Goal: Task Accomplishment & Management: Manage account settings

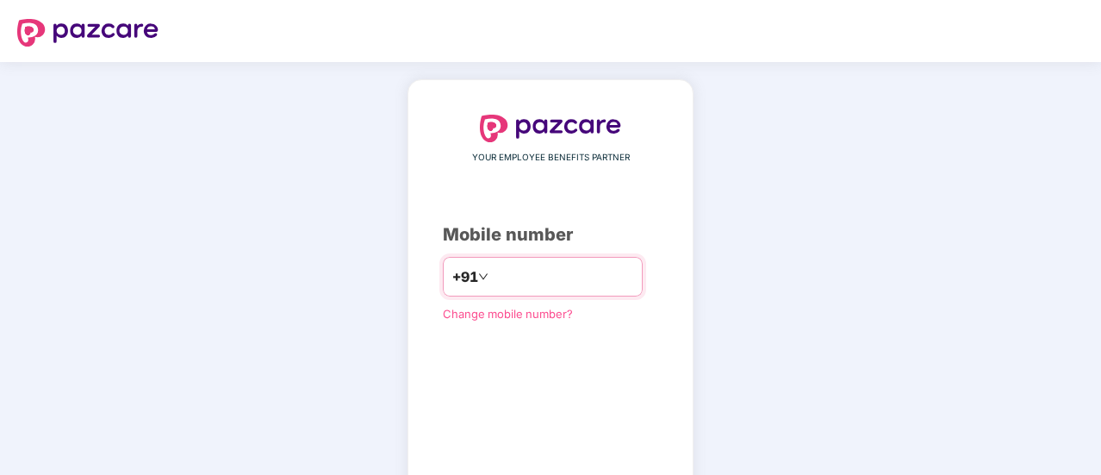
click at [522, 282] on input "number" at bounding box center [562, 277] width 141 height 28
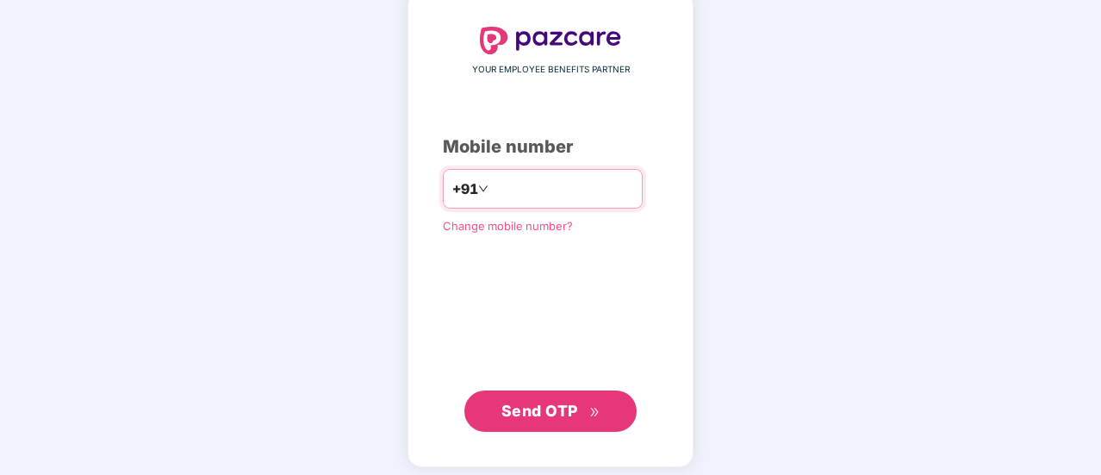
scroll to position [95, 0]
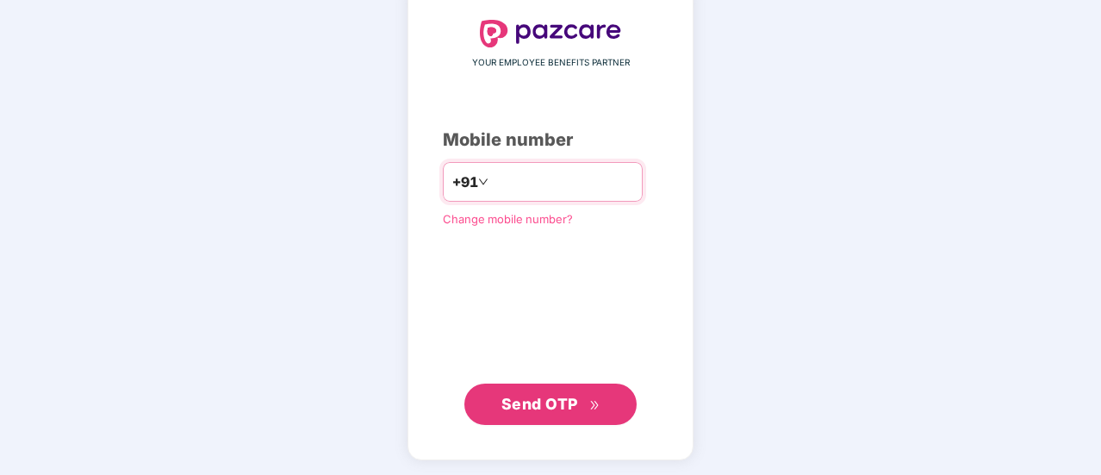
type input "**********"
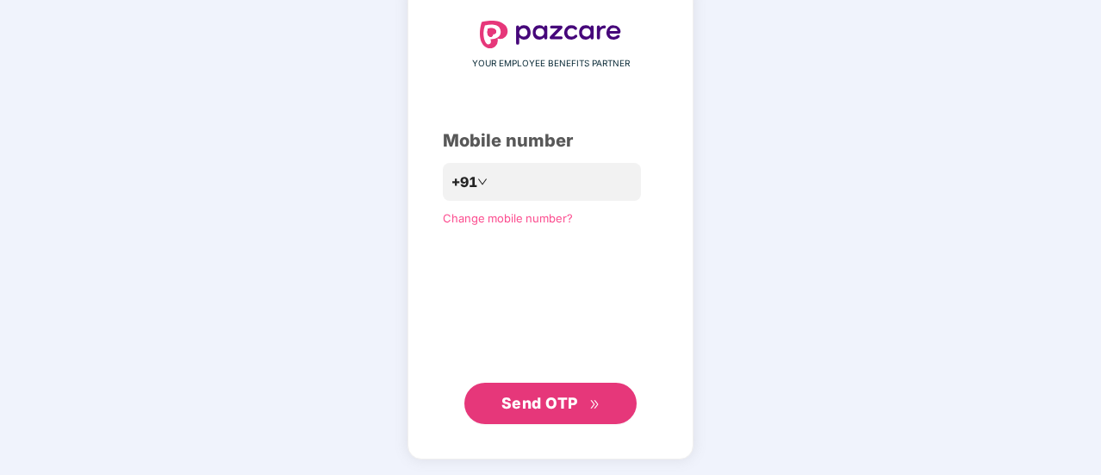
click at [544, 413] on span "Send OTP" at bounding box center [550, 403] width 99 height 24
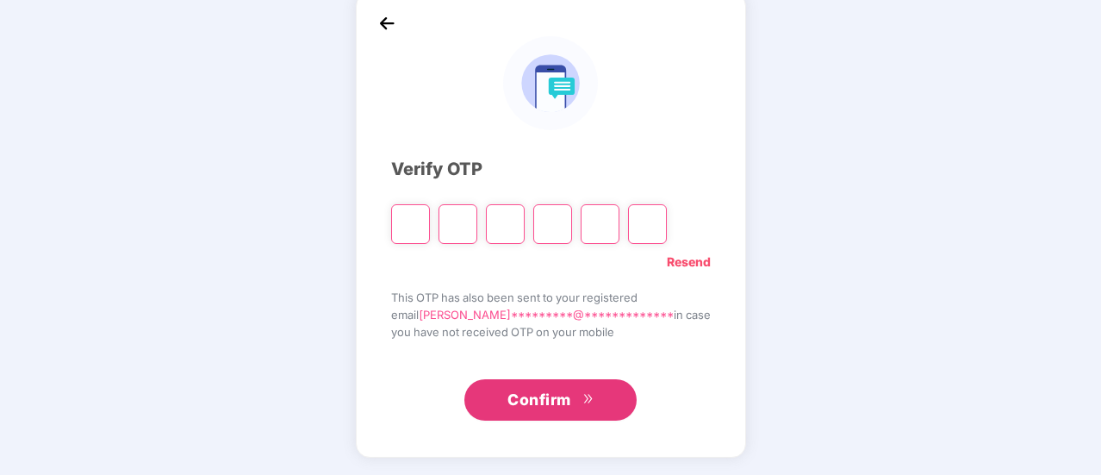
scroll to position [86, 0]
type input "*"
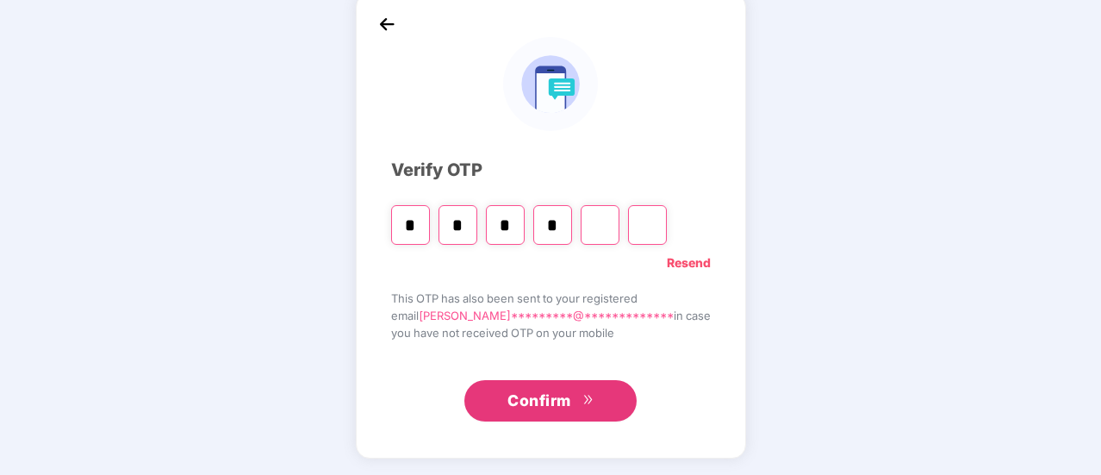
type input "*"
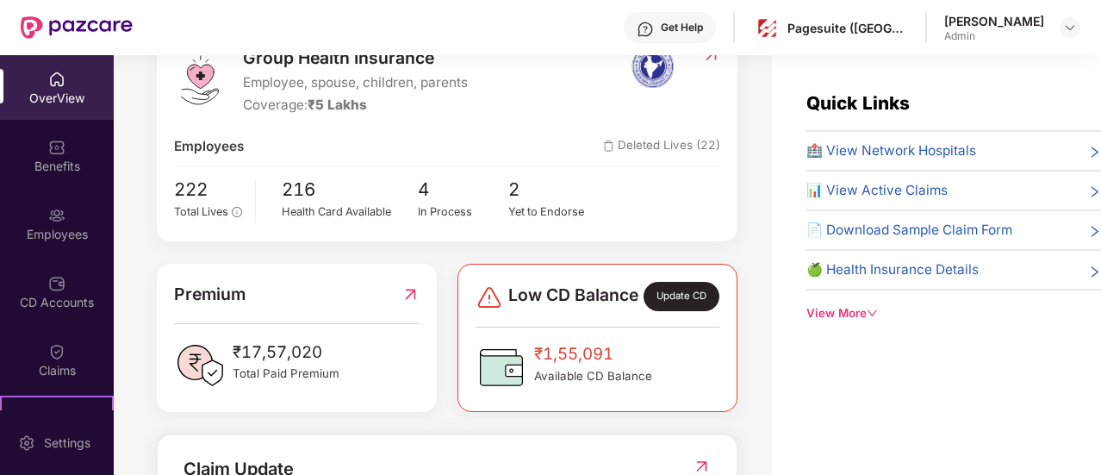
scroll to position [0, 0]
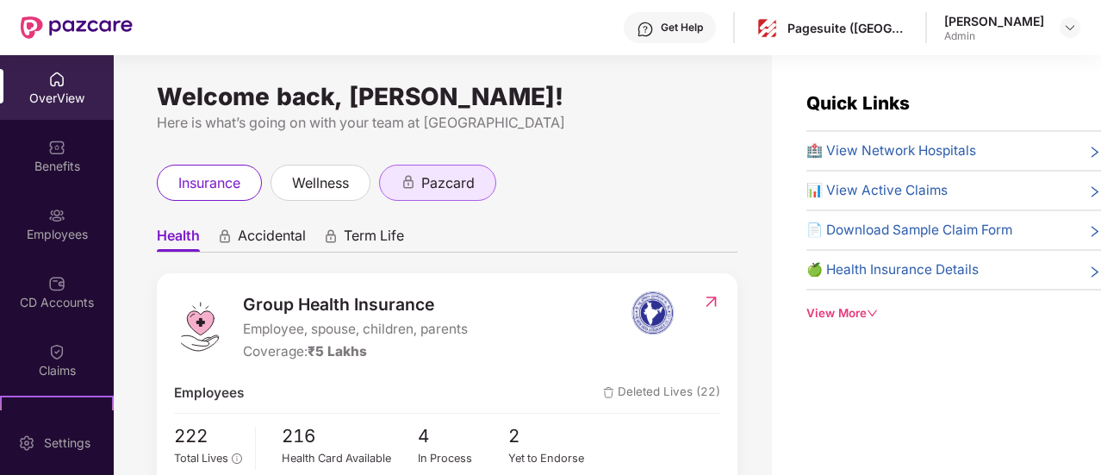
click at [448, 189] on span "pazcard" at bounding box center [447, 183] width 53 height 22
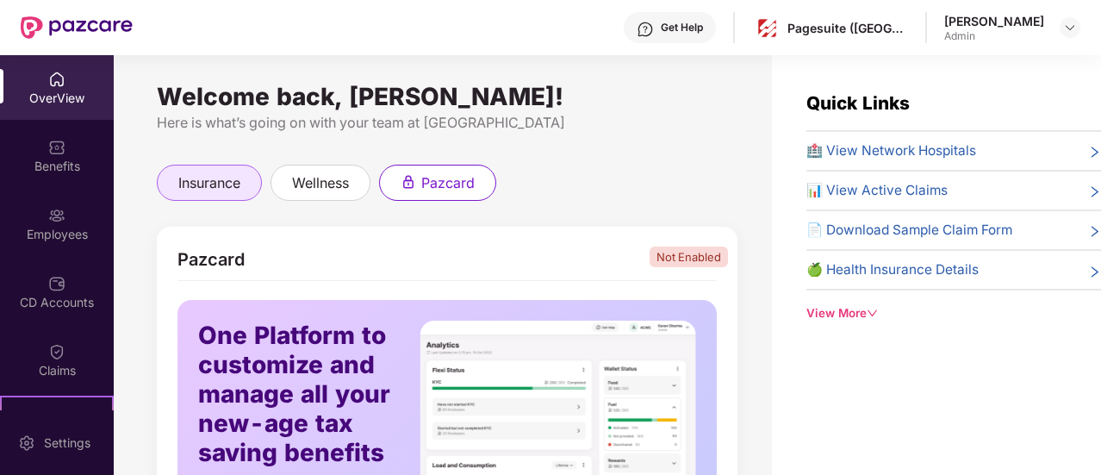
click at [195, 195] on div "insurance" at bounding box center [209, 183] width 105 height 36
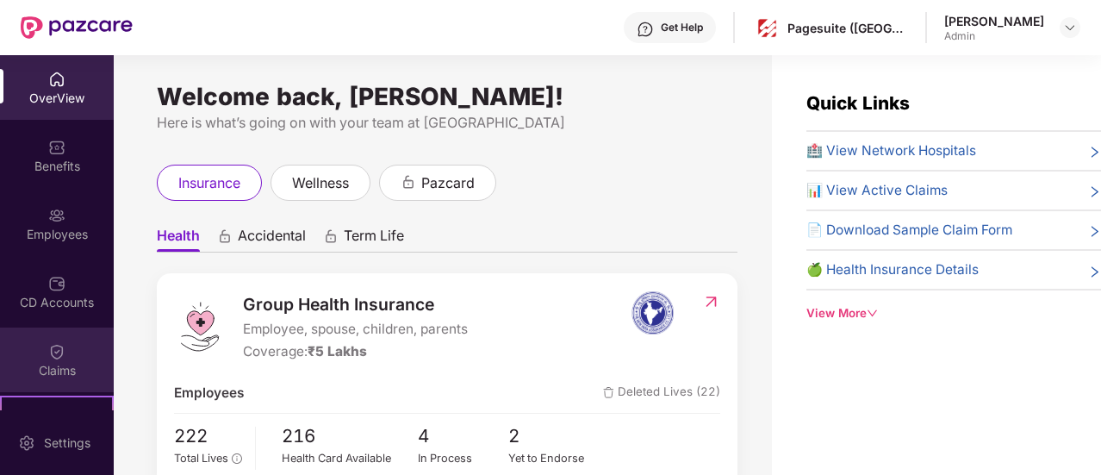
click at [55, 346] on img at bounding box center [56, 351] width 17 height 17
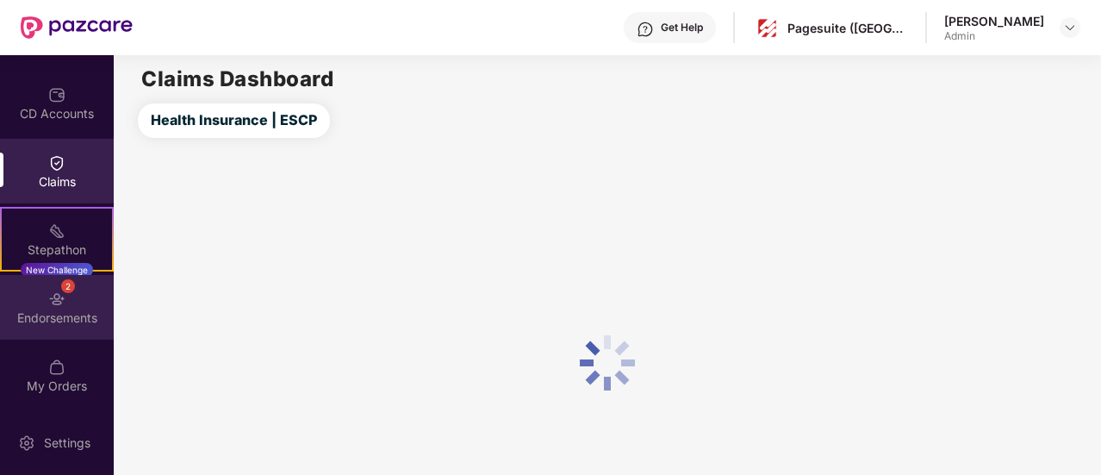
click at [59, 315] on div "Endorsements" at bounding box center [57, 317] width 114 height 17
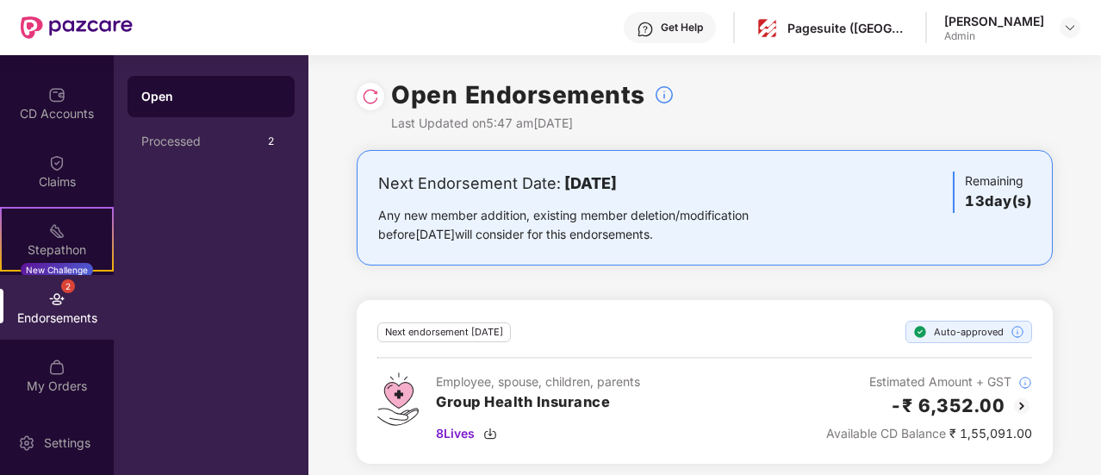
scroll to position [7, 0]
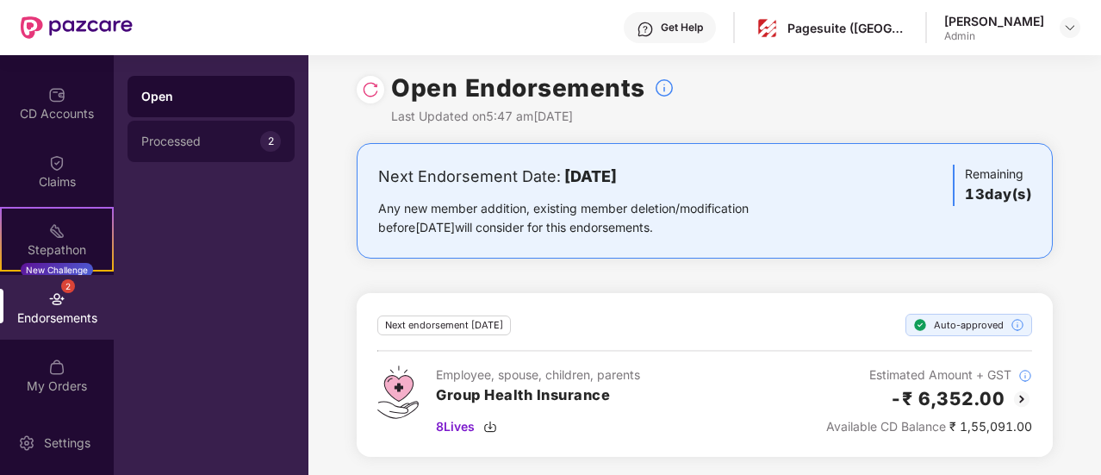
click at [213, 144] on div "Processed" at bounding box center [200, 141] width 119 height 14
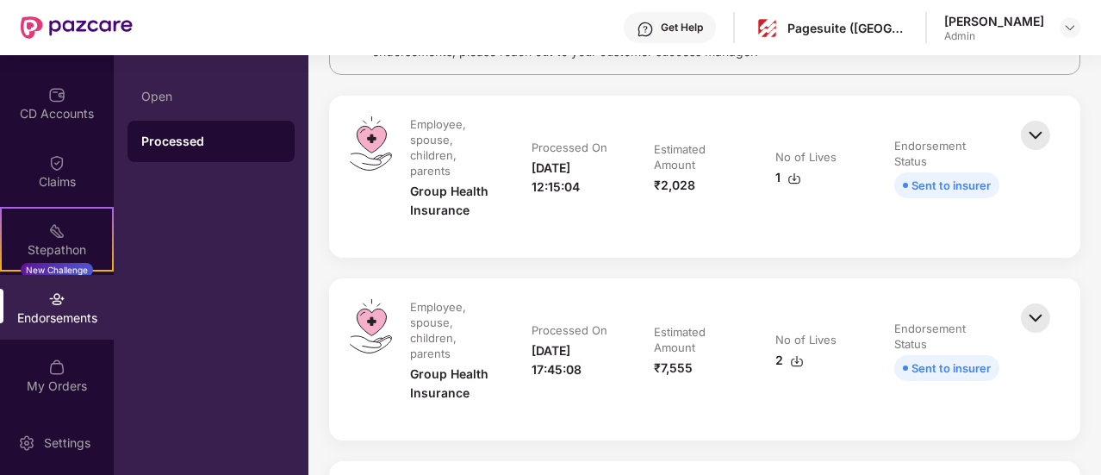
scroll to position [534, 0]
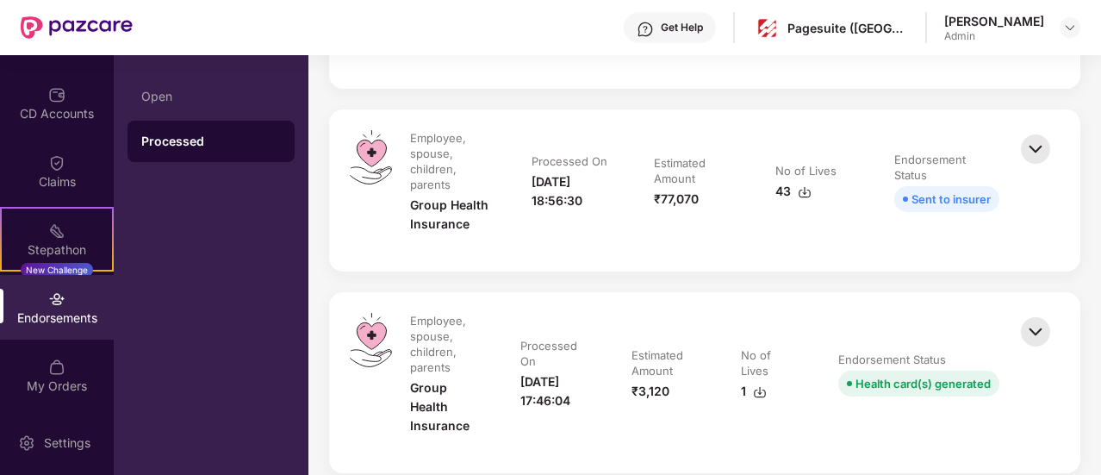
click at [563, 214] on td "Processed On 20-Dec-2024 18:56:30" at bounding box center [574, 190] width 121 height 121
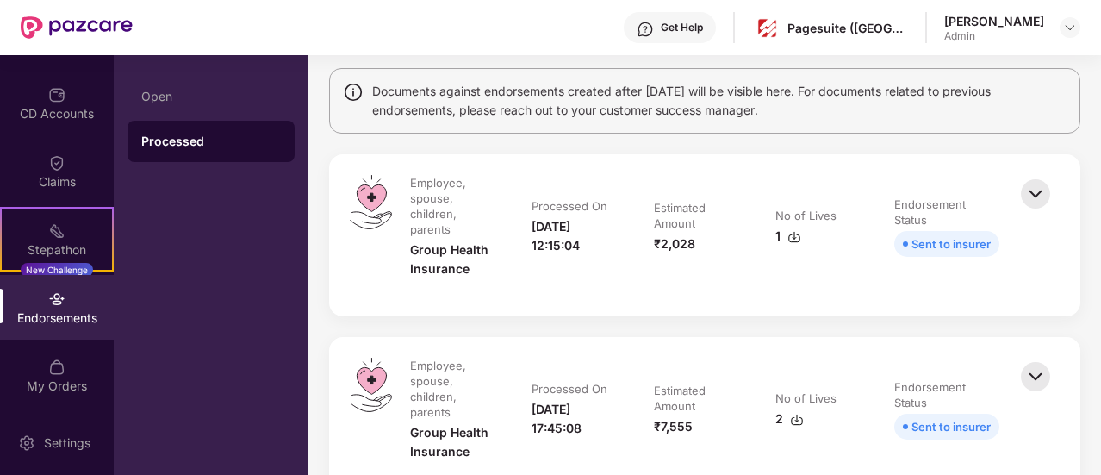
scroll to position [0, 0]
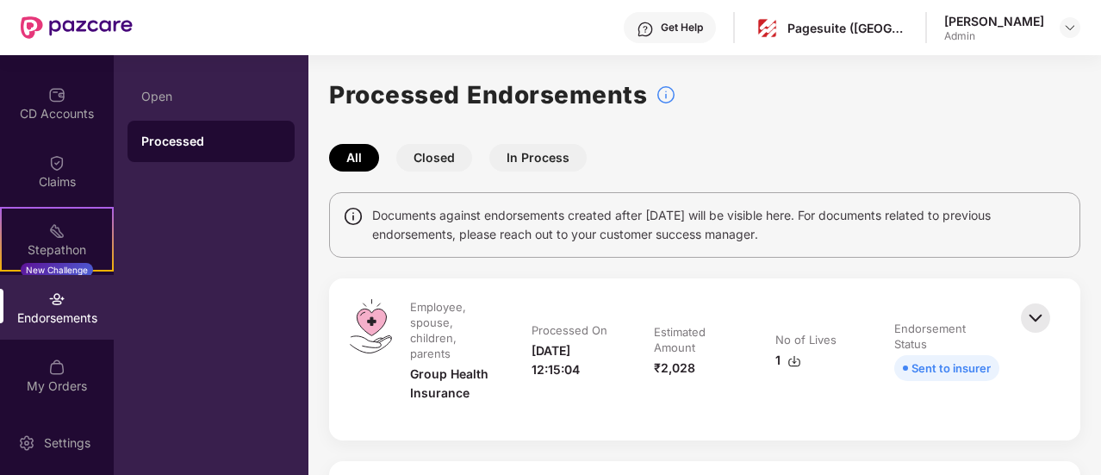
click at [1032, 316] on img at bounding box center [1036, 318] width 38 height 38
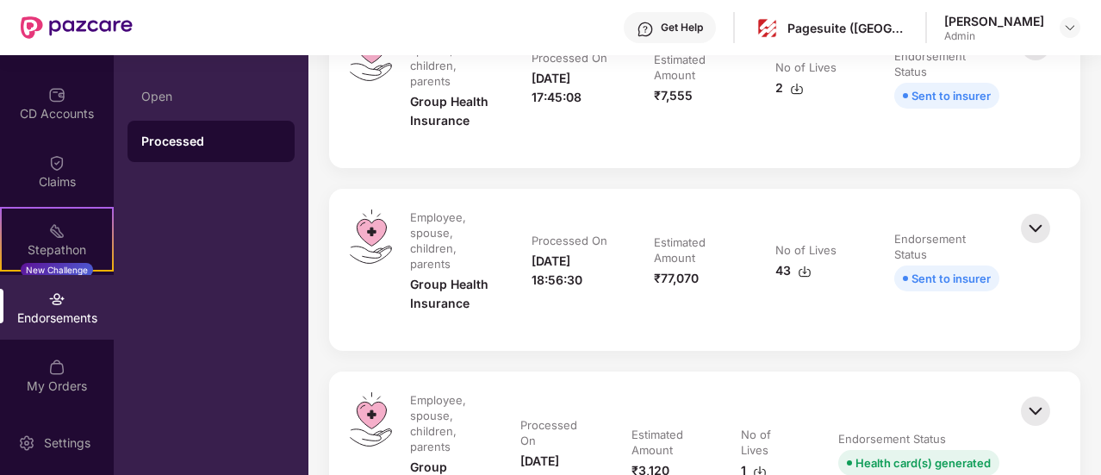
scroll to position [956, 0]
click at [1039, 235] on img at bounding box center [1036, 227] width 38 height 38
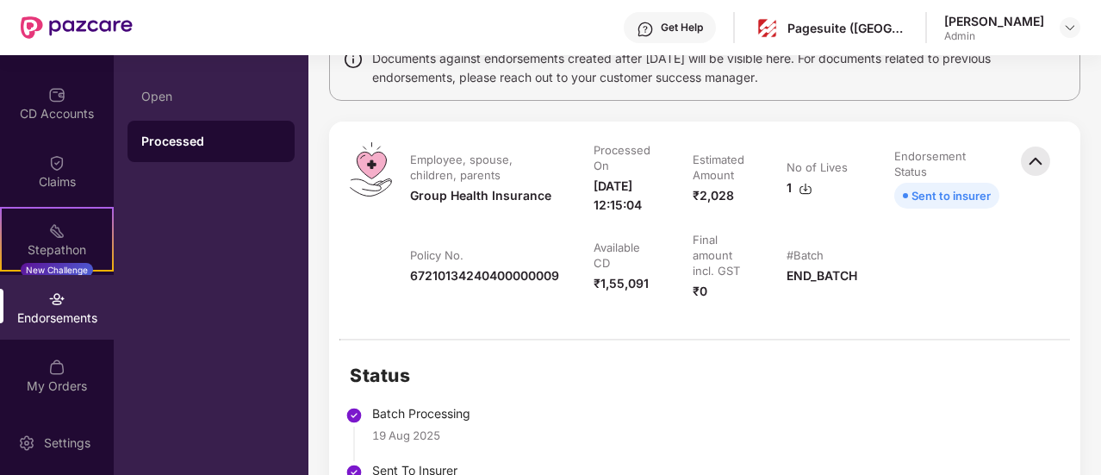
scroll to position [0, 0]
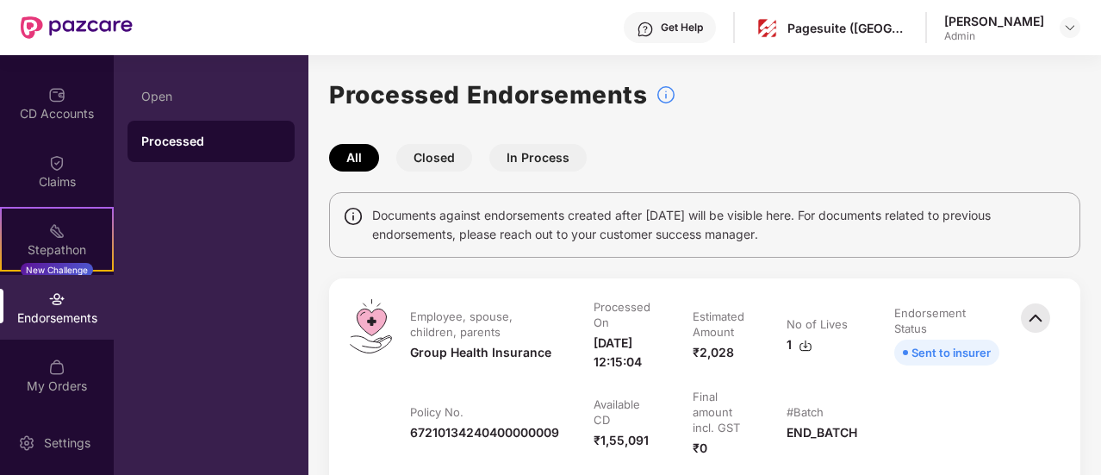
click at [416, 152] on button "Closed" at bounding box center [434, 158] width 76 height 28
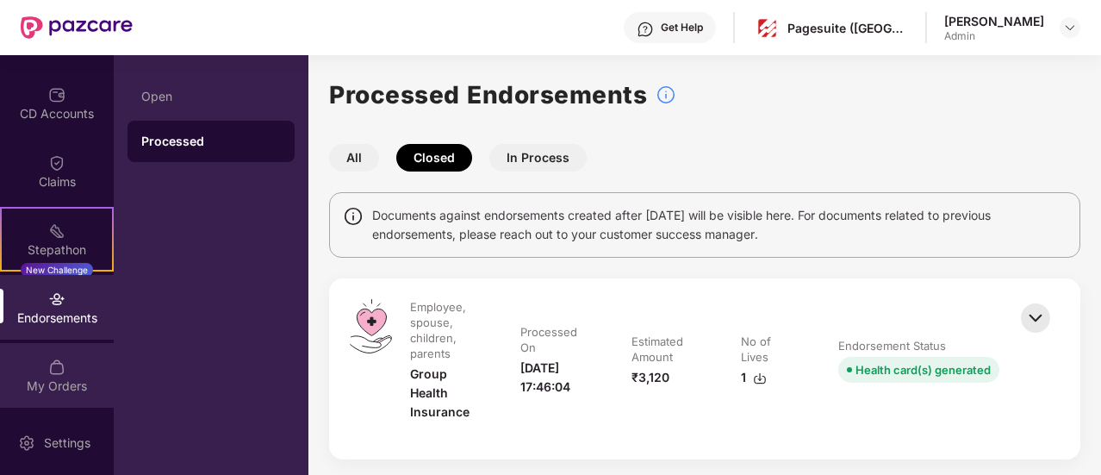
click at [58, 364] on img at bounding box center [56, 366] width 17 height 17
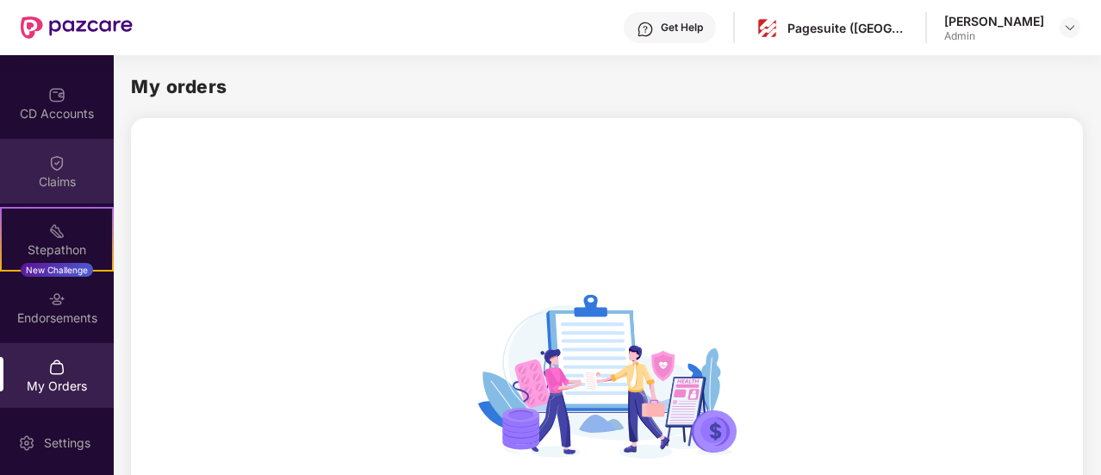
click at [73, 156] on div "Claims" at bounding box center [57, 171] width 114 height 65
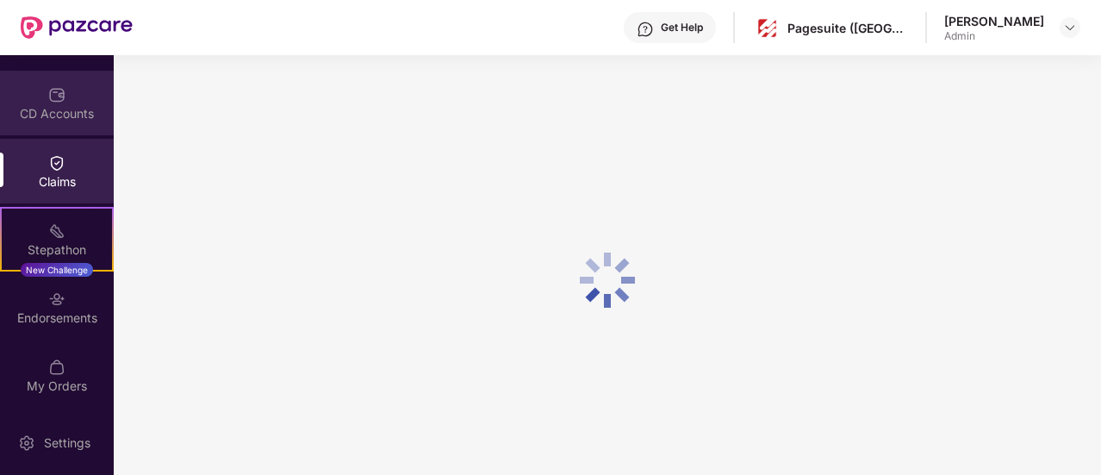
click at [64, 97] on div "CD Accounts" at bounding box center [57, 103] width 114 height 65
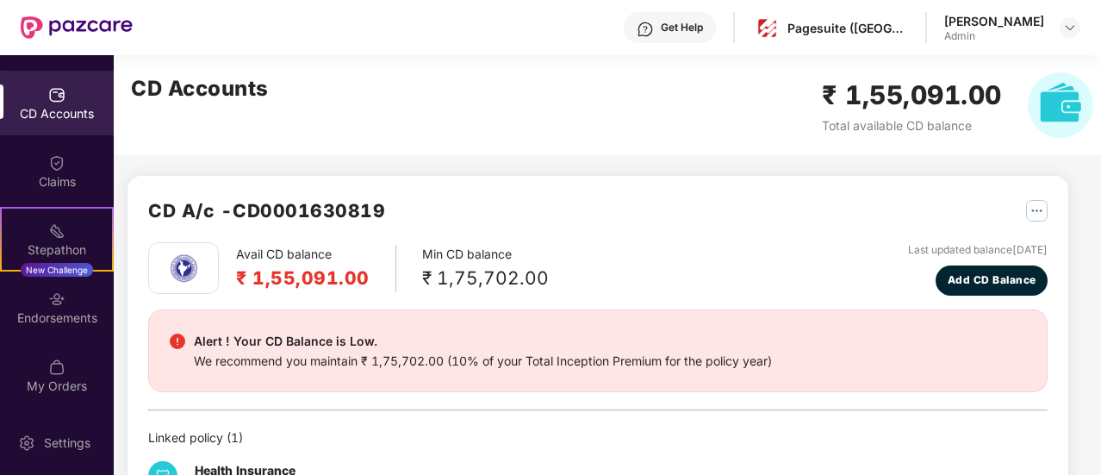
click at [64, 97] on div "CD Accounts" at bounding box center [57, 103] width 114 height 65
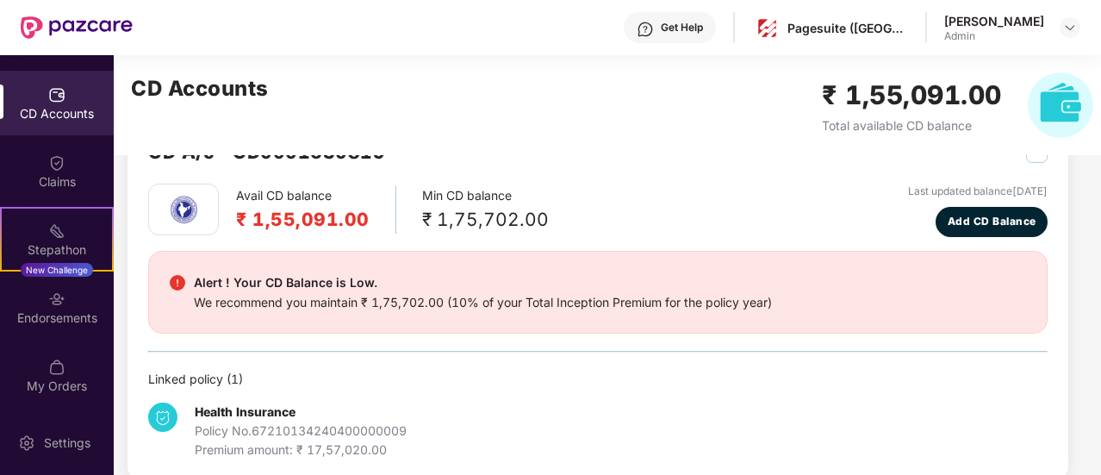
scroll to position [83, 0]
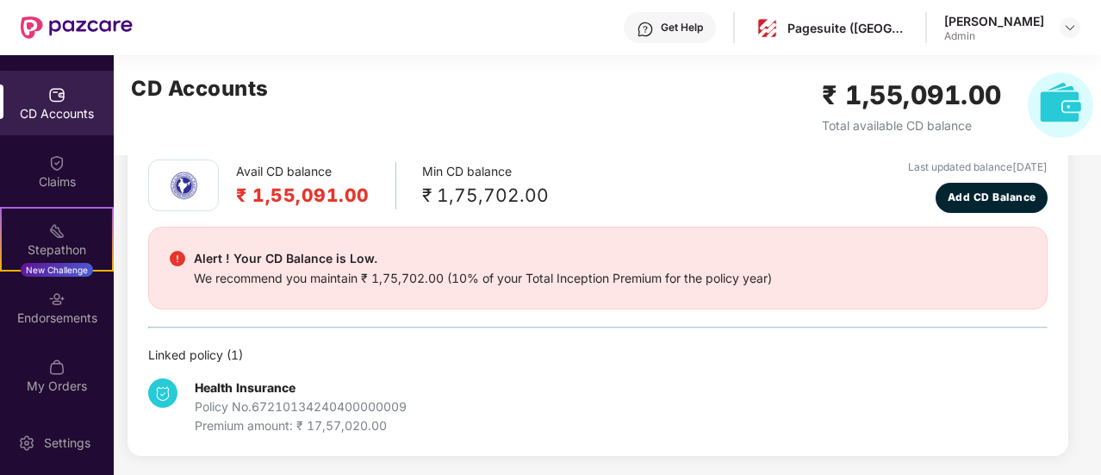
click at [41, 112] on div "CD Accounts" at bounding box center [57, 113] width 114 height 17
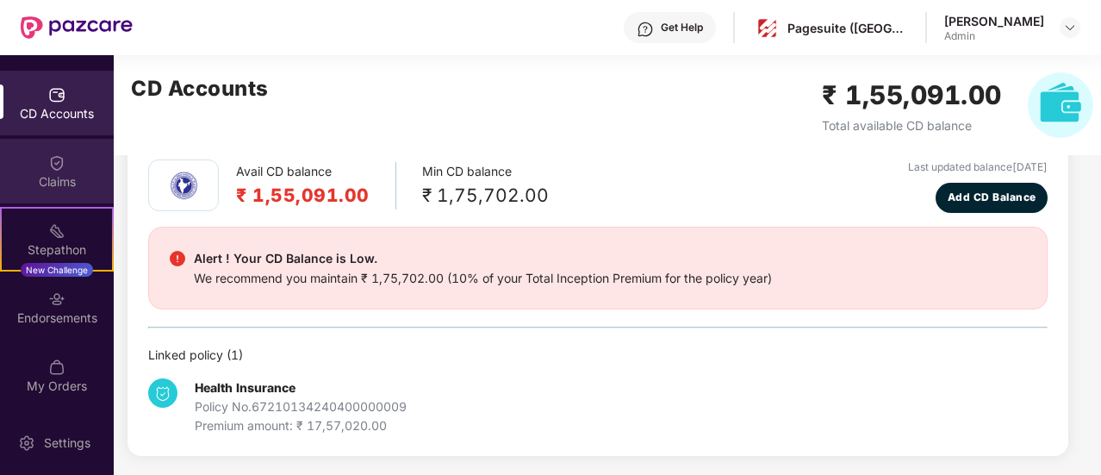
click at [50, 178] on div "Claims" at bounding box center [57, 181] width 114 height 17
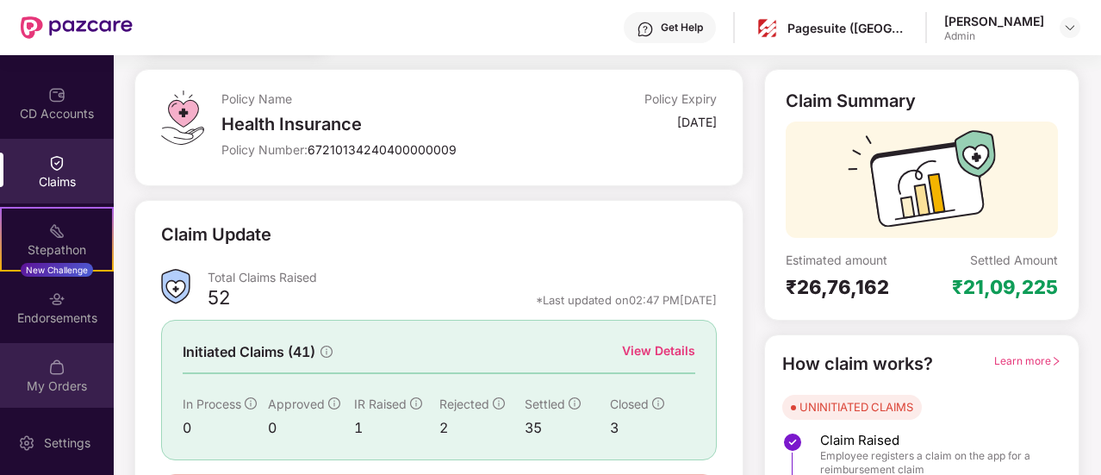
click at [47, 375] on div "My Orders" at bounding box center [57, 375] width 114 height 65
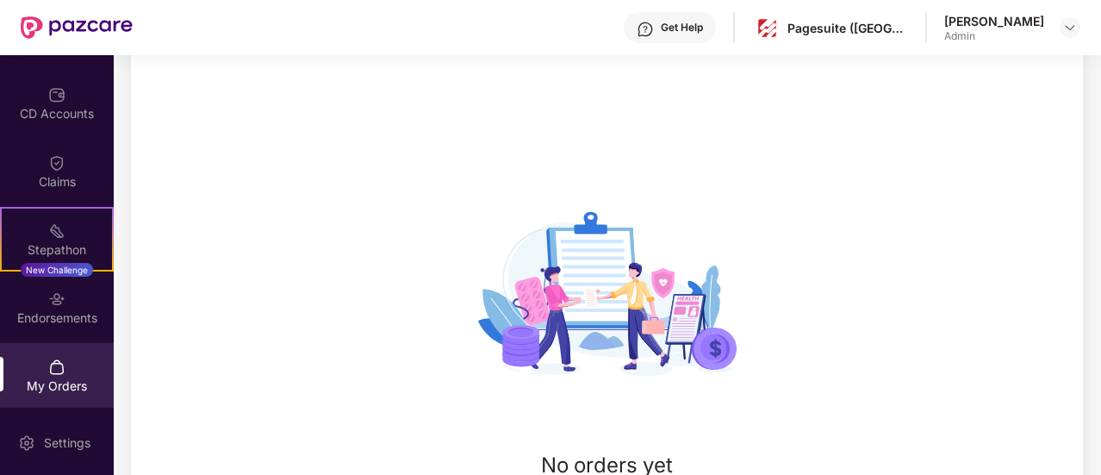
click at [982, 18] on div "[PERSON_NAME]" at bounding box center [994, 21] width 100 height 16
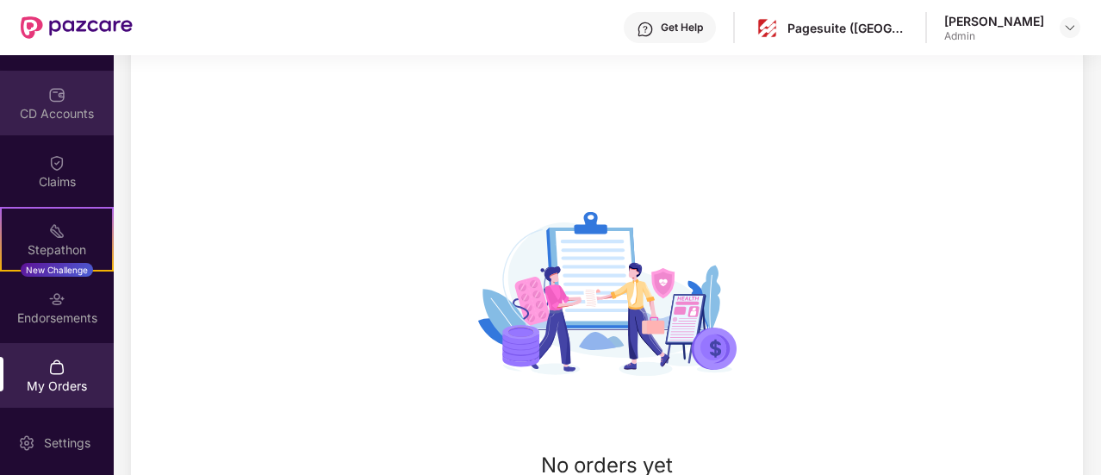
click at [66, 132] on div "CD Accounts" at bounding box center [57, 103] width 114 height 65
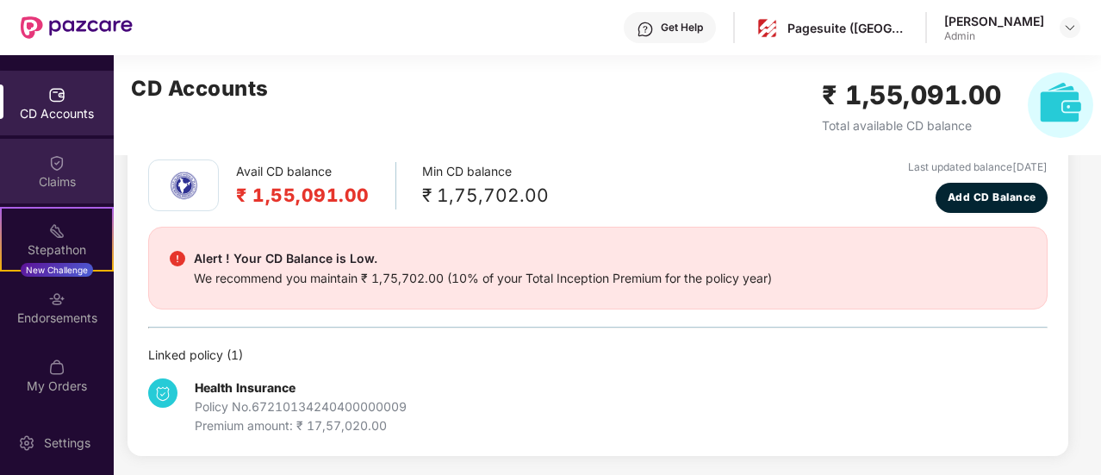
click at [45, 183] on div "Claims" at bounding box center [57, 181] width 114 height 17
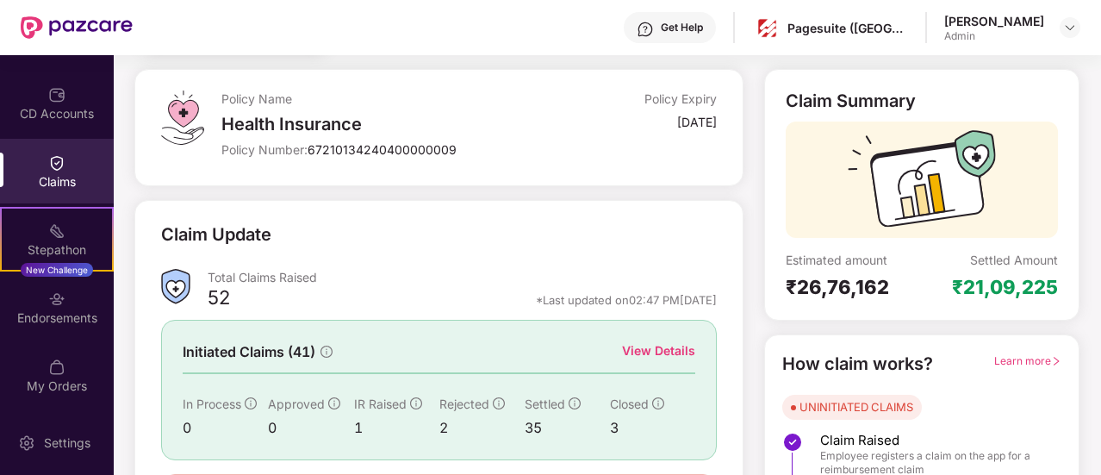
scroll to position [198, 0]
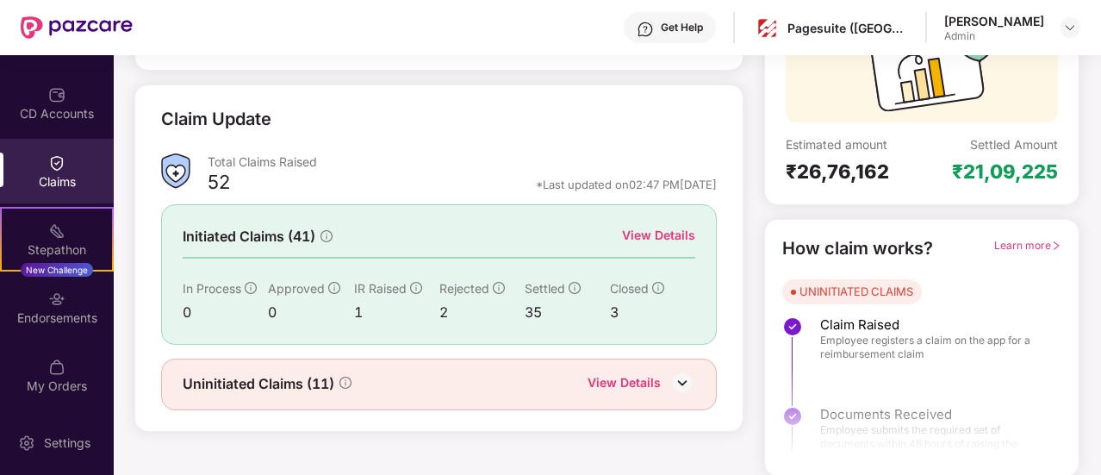
click at [505, 375] on div "Uninitiated Claims (11) View Details" at bounding box center [439, 384] width 513 height 22
click at [657, 374] on div "View Details" at bounding box center [624, 384] width 73 height 22
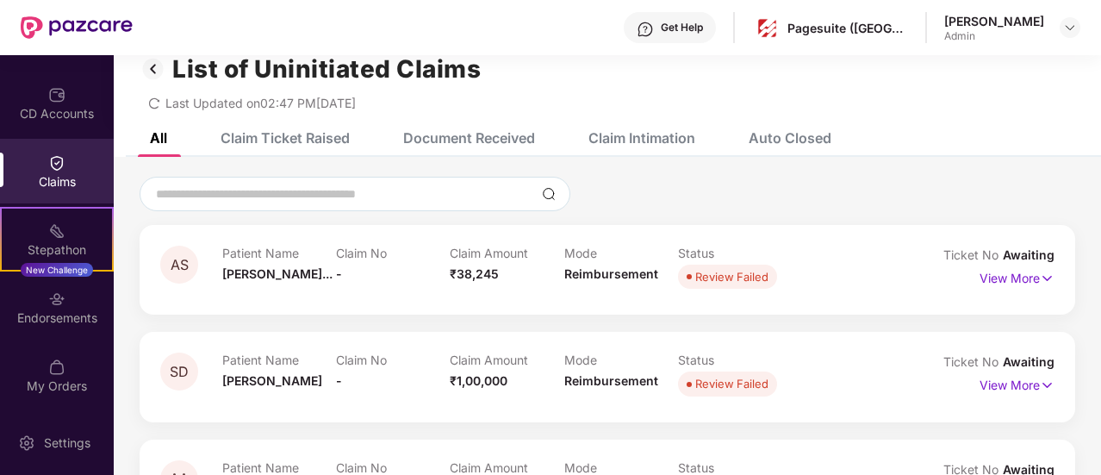
scroll to position [28, 0]
click at [1040, 278] on img at bounding box center [1047, 277] width 15 height 19
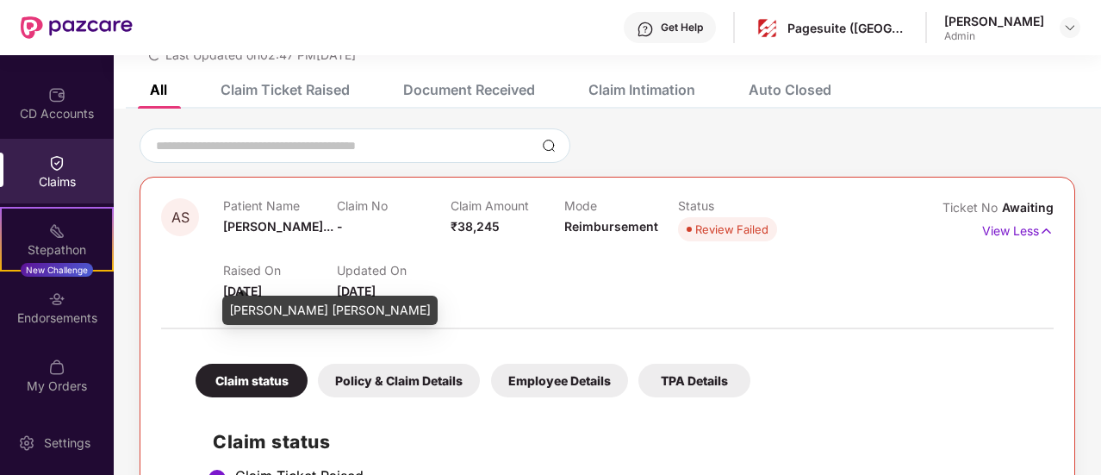
scroll to position [82, 0]
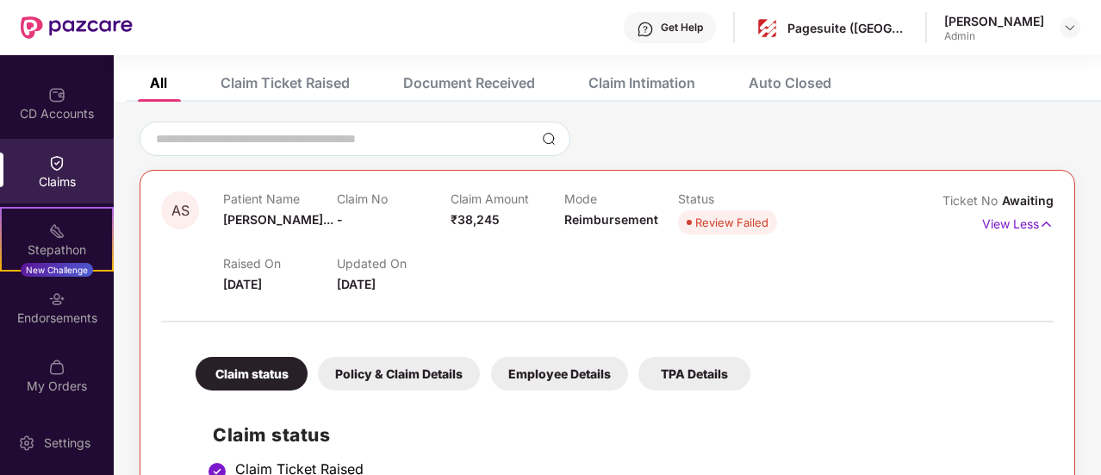
click at [277, 274] on div "Raised On 07 June 2025" at bounding box center [280, 275] width 114 height 38
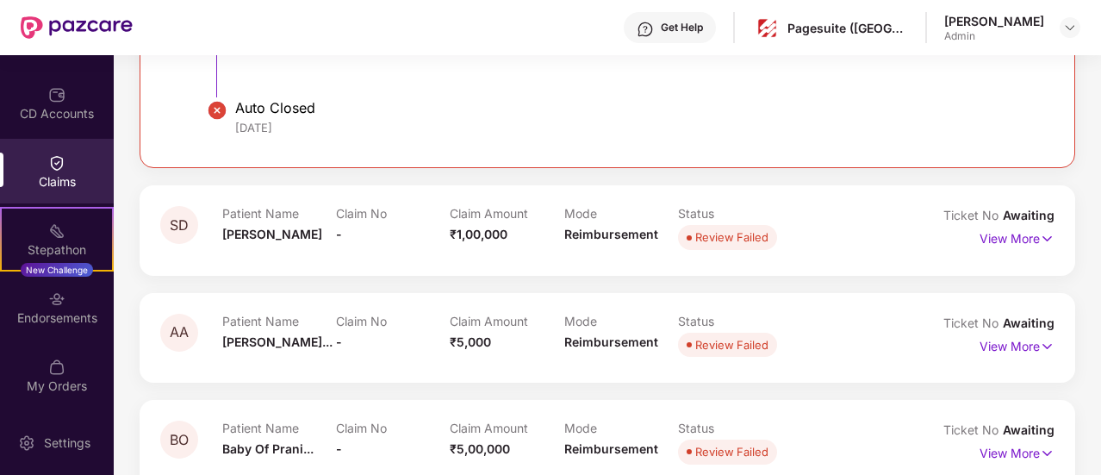
scroll to position [524, 0]
click at [1050, 238] on img at bounding box center [1047, 236] width 15 height 19
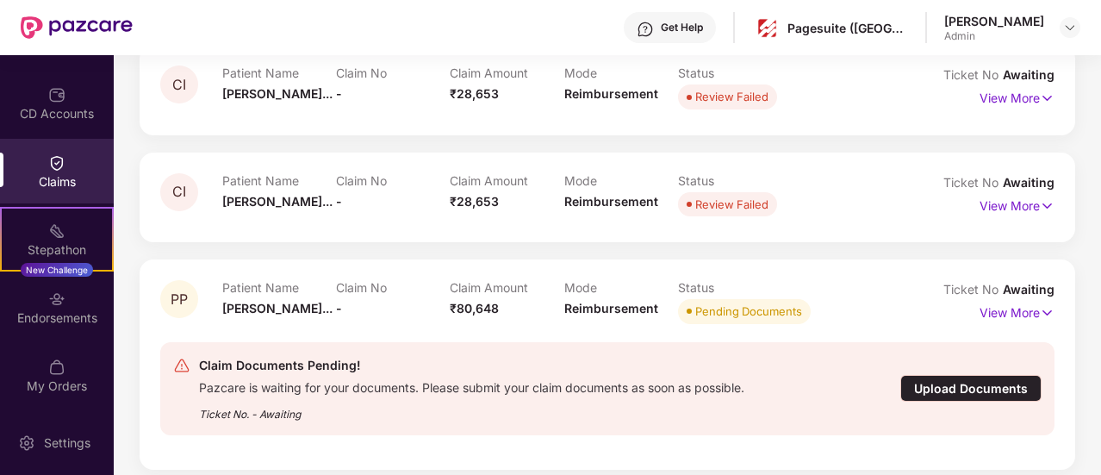
scroll to position [1761, 0]
click at [1045, 318] on img at bounding box center [1047, 313] width 15 height 19
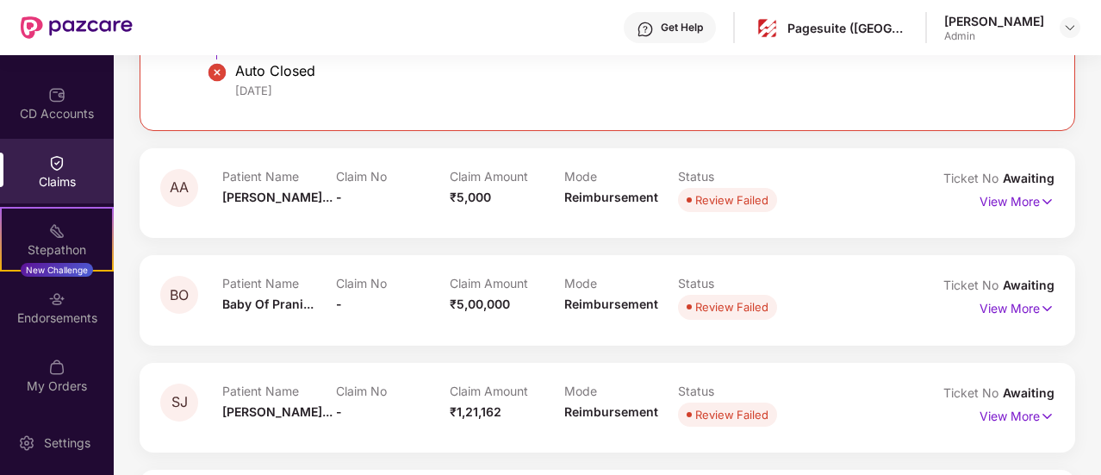
scroll to position [1021, 0]
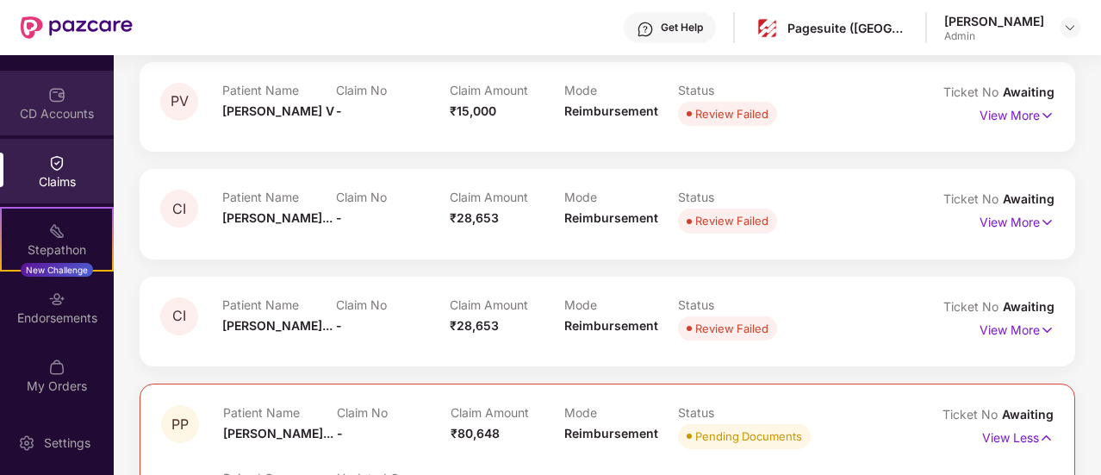
click at [75, 111] on div "CD Accounts" at bounding box center [57, 113] width 114 height 17
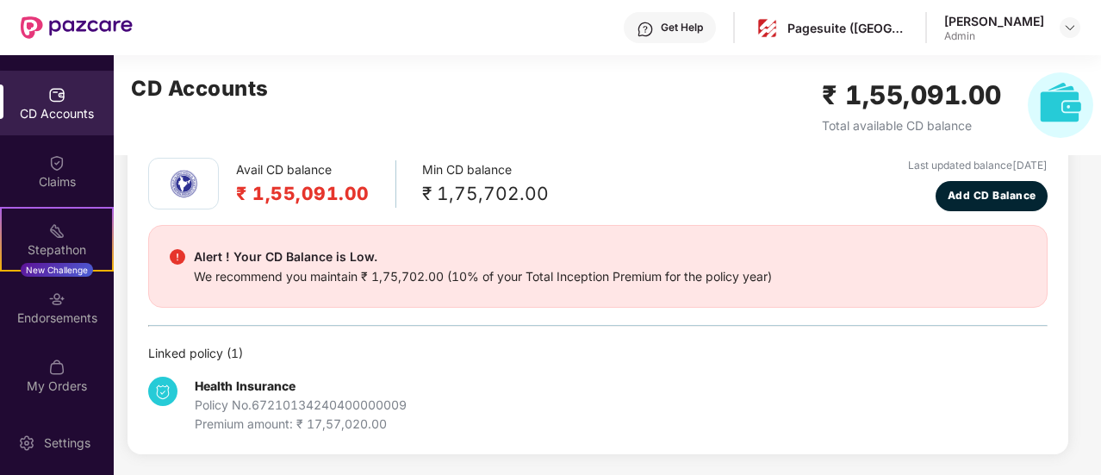
scroll to position [83, 0]
click at [75, 111] on div "CD Accounts" at bounding box center [57, 113] width 114 height 17
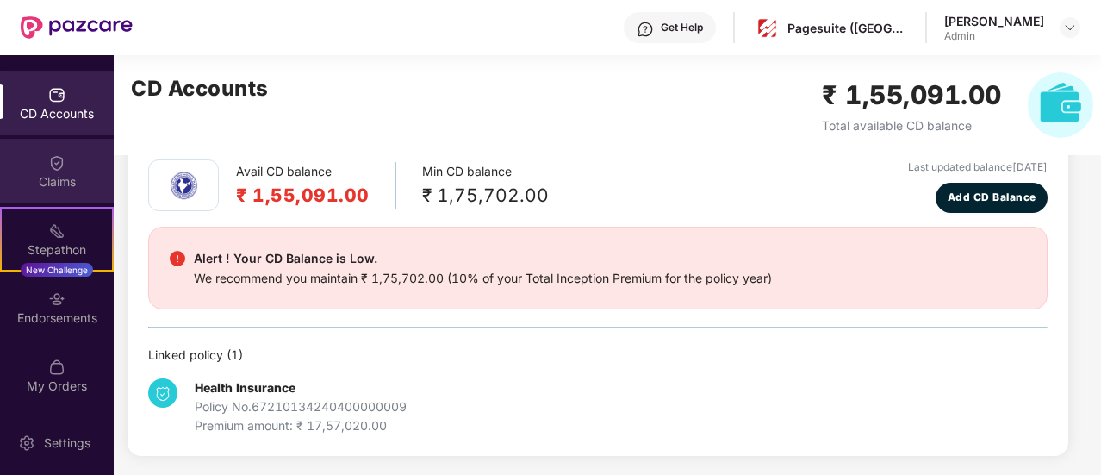
click at [55, 168] on img at bounding box center [56, 162] width 17 height 17
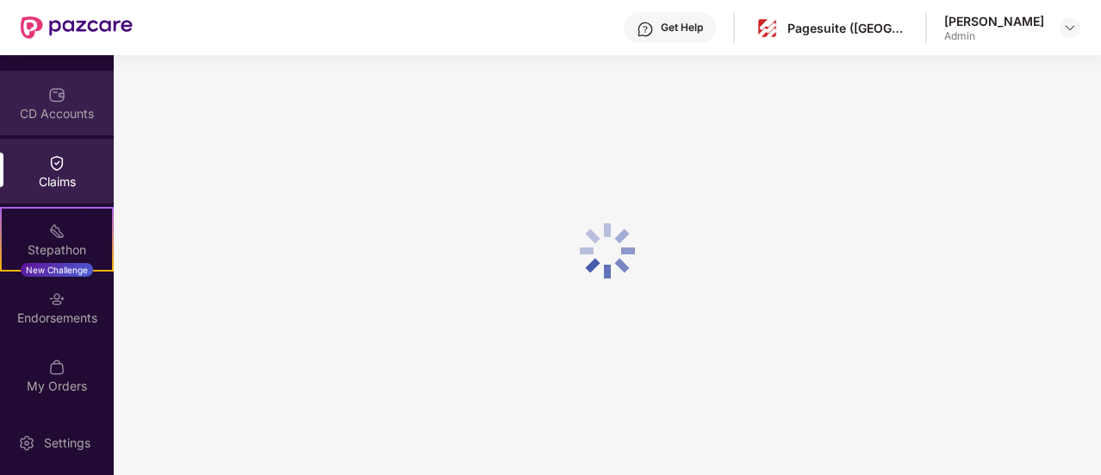
click at [57, 109] on div "CD Accounts" at bounding box center [57, 113] width 114 height 17
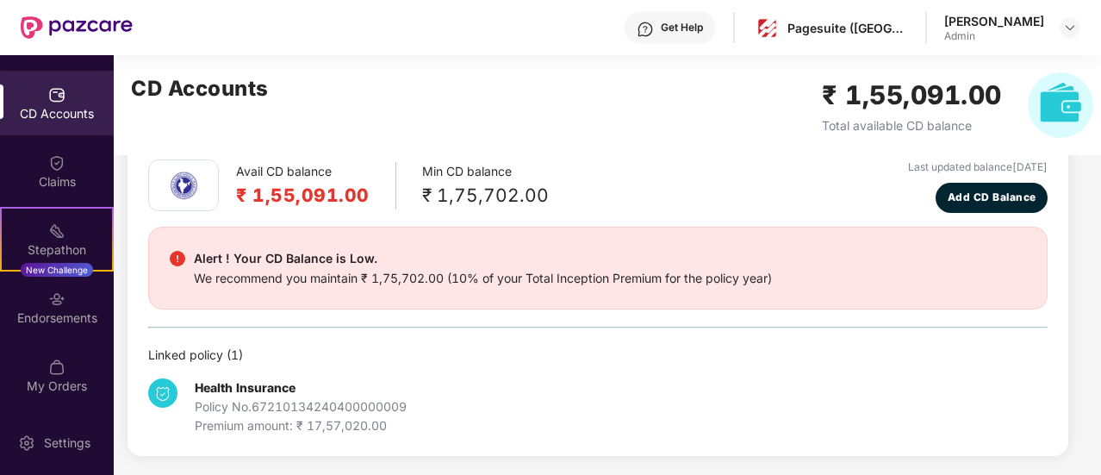
click at [57, 109] on div "CD Accounts" at bounding box center [57, 113] width 114 height 17
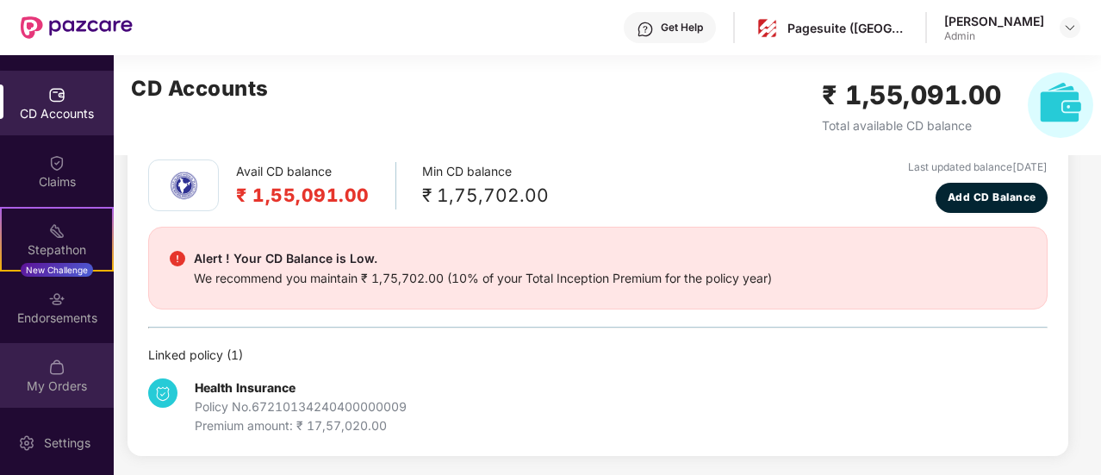
click at [57, 373] on img at bounding box center [56, 366] width 17 height 17
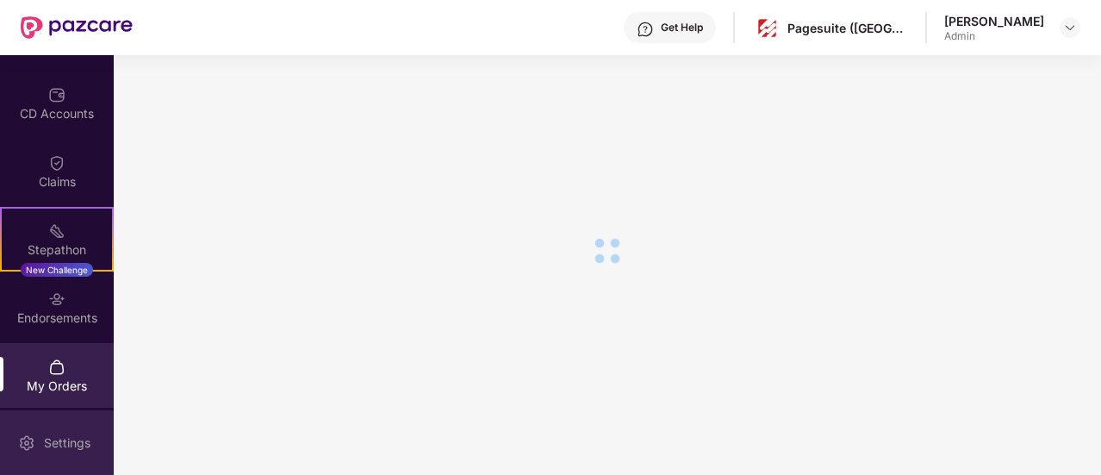
scroll to position [265, 0]
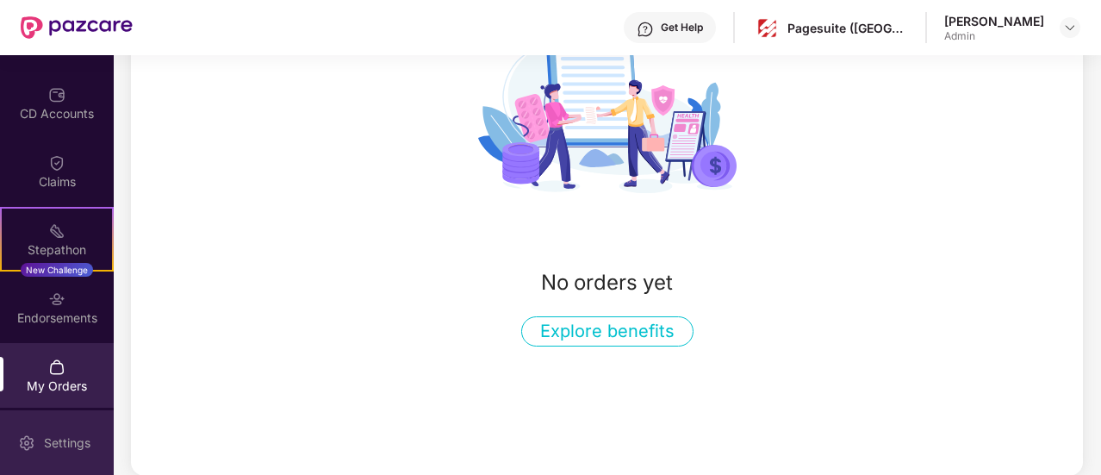
click at [57, 433] on div "Settings" at bounding box center [57, 442] width 114 height 65
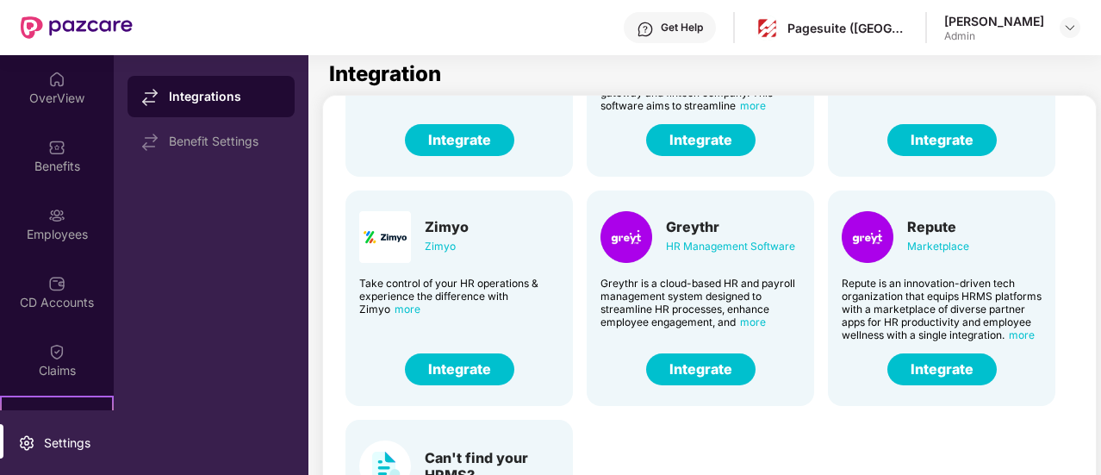
scroll to position [426, 0]
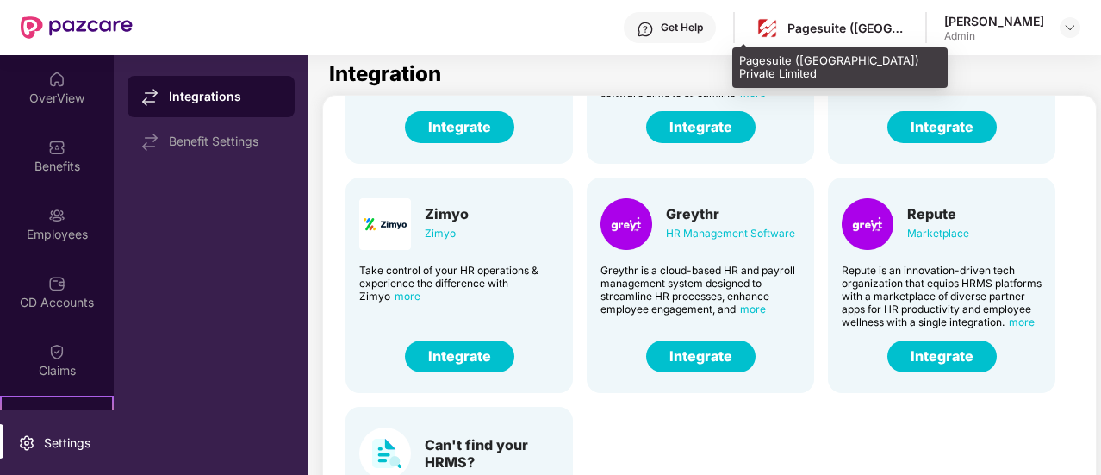
click at [800, 37] on div "Pagesuite ([GEOGRAPHIC_DATA]) Private Limited" at bounding box center [830, 28] width 156 height 30
click at [755, 30] on img at bounding box center [767, 28] width 25 height 25
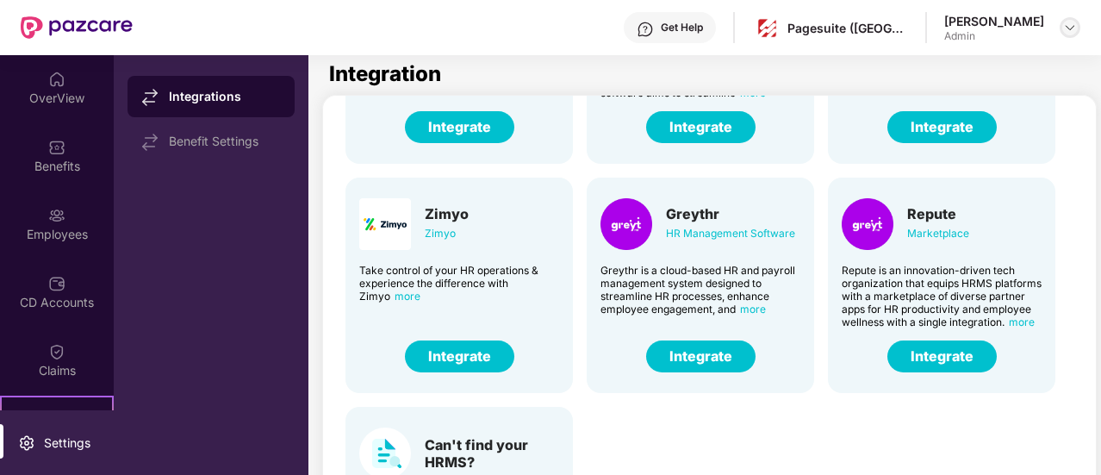
click at [1072, 28] on img at bounding box center [1070, 28] width 14 height 14
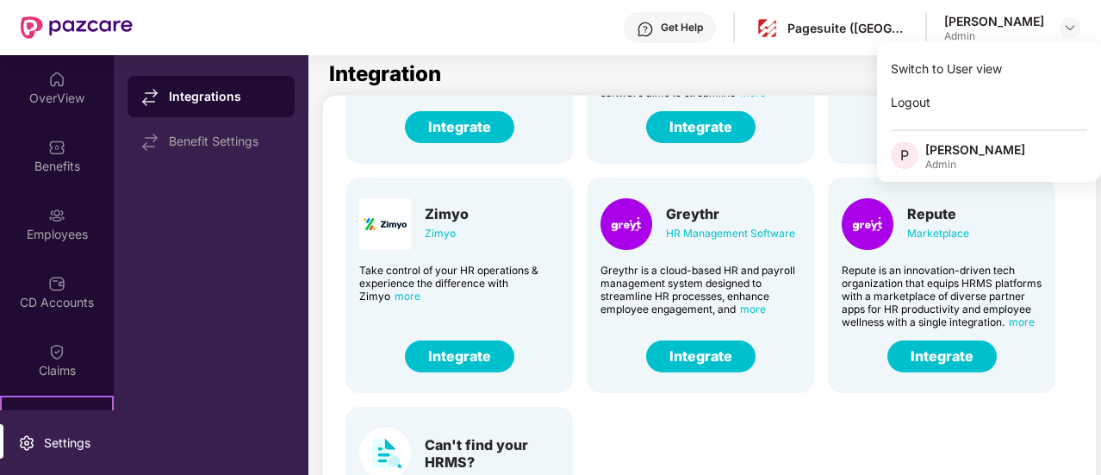
click at [973, 163] on div "Admin" at bounding box center [975, 165] width 100 height 14
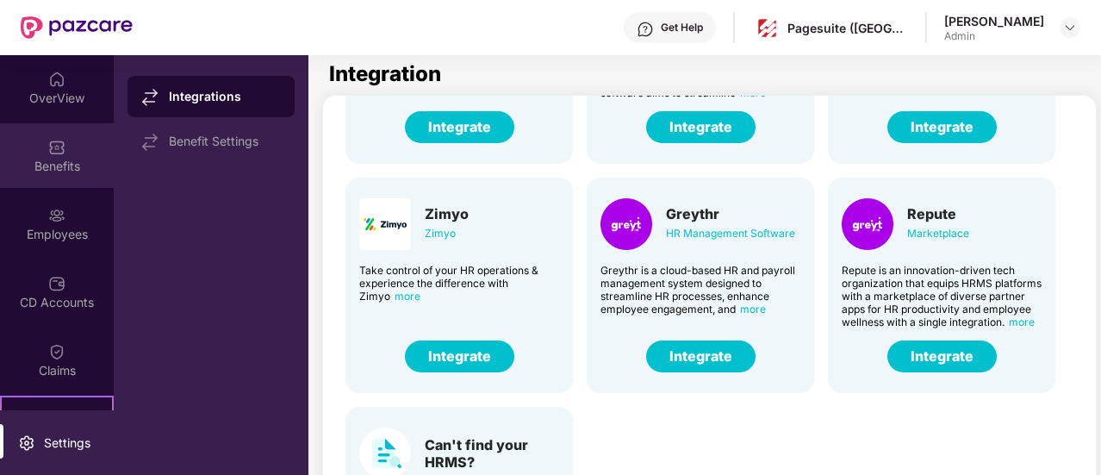
click at [30, 162] on div "Benefits" at bounding box center [57, 166] width 114 height 17
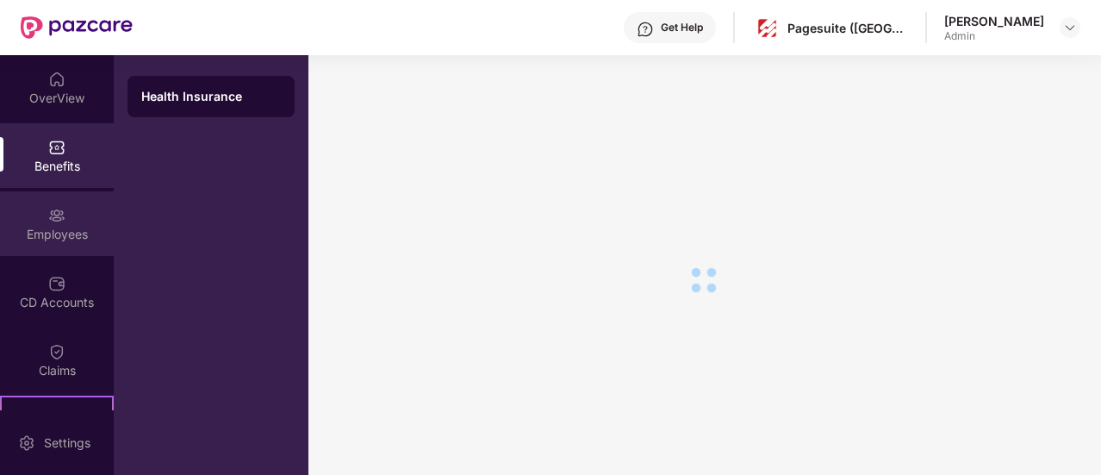
click at [40, 234] on div "Employees" at bounding box center [57, 234] width 114 height 17
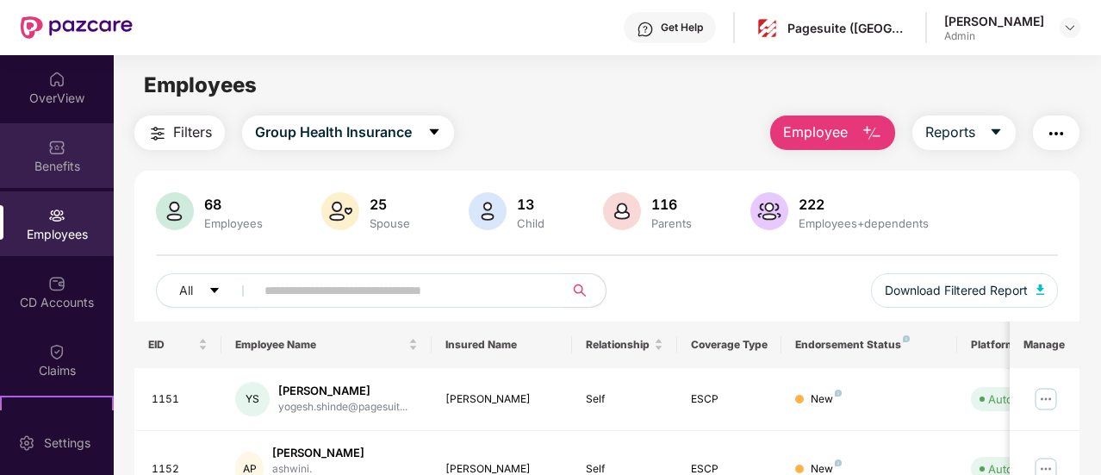
click at [59, 175] on div "Benefits" at bounding box center [57, 155] width 114 height 65
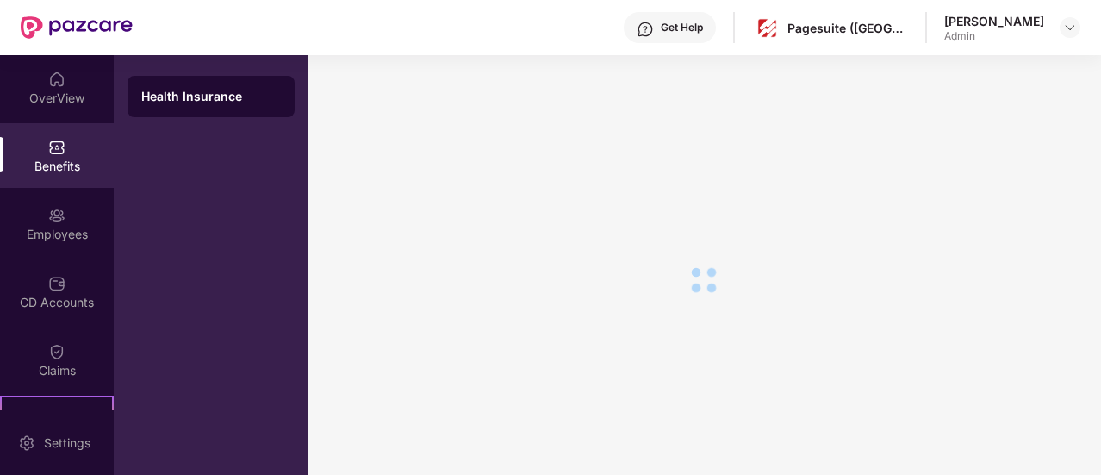
click at [212, 97] on div "Health Insurance" at bounding box center [211, 96] width 140 height 17
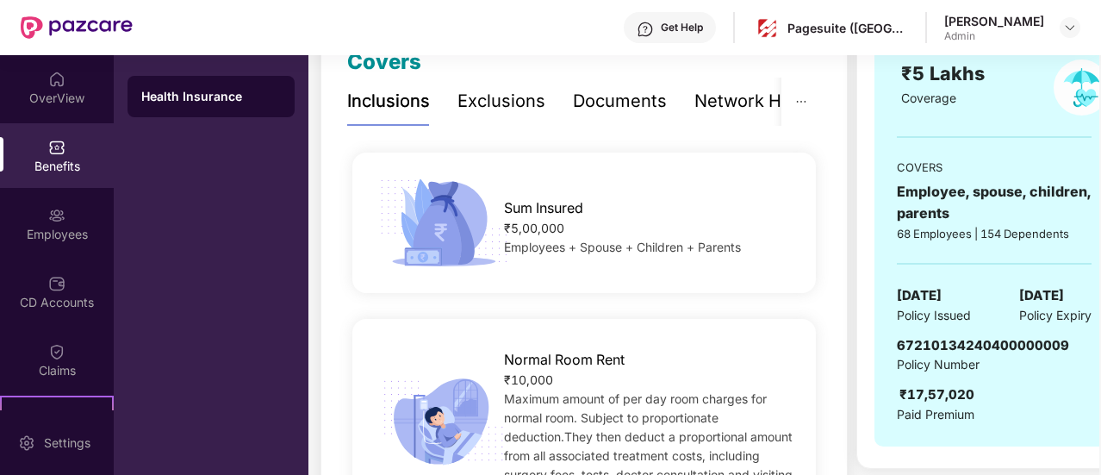
scroll to position [0, 0]
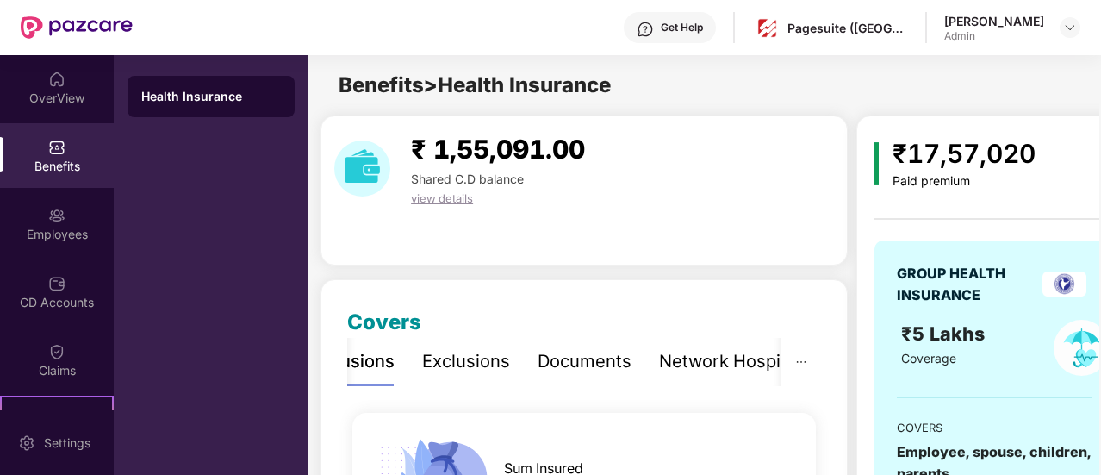
click at [615, 357] on div "Documents" at bounding box center [585, 361] width 94 height 27
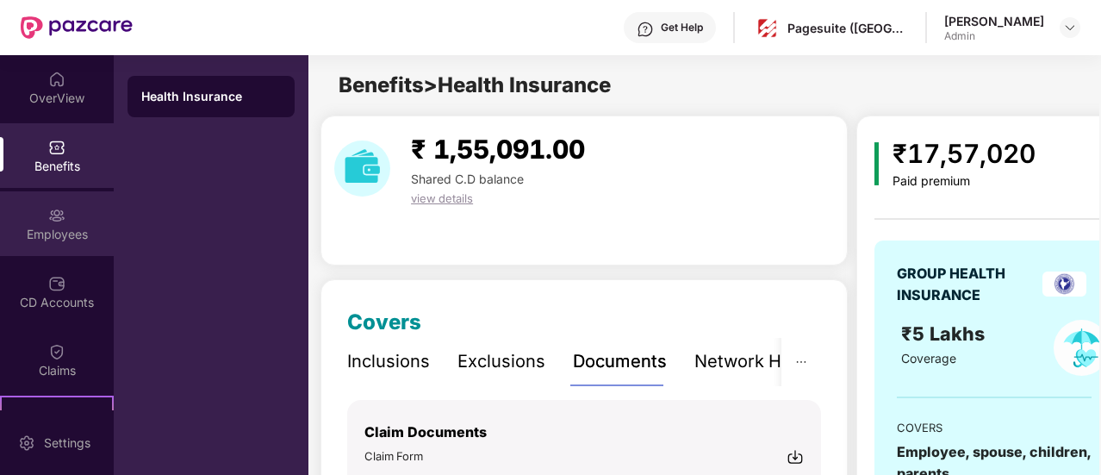
click at [33, 224] on div "Employees" at bounding box center [57, 223] width 114 height 65
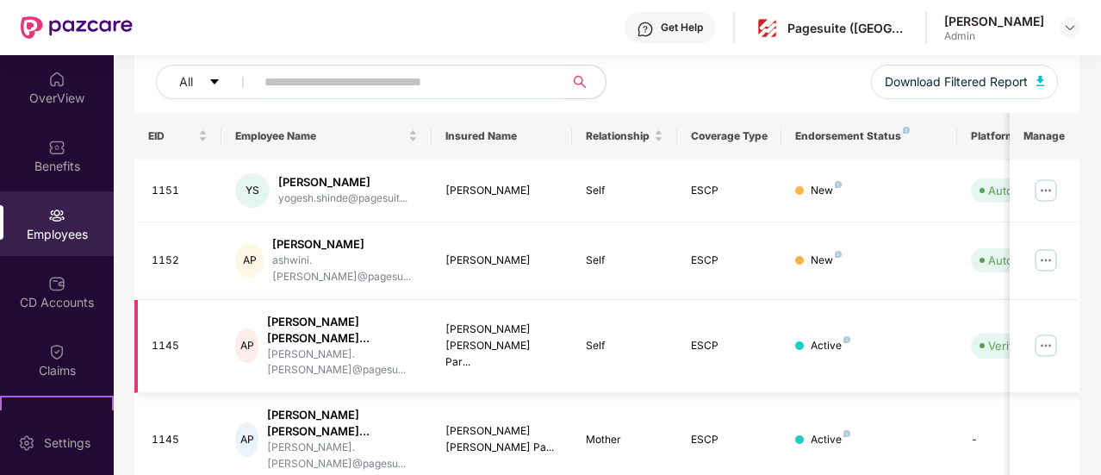
scroll to position [186, 0]
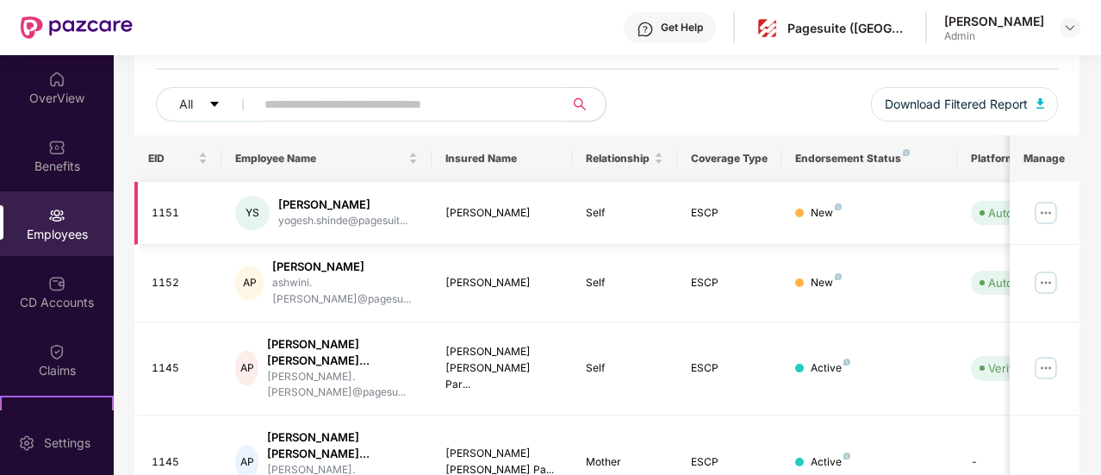
click at [1050, 221] on img at bounding box center [1046, 213] width 28 height 28
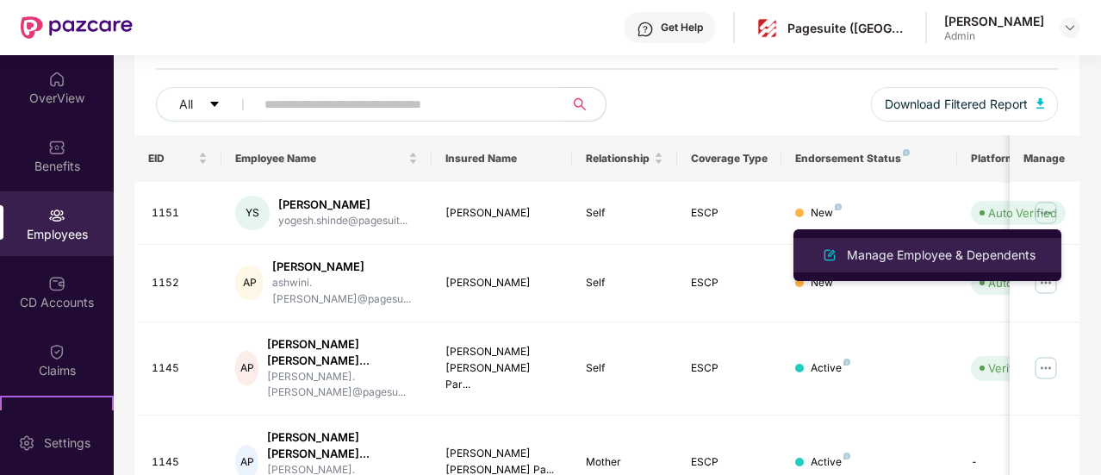
click at [947, 253] on div "Manage Employee & Dependents" at bounding box center [942, 255] width 196 height 19
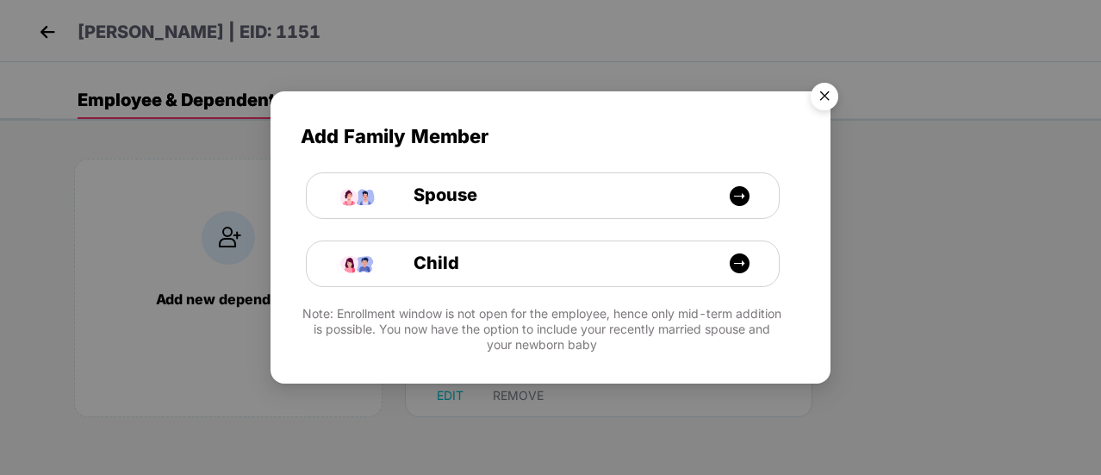
click at [820, 98] on img "Close" at bounding box center [824, 99] width 48 height 48
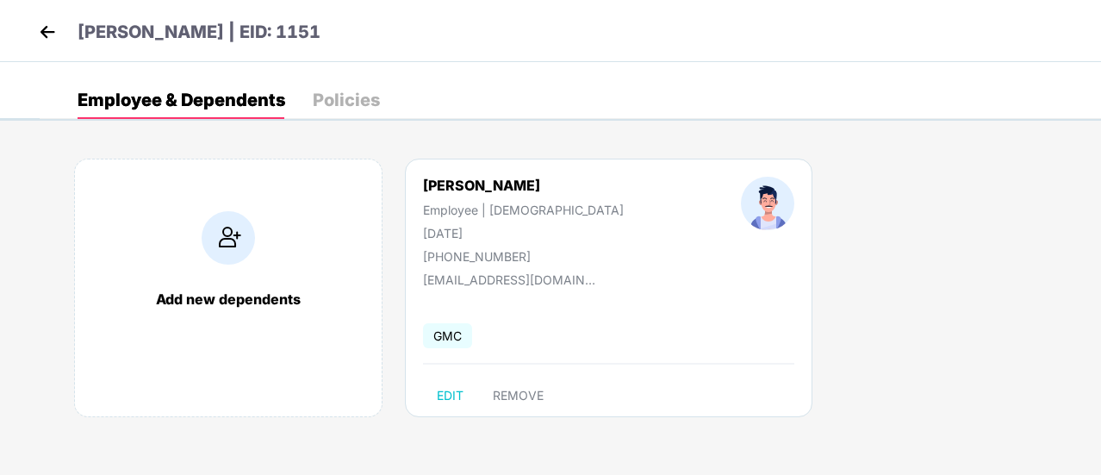
click at [48, 27] on img at bounding box center [47, 32] width 26 height 26
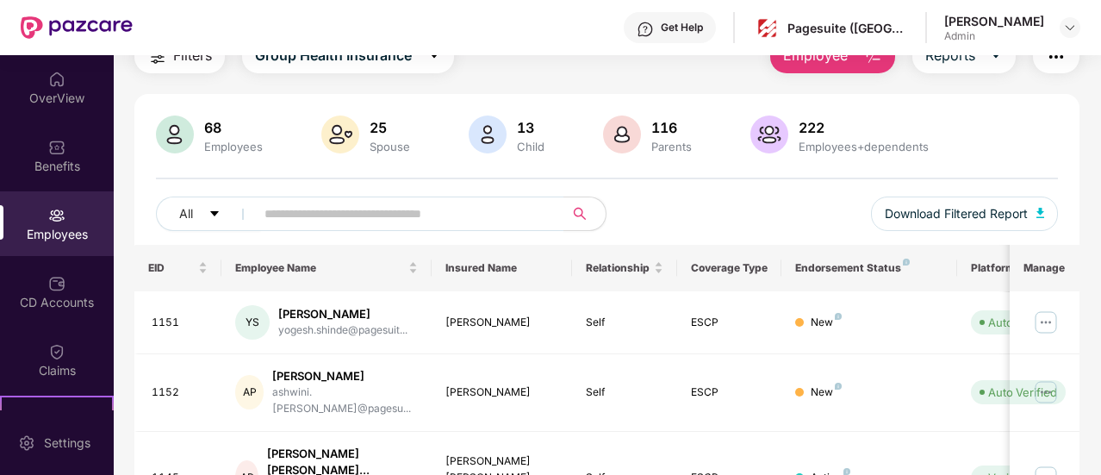
scroll to position [127, 0]
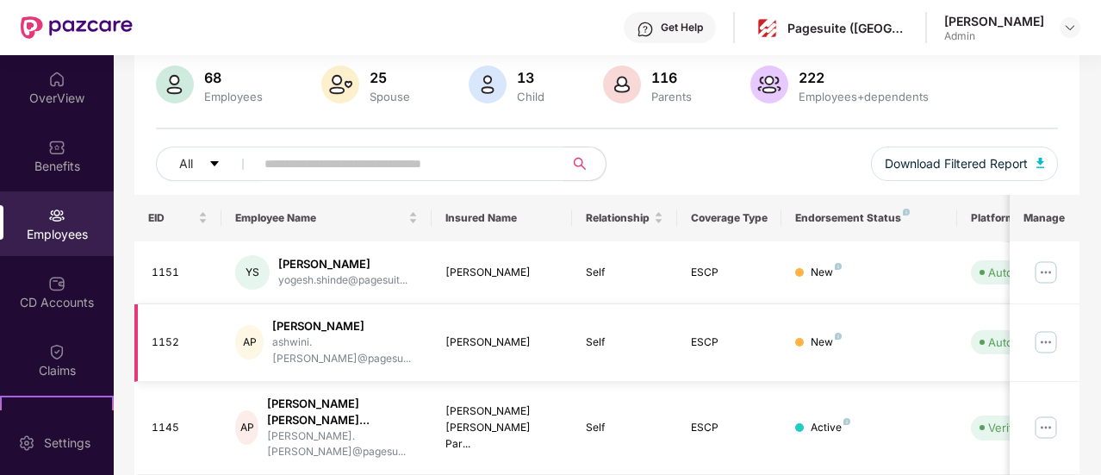
click at [1045, 332] on img at bounding box center [1046, 342] width 28 height 28
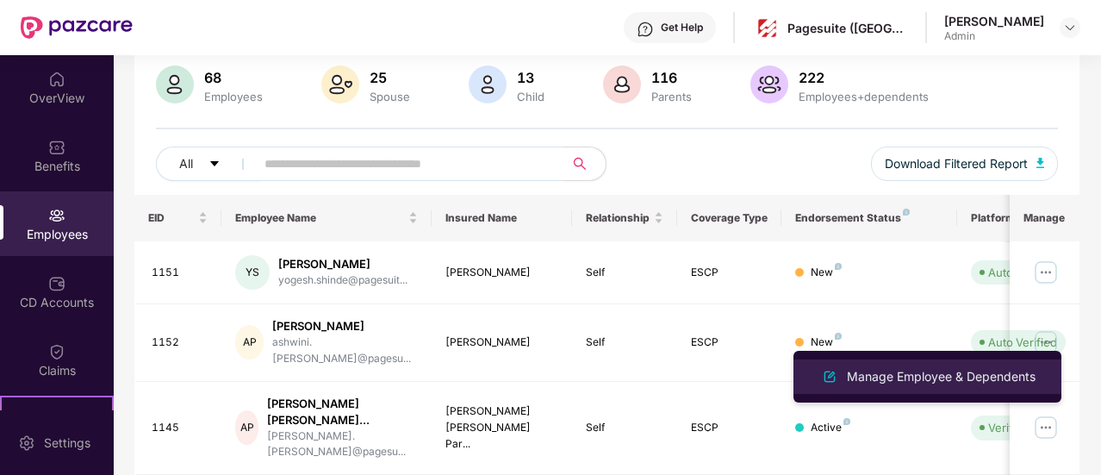
click at [949, 363] on li "Manage Employee & Dependents" at bounding box center [928, 376] width 268 height 34
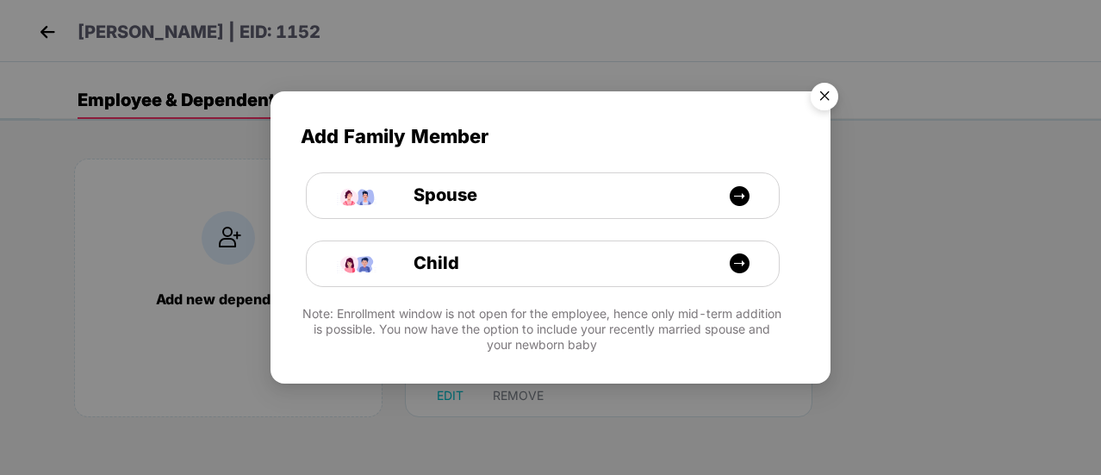
click at [823, 101] on img "Close" at bounding box center [824, 99] width 48 height 48
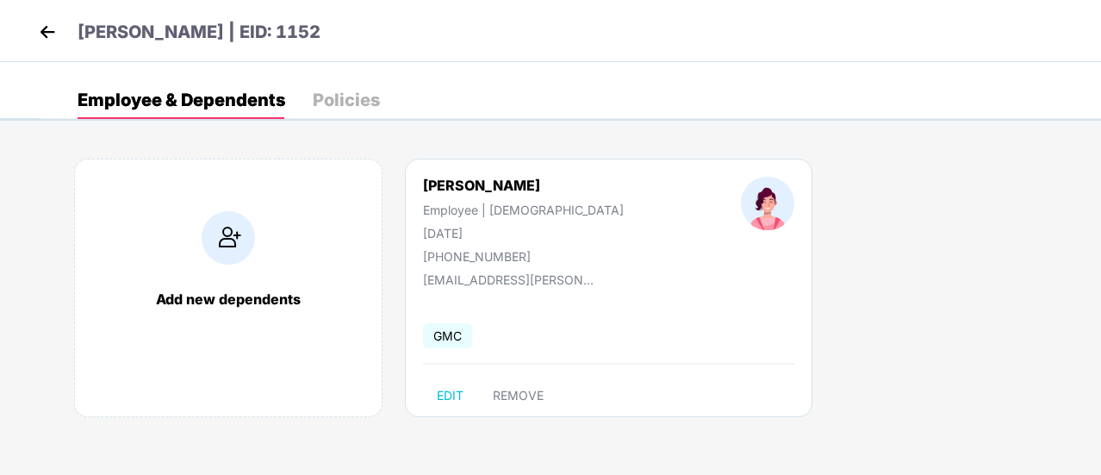
click at [217, 213] on img at bounding box center [228, 237] width 53 height 53
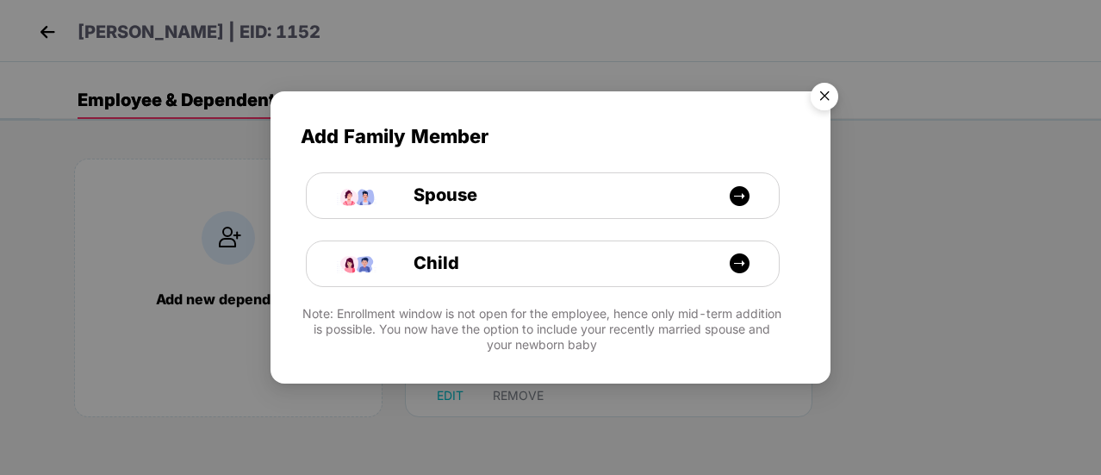
click at [832, 94] on img "Close" at bounding box center [824, 99] width 48 height 48
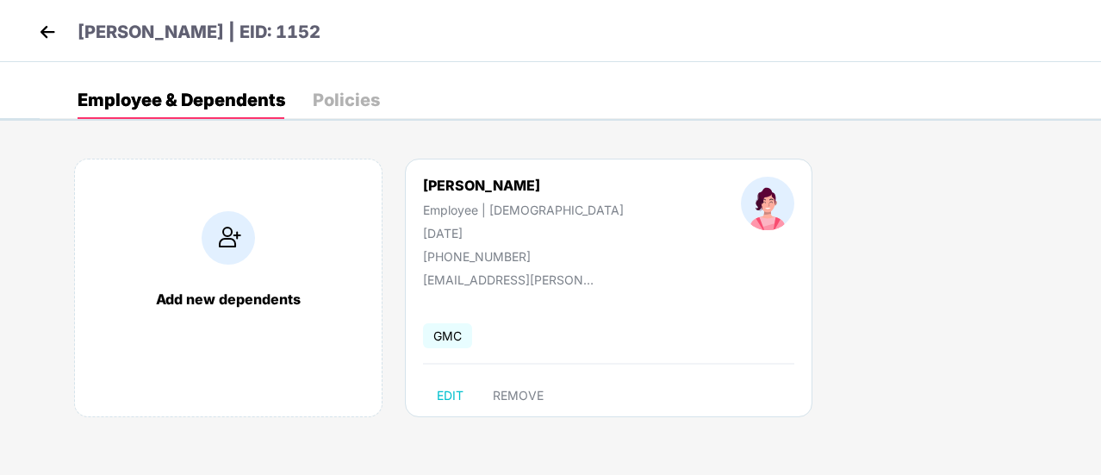
click at [46, 38] on img at bounding box center [47, 32] width 26 height 26
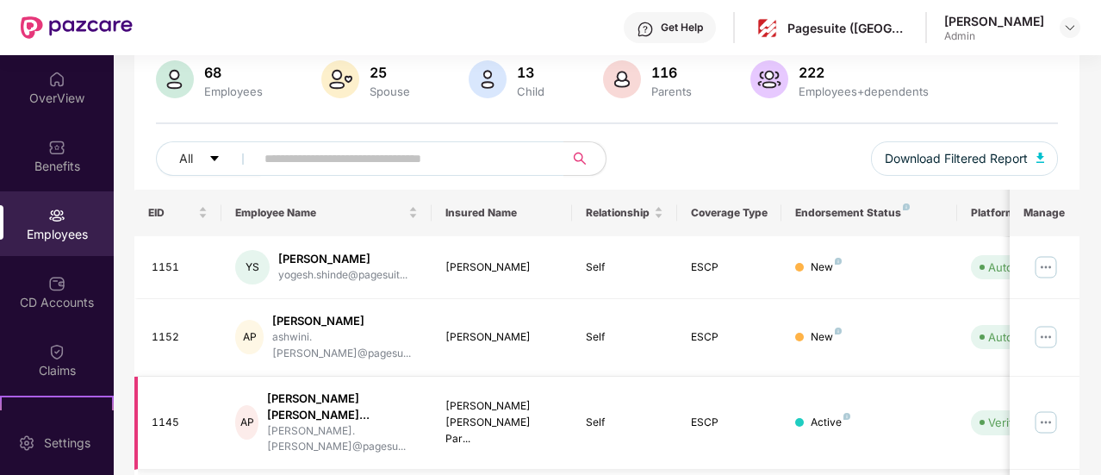
scroll to position [133, 0]
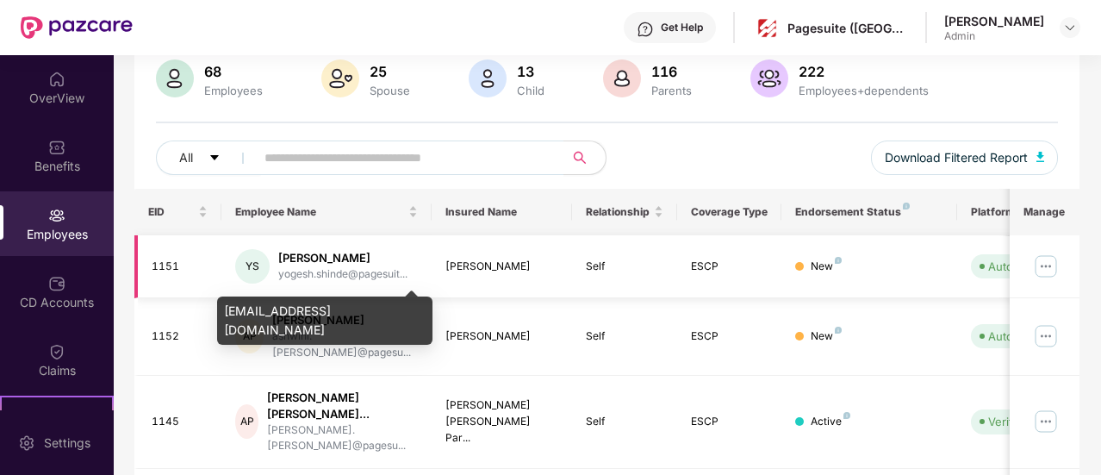
click at [408, 271] on div "yogesh.shinde@pagesuit..." at bounding box center [342, 274] width 129 height 16
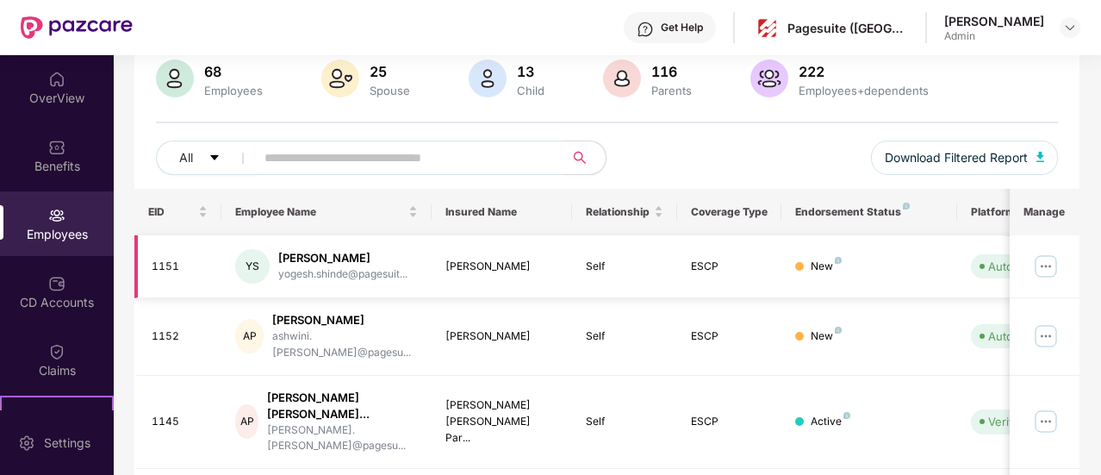
click at [1051, 266] on img at bounding box center [1046, 266] width 28 height 28
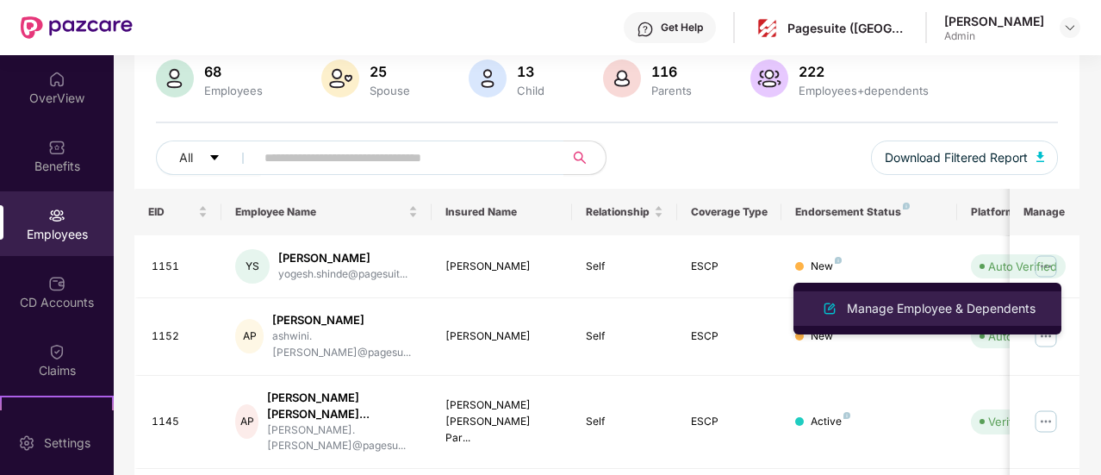
click at [949, 315] on div "Manage Employee & Dependents" at bounding box center [942, 308] width 196 height 19
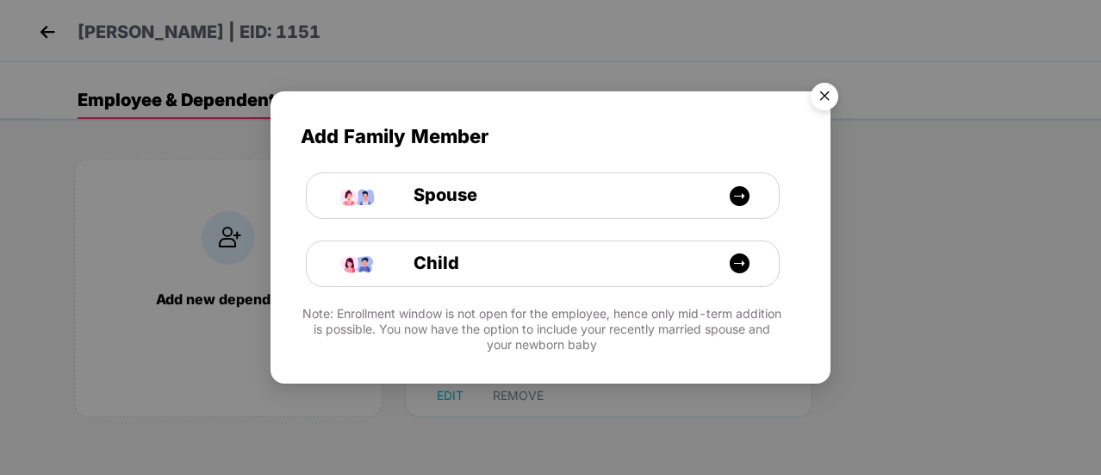
click at [823, 100] on img "Close" at bounding box center [824, 99] width 48 height 48
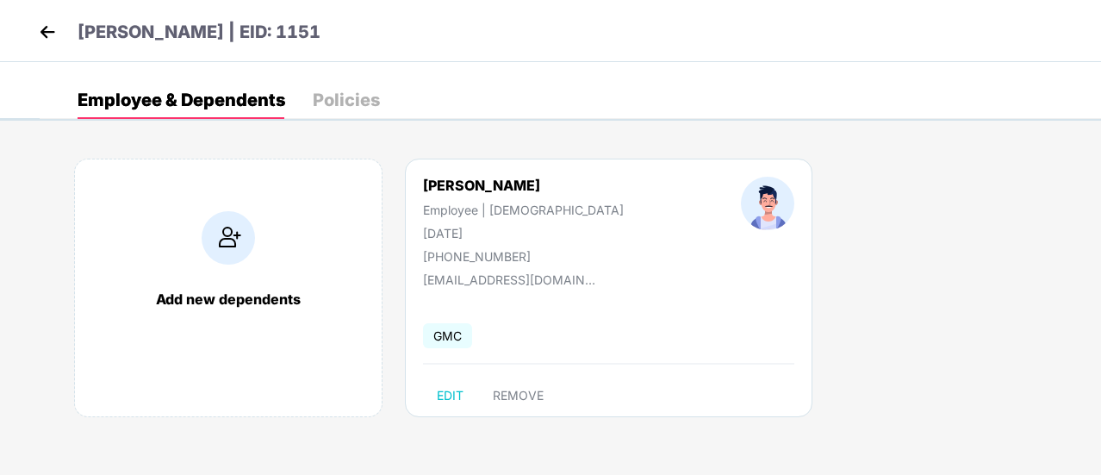
click at [52, 35] on img at bounding box center [47, 32] width 26 height 26
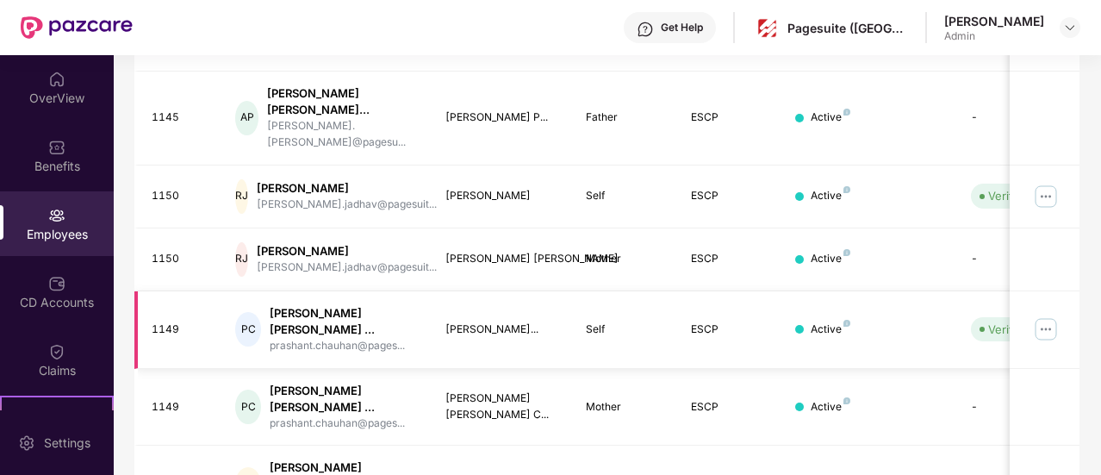
scroll to position [0, 0]
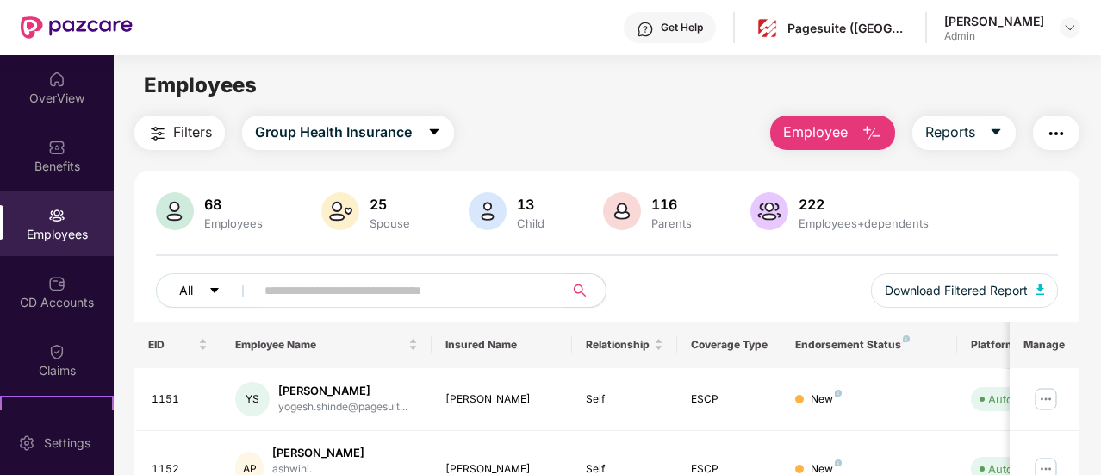
click at [237, 293] on button "All" at bounding box center [208, 290] width 105 height 34
click at [314, 289] on input "text" at bounding box center [403, 290] width 277 height 26
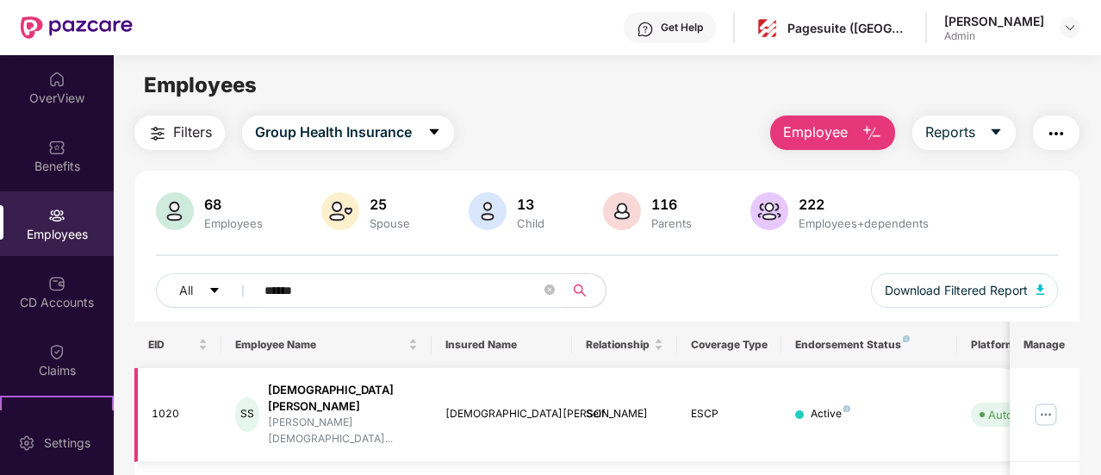
type input "******"
click at [1050, 401] on img at bounding box center [1046, 415] width 28 height 28
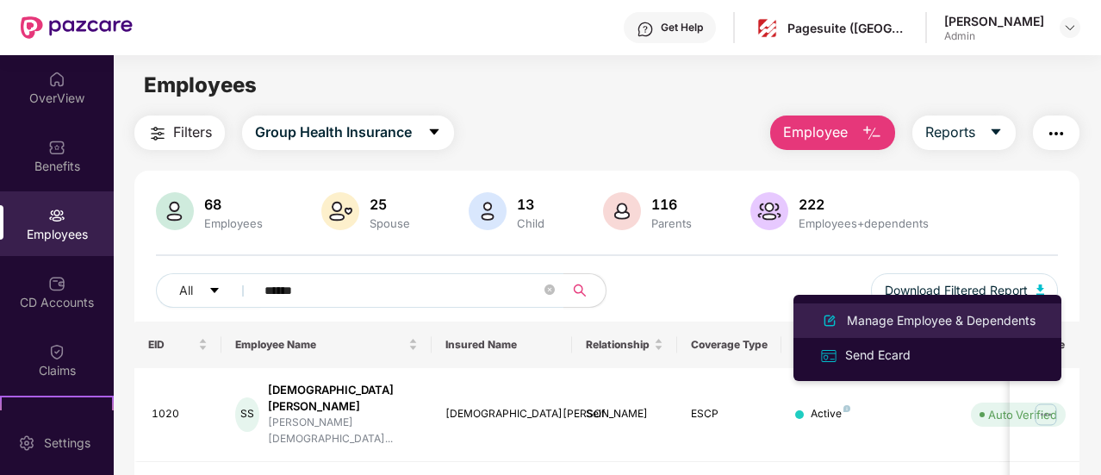
click at [952, 332] on li "Manage Employee & Dependents" at bounding box center [928, 320] width 268 height 34
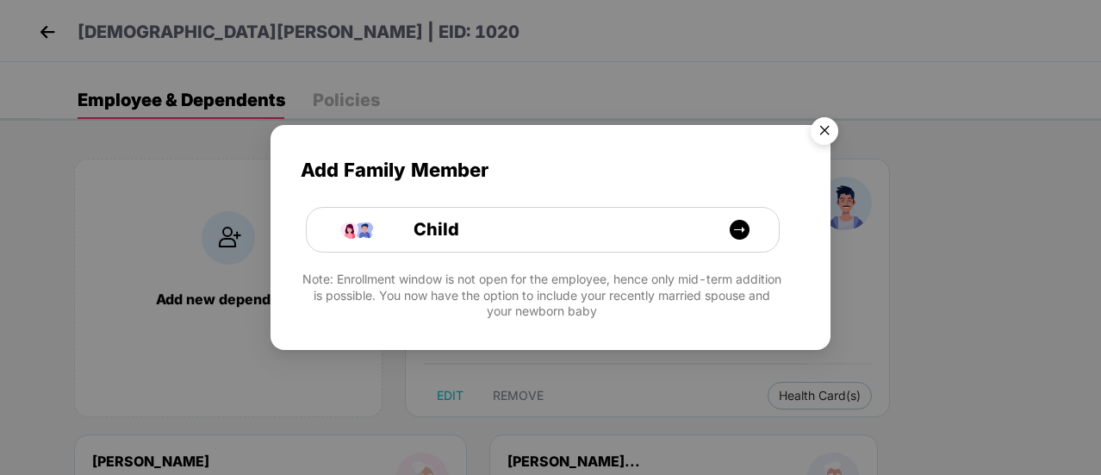
click at [833, 130] on img "Close" at bounding box center [824, 133] width 48 height 48
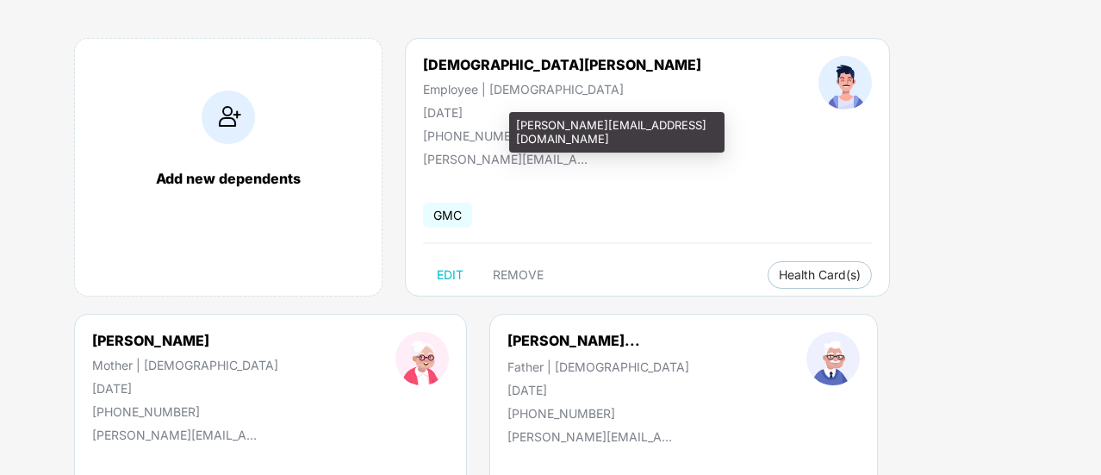
scroll to position [172, 0]
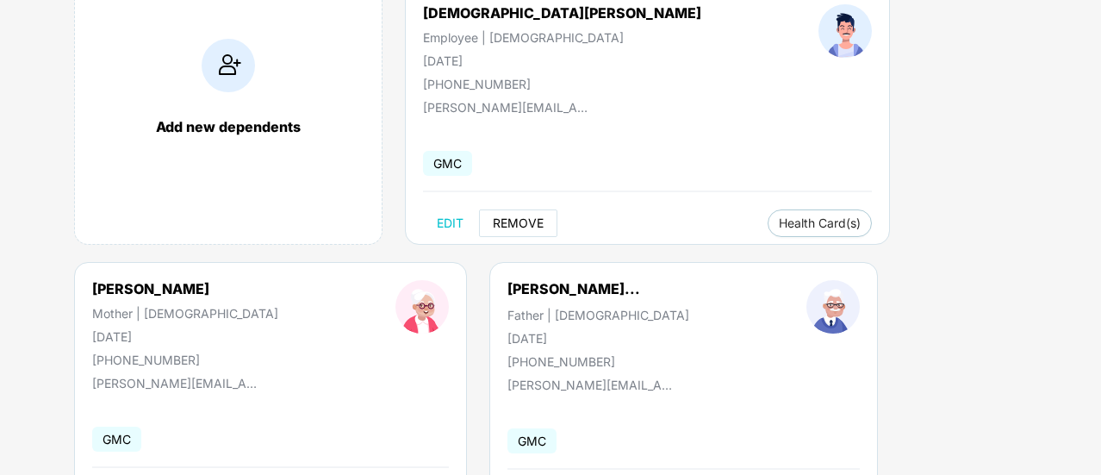
click at [533, 209] on button "REMOVE" at bounding box center [518, 223] width 78 height 28
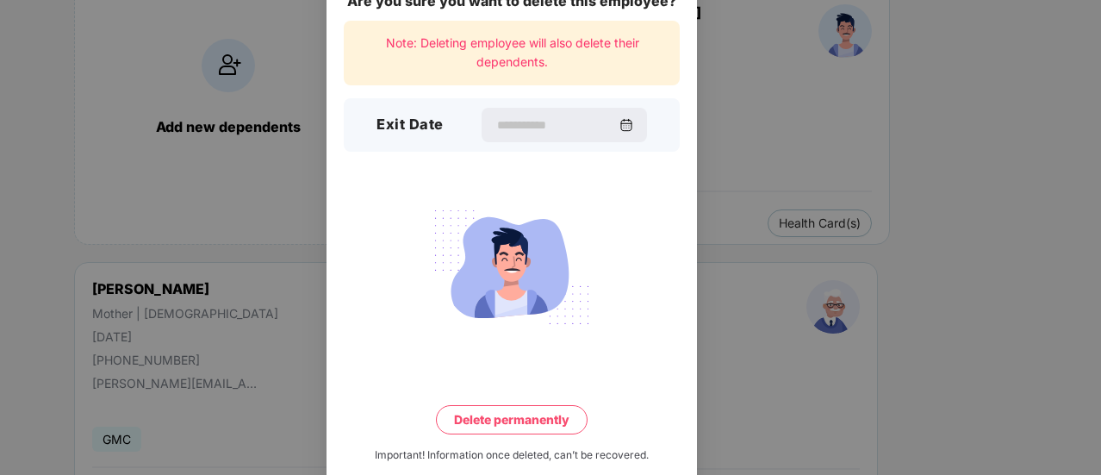
scroll to position [74, 0]
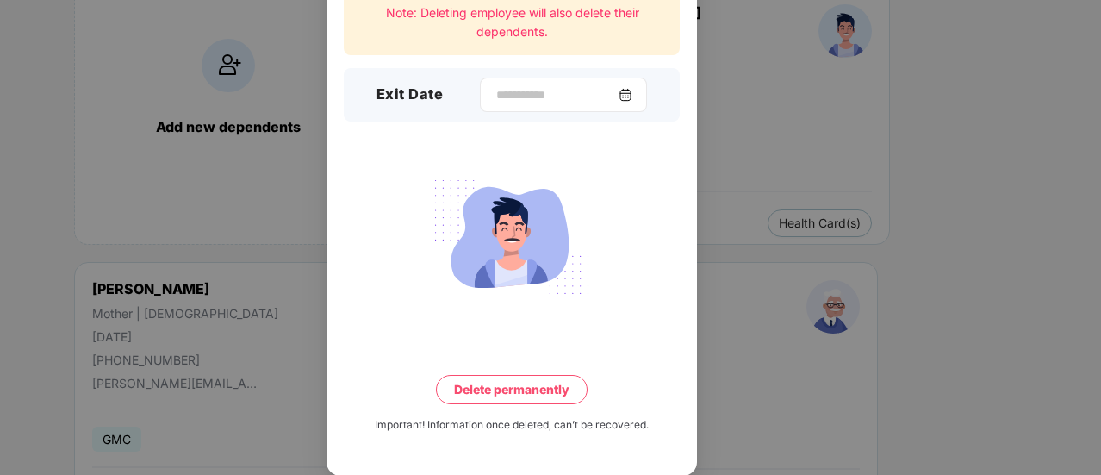
click at [632, 90] on img at bounding box center [626, 95] width 14 height 14
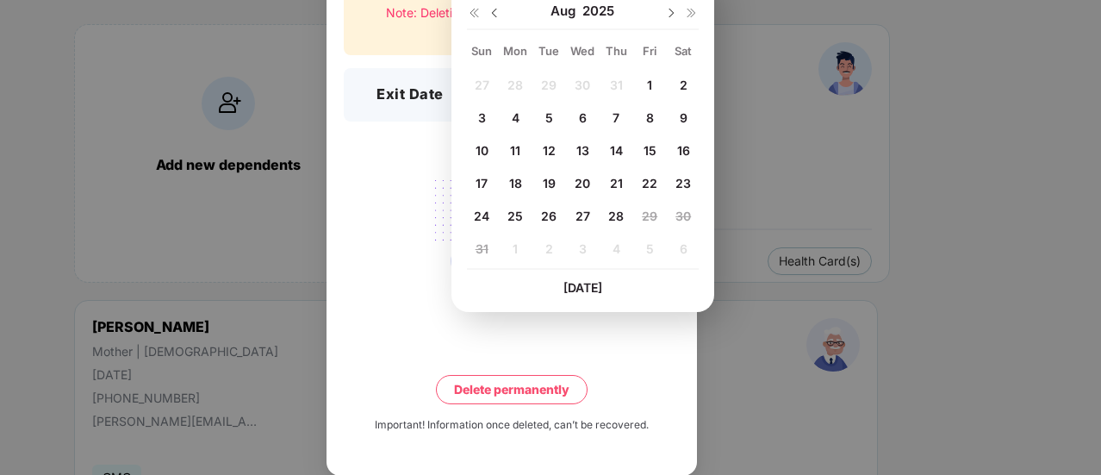
scroll to position [142, 0]
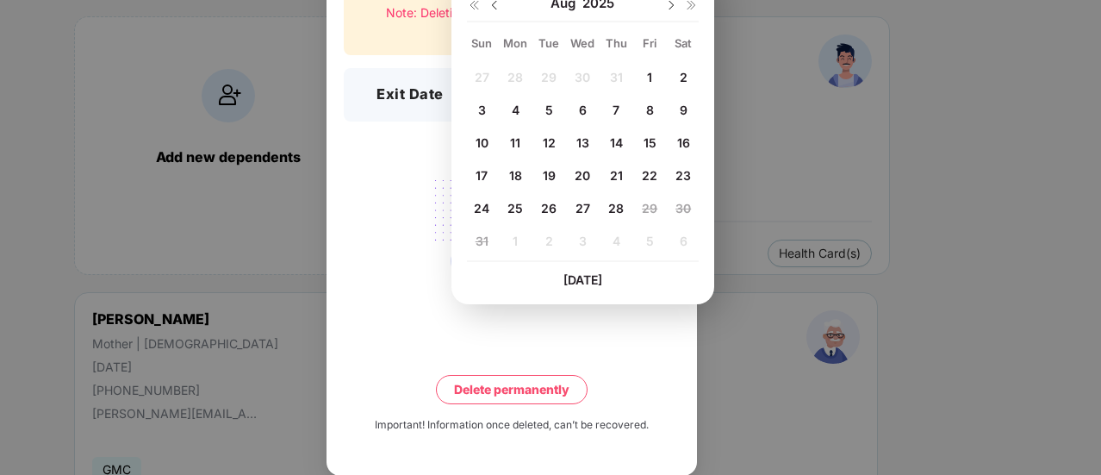
click at [617, 203] on span "28" at bounding box center [616, 208] width 16 height 15
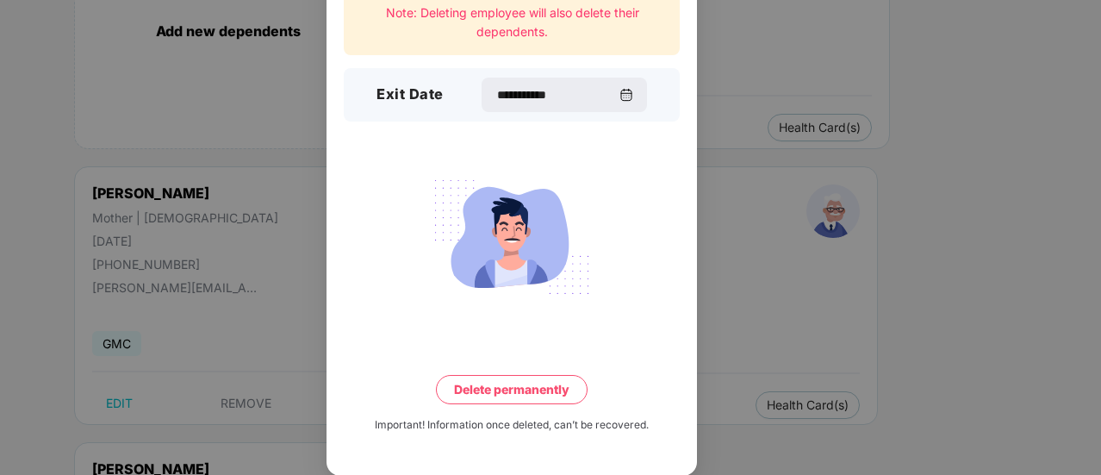
scroll to position [0, 0]
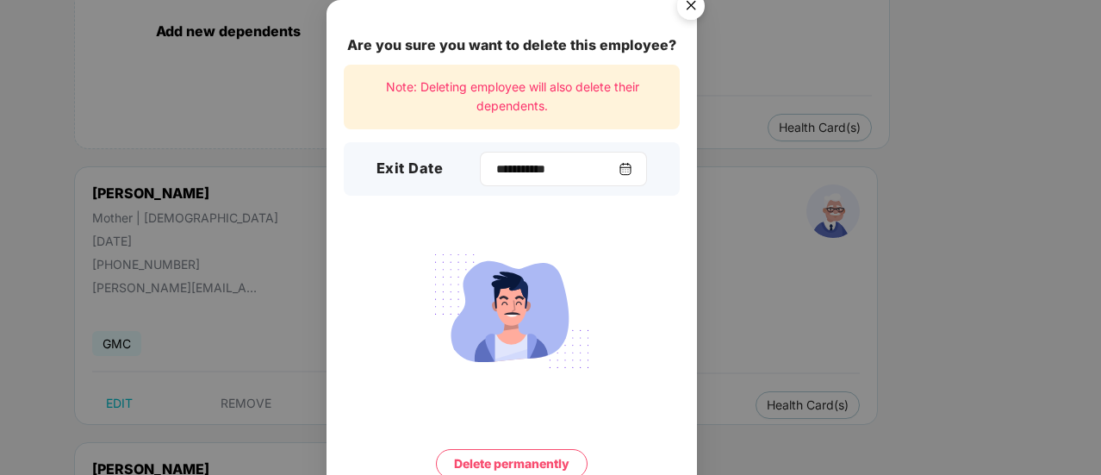
click at [632, 165] on img at bounding box center [626, 169] width 14 height 14
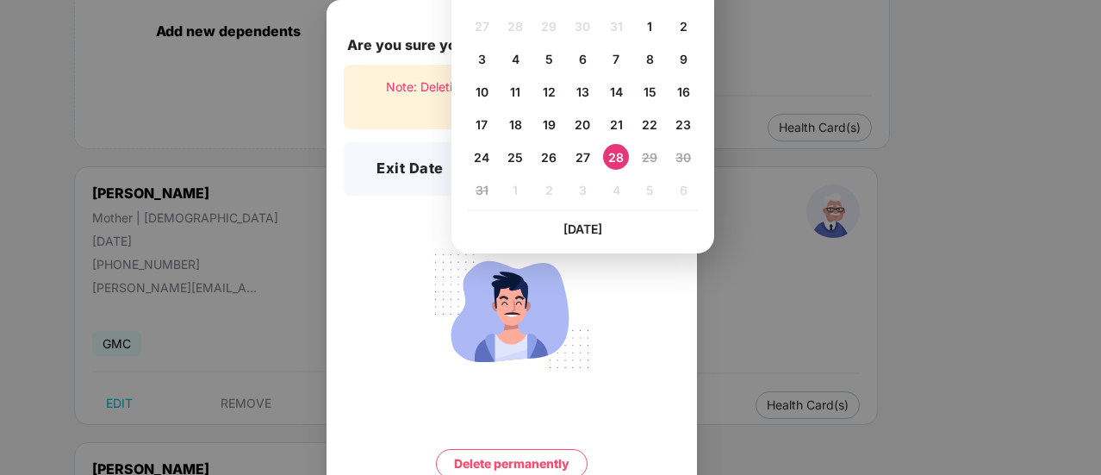
scroll to position [252, 0]
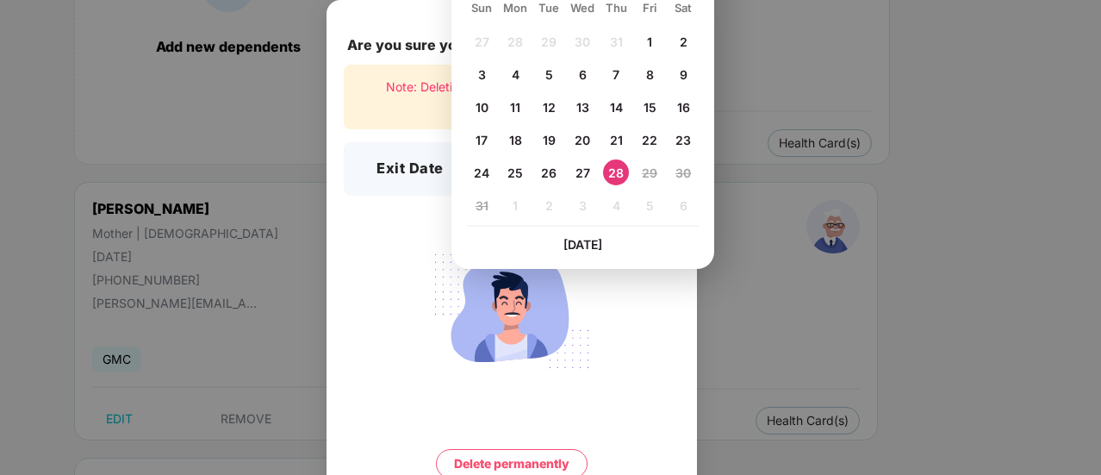
click at [651, 46] on span "1" at bounding box center [649, 41] width 5 height 15
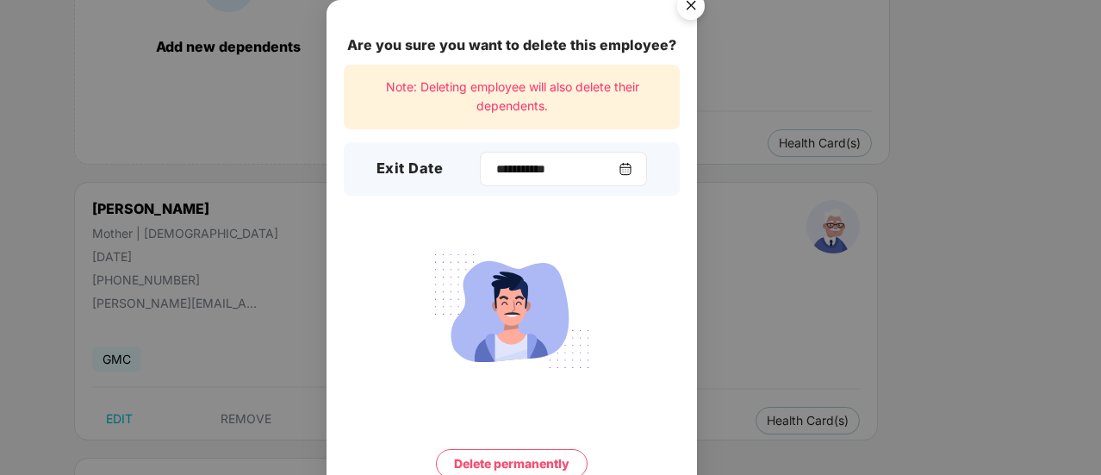
click at [630, 167] on img at bounding box center [626, 169] width 14 height 14
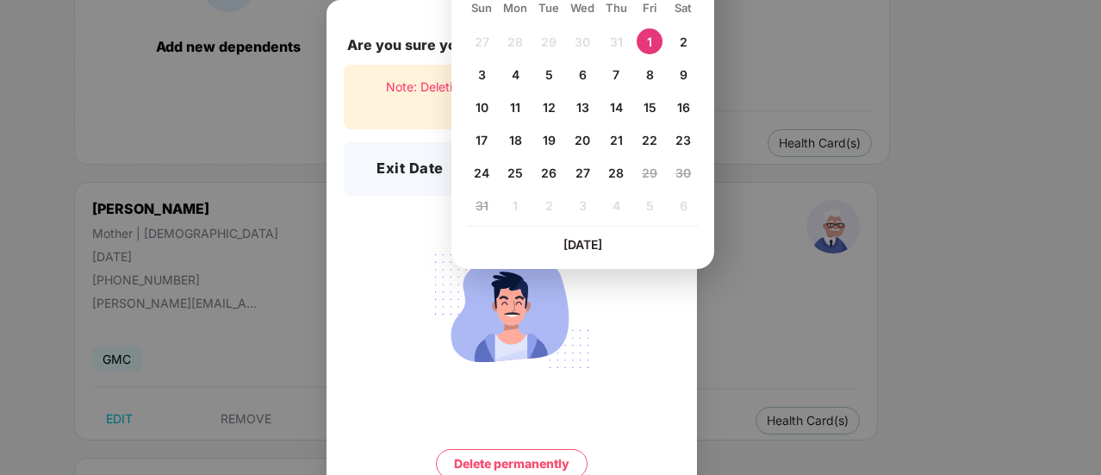
click at [622, 38] on div "27 28 29 30 31 1 2 3 4 5 6 7 8 9 10 11 12 13 14 15 16 17 18 19 20 21 22 23 24 2…" at bounding box center [583, 126] width 232 height 196
click at [617, 38] on div "27 28 29 30 31 1 2 3 4 5 6 7 8 9 10 11 12 13 14 15 16 17 18 19 20 21 22 23 24 2…" at bounding box center [583, 126] width 232 height 196
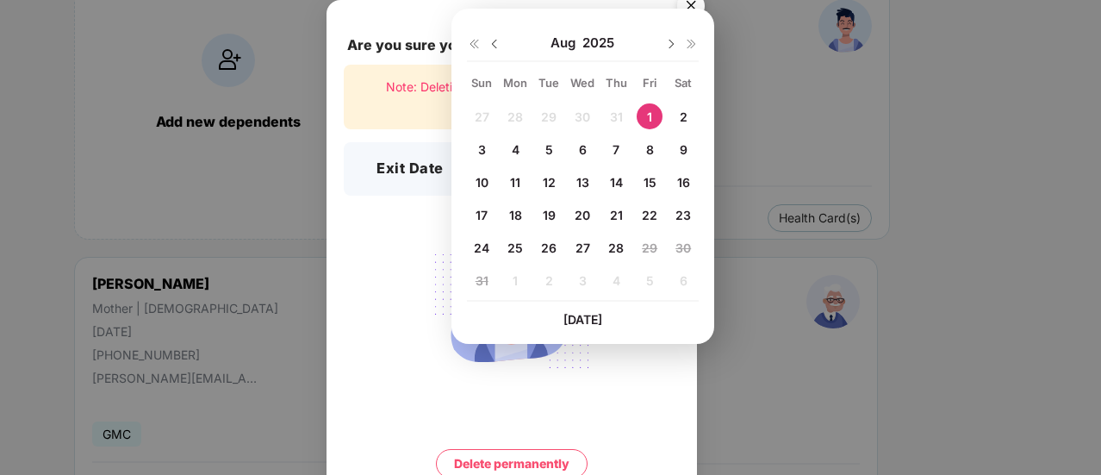
scroll to position [175, 0]
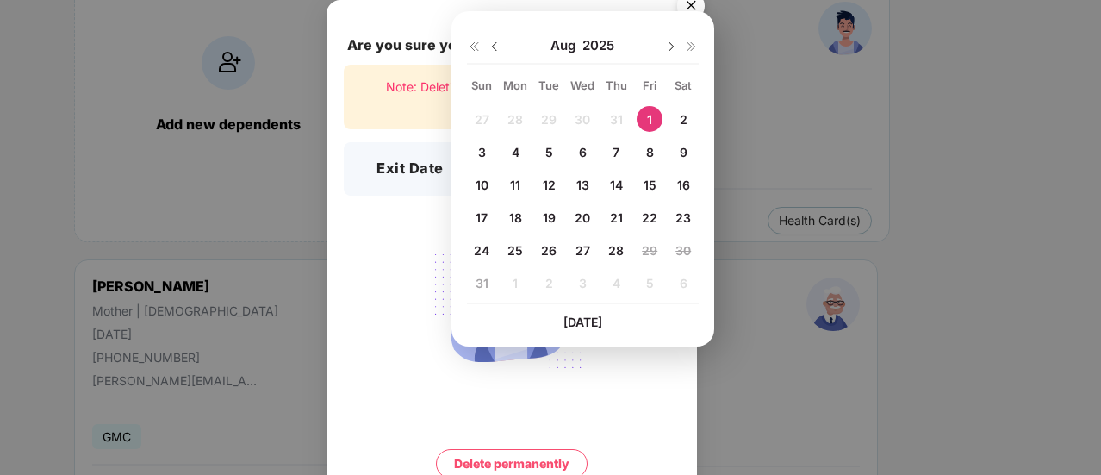
click at [493, 46] on img at bounding box center [495, 47] width 14 height 14
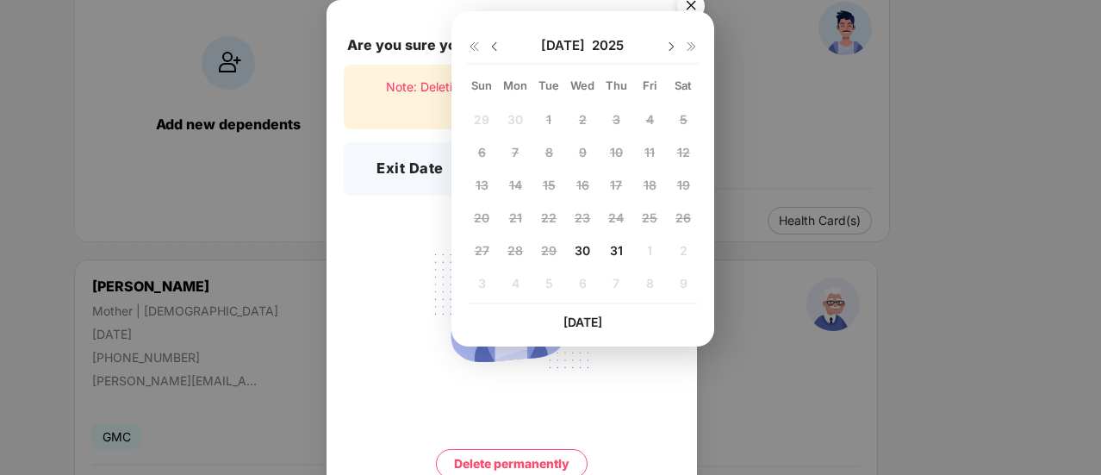
click at [618, 252] on span "31" at bounding box center [616, 250] width 13 height 15
type input "**********"
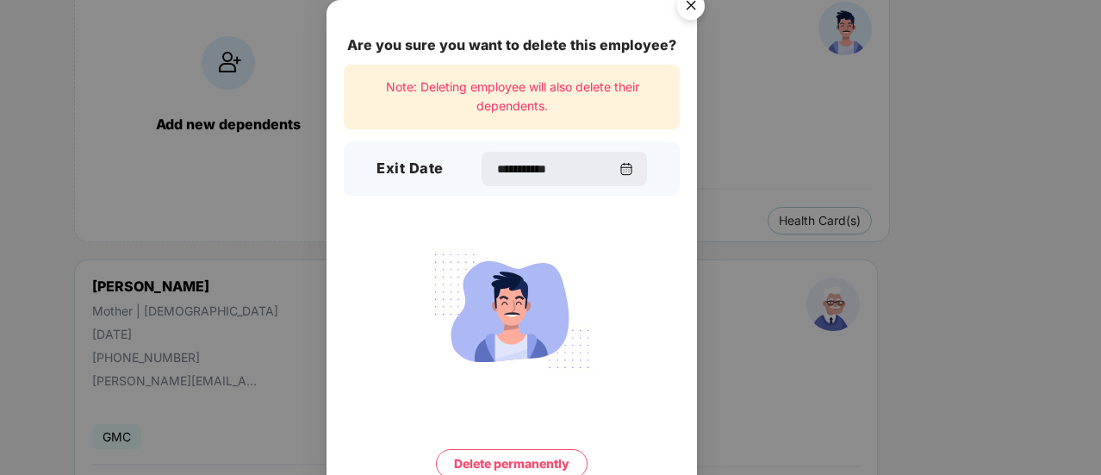
scroll to position [74, 0]
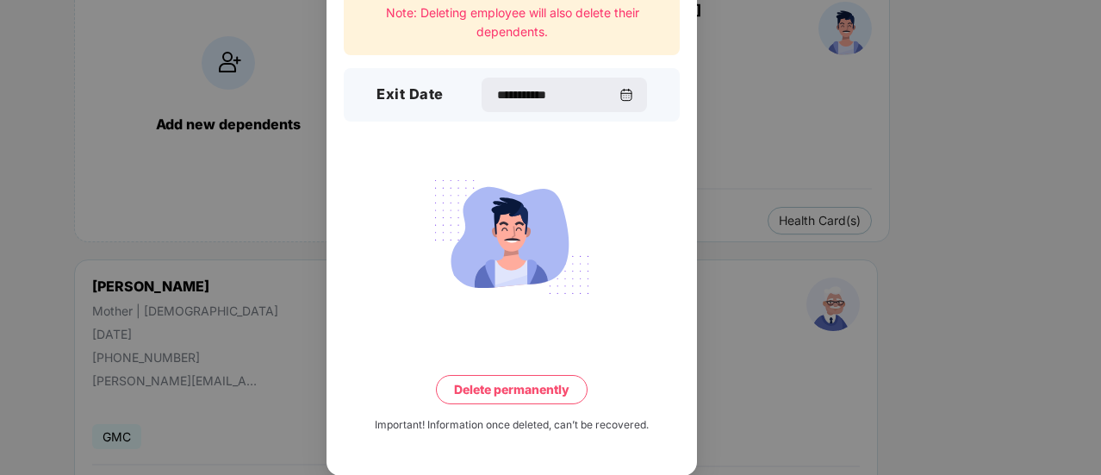
click at [514, 394] on button "Delete permanently" at bounding box center [512, 389] width 152 height 29
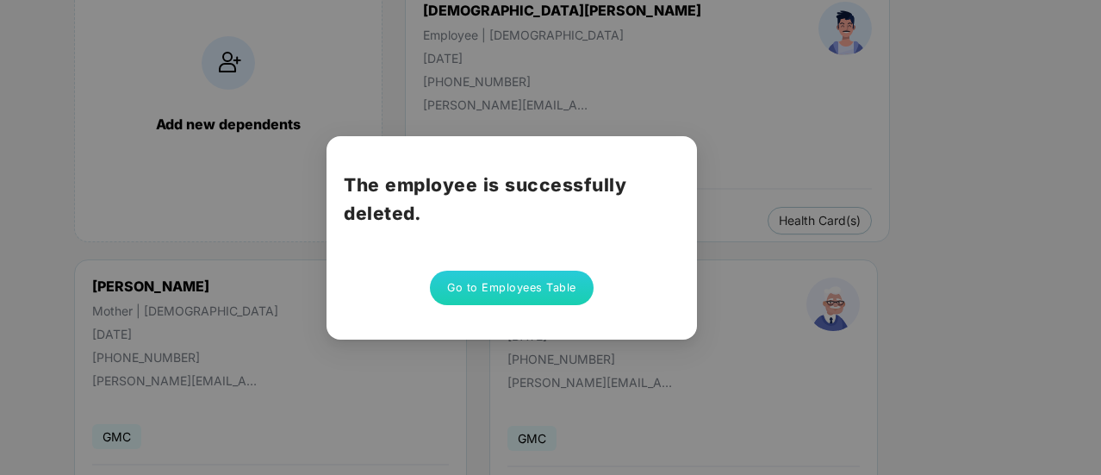
scroll to position [0, 0]
click at [503, 299] on button "Go to Employees Table" at bounding box center [512, 288] width 164 height 34
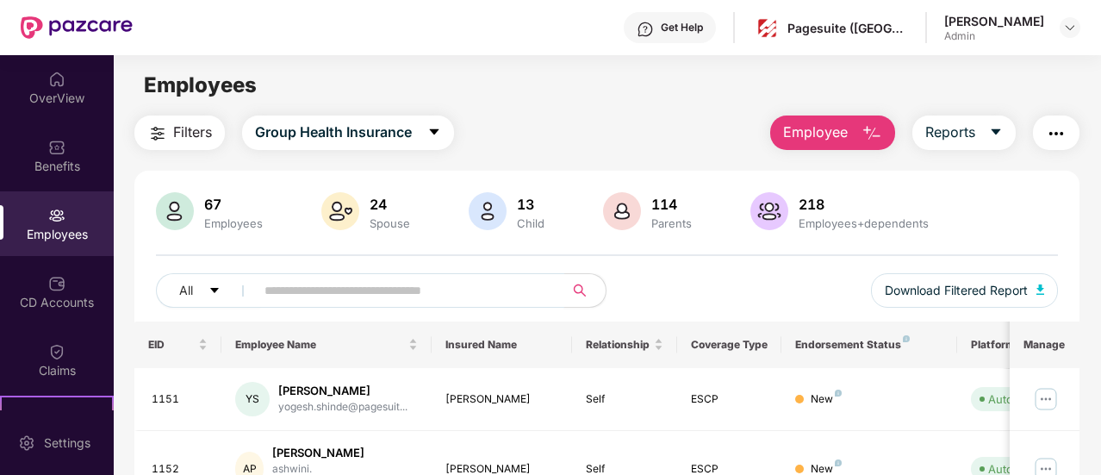
click at [383, 292] on input "text" at bounding box center [403, 290] width 277 height 26
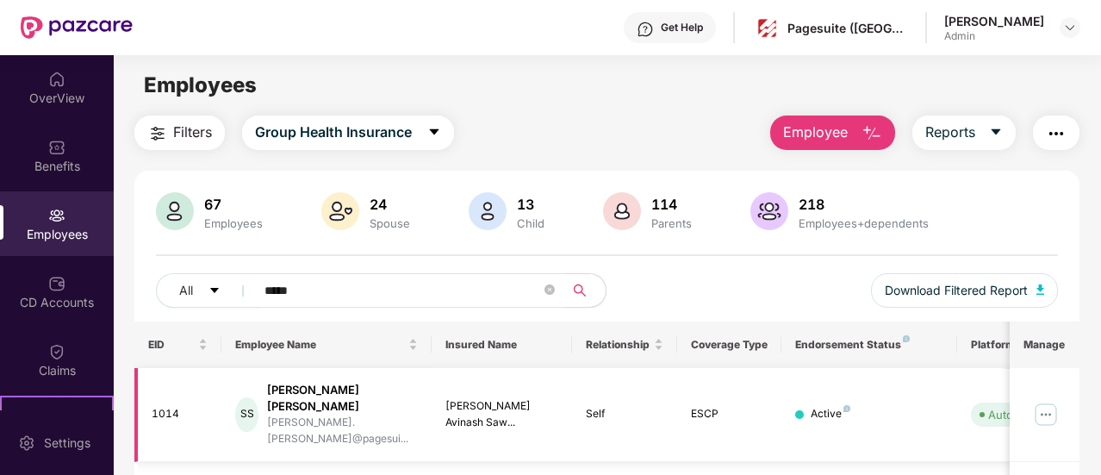
type input "*****"
click at [1054, 401] on img at bounding box center [1046, 415] width 28 height 28
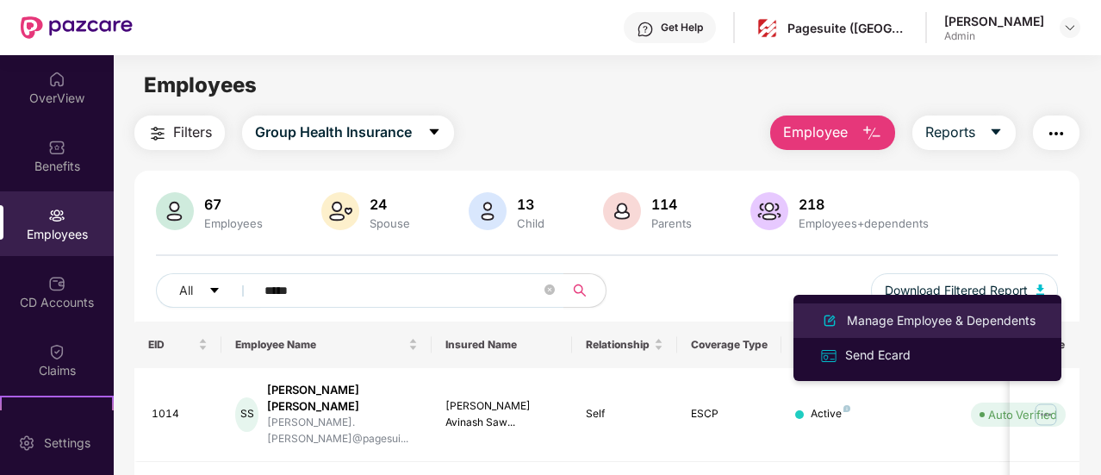
click at [910, 323] on div "Manage Employee & Dependents" at bounding box center [942, 320] width 196 height 19
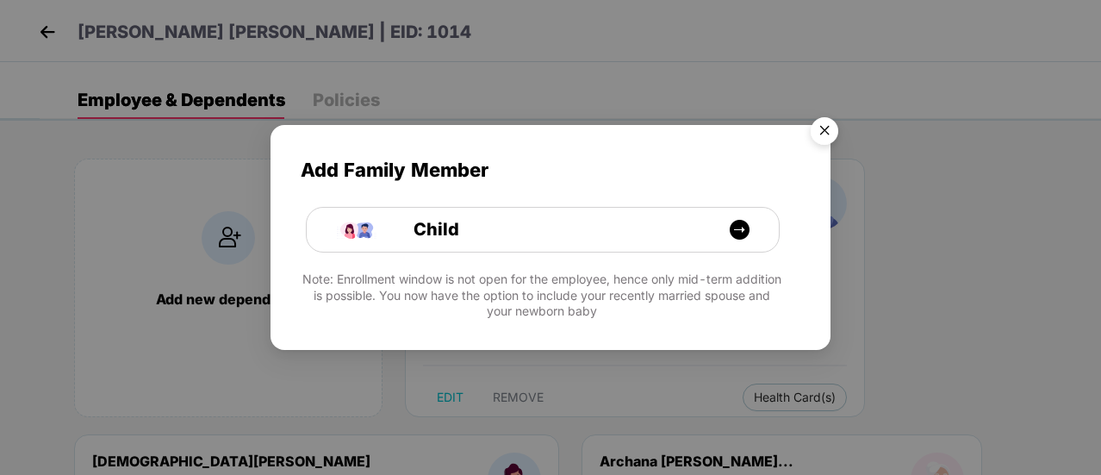
click at [827, 125] on img "Close" at bounding box center [824, 133] width 48 height 48
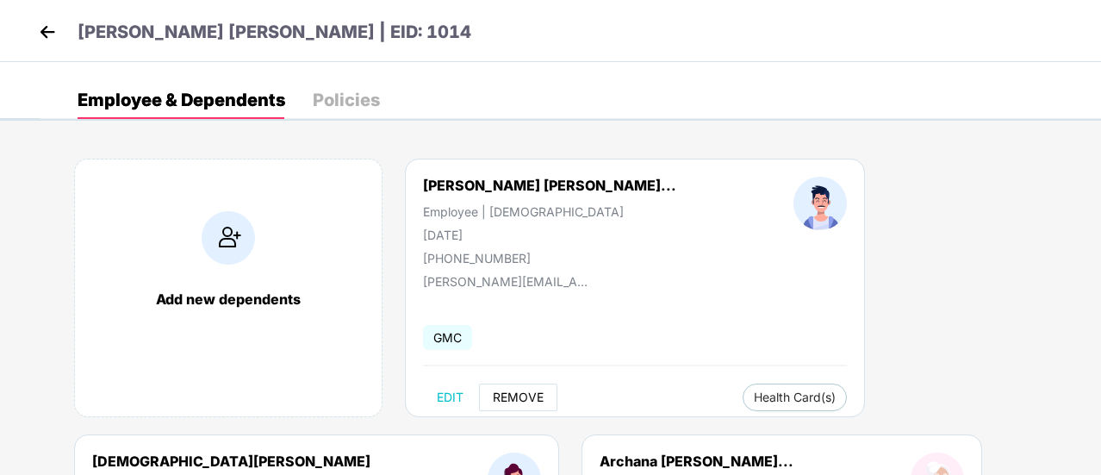
click at [540, 383] on button "REMOVE" at bounding box center [518, 397] width 78 height 28
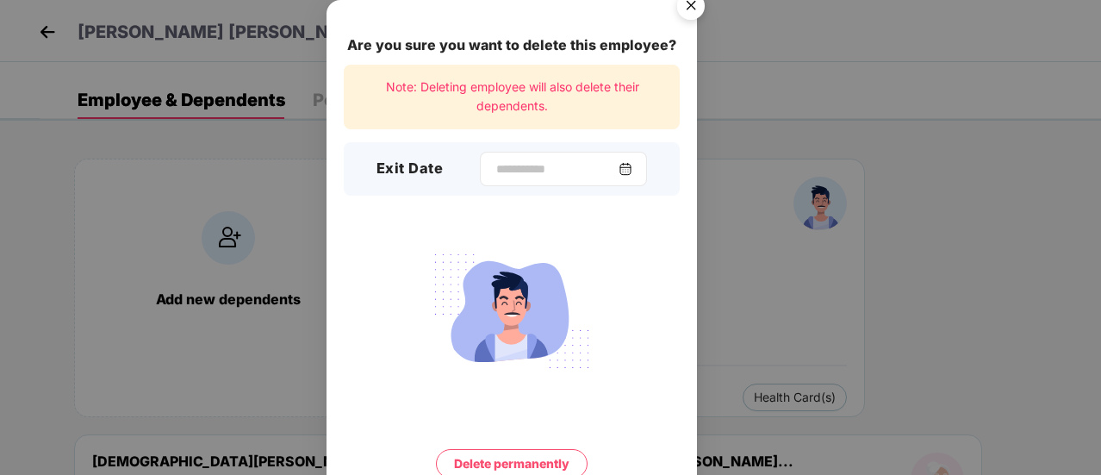
click at [632, 172] on img at bounding box center [626, 169] width 14 height 14
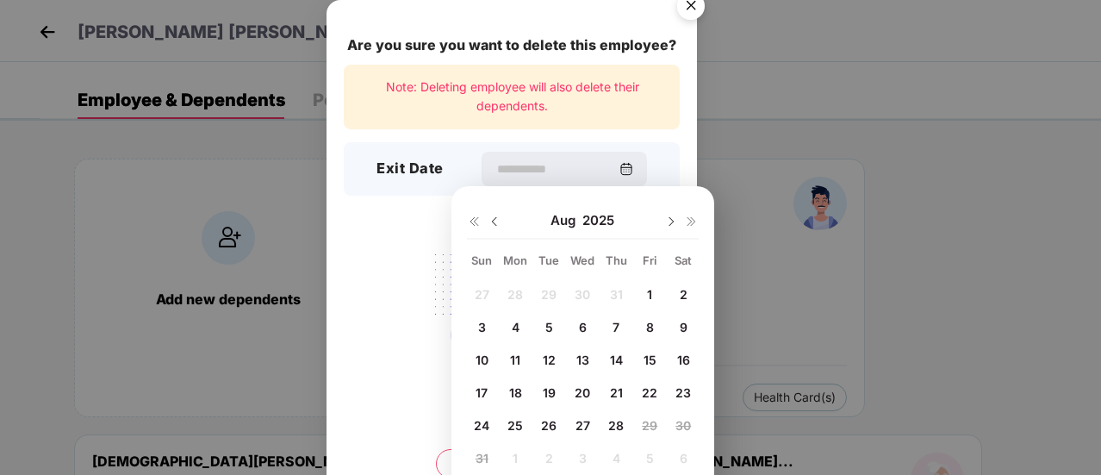
click at [495, 223] on img at bounding box center [495, 222] width 14 height 14
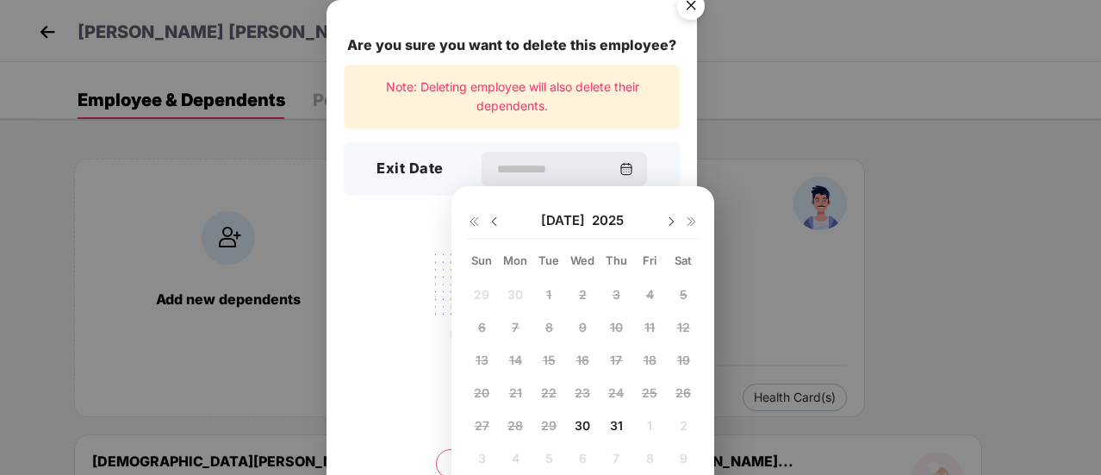
click at [617, 420] on span "31" at bounding box center [616, 425] width 13 height 15
type input "**********"
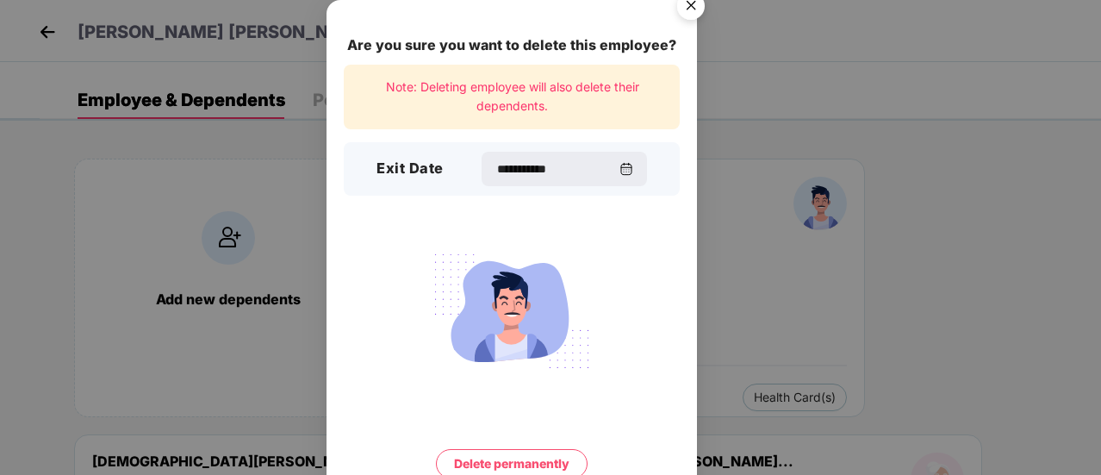
scroll to position [74, 0]
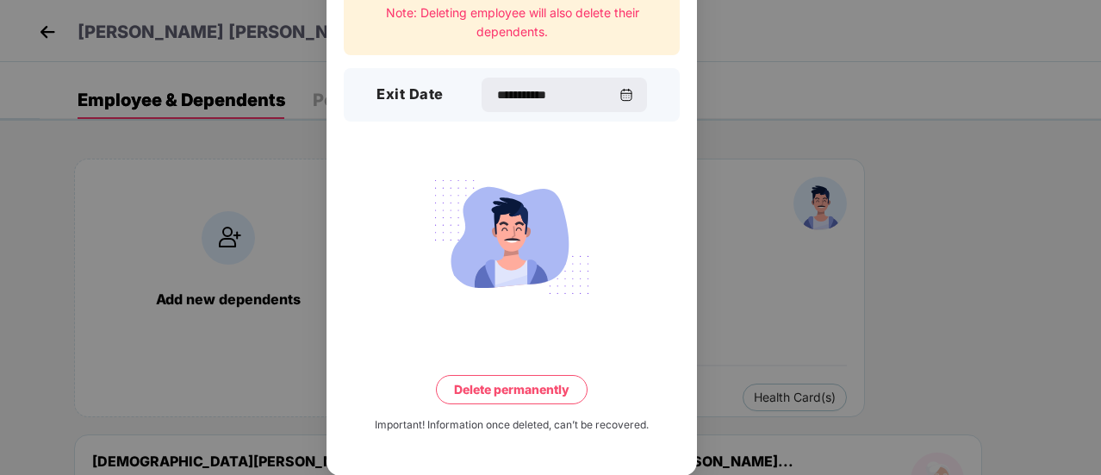
click at [554, 383] on button "Delete permanently" at bounding box center [512, 389] width 152 height 29
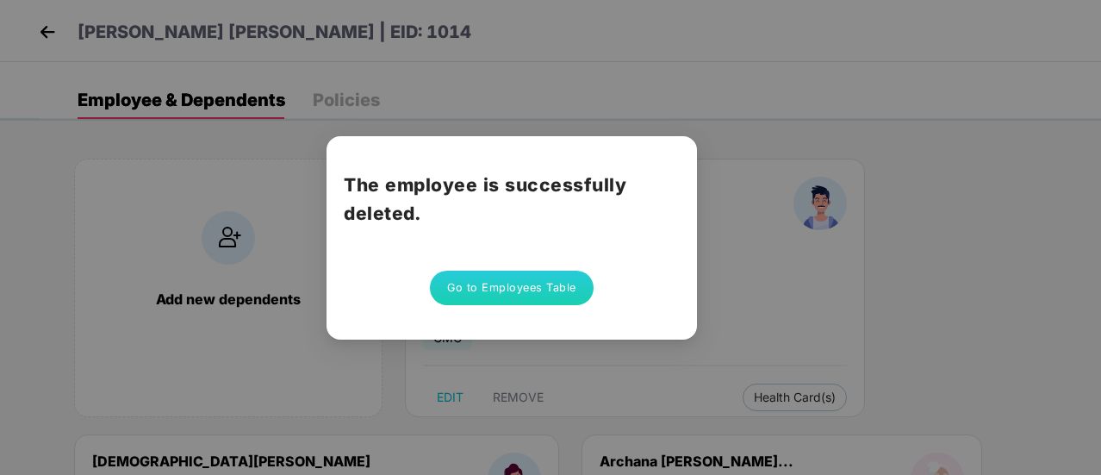
scroll to position [0, 0]
click at [520, 290] on button "Go to Employees Table" at bounding box center [512, 288] width 164 height 34
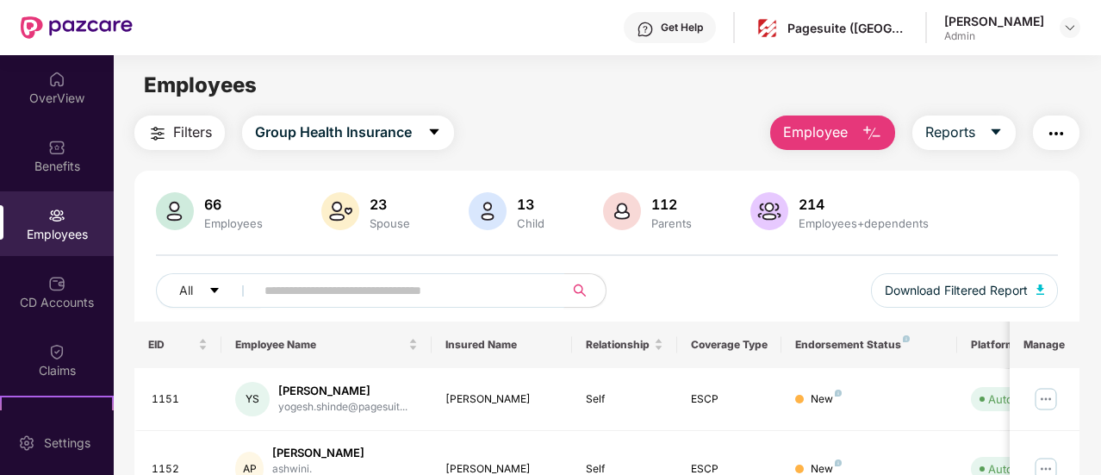
click at [427, 301] on input "text" at bounding box center [403, 290] width 277 height 26
type input "*"
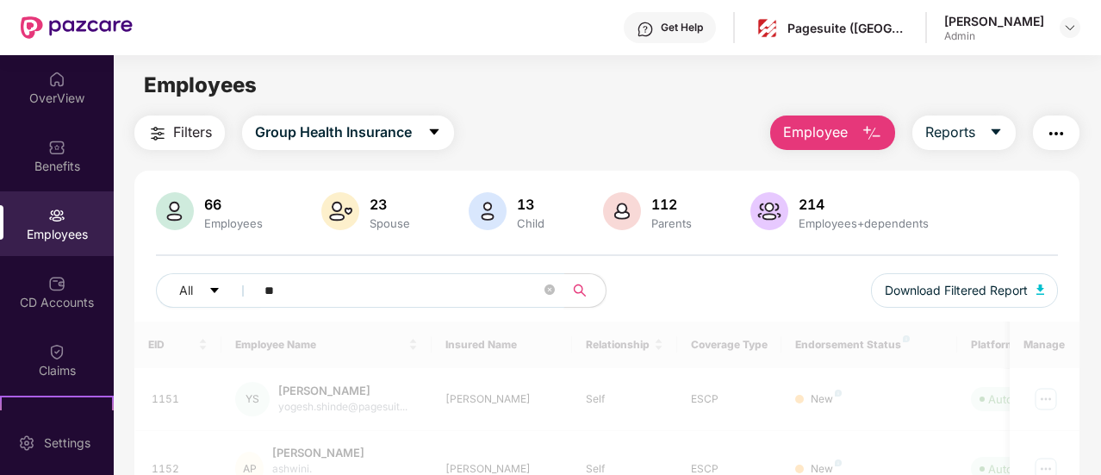
type input "*"
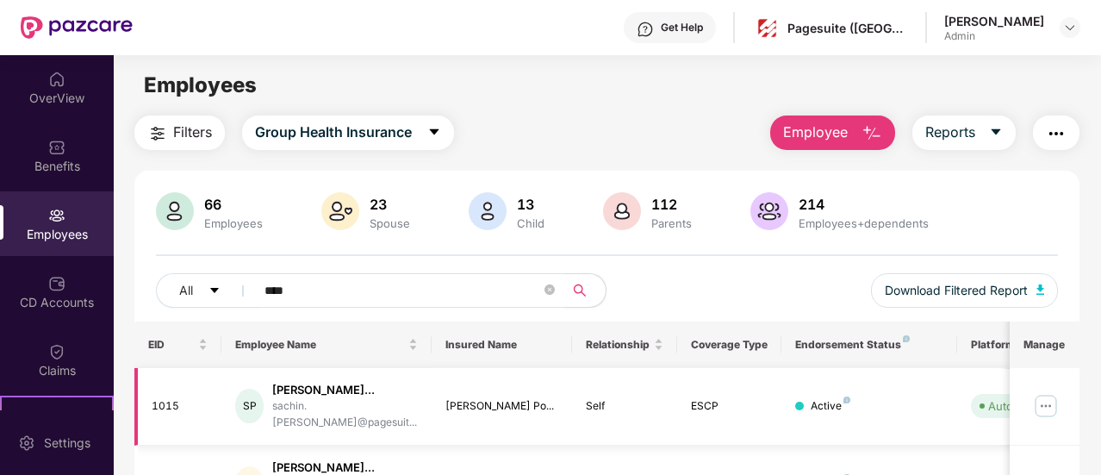
type input "****"
click at [1046, 402] on img at bounding box center [1046, 406] width 28 height 28
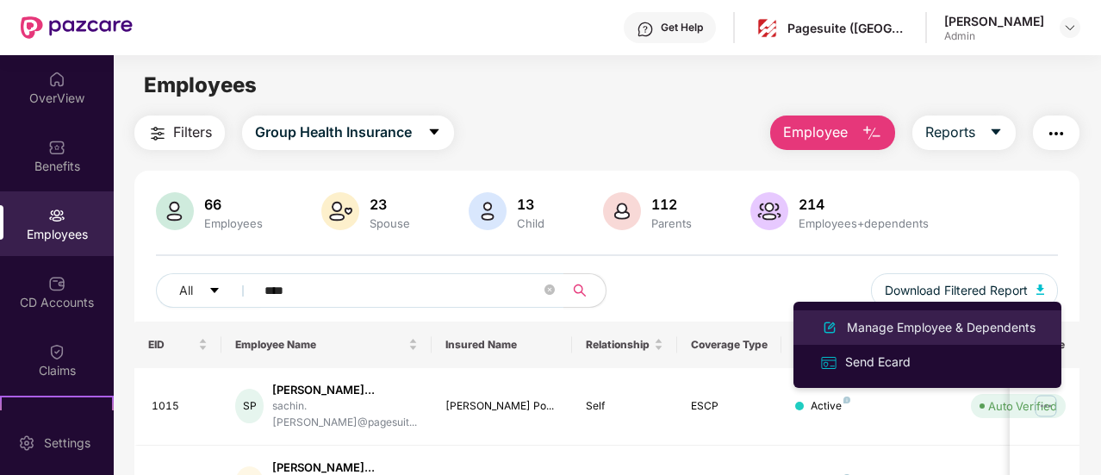
click at [937, 332] on div "Manage Employee & Dependents" at bounding box center [942, 327] width 196 height 19
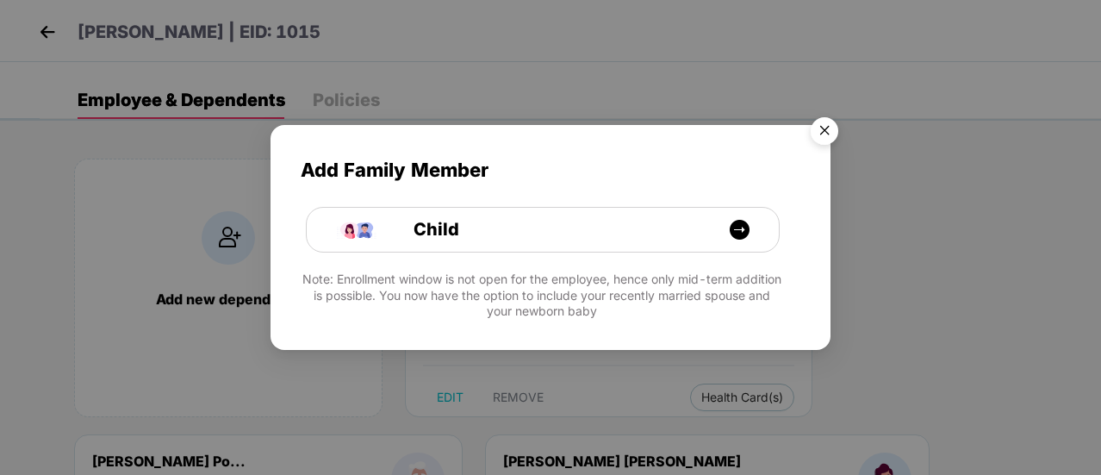
click at [839, 129] on img "Close" at bounding box center [824, 133] width 48 height 48
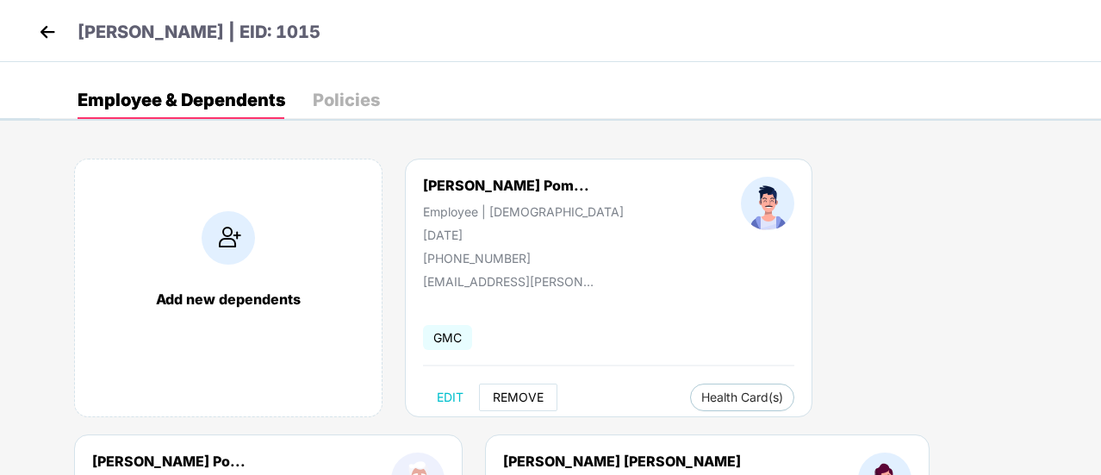
click at [530, 390] on span "REMOVE" at bounding box center [518, 397] width 51 height 14
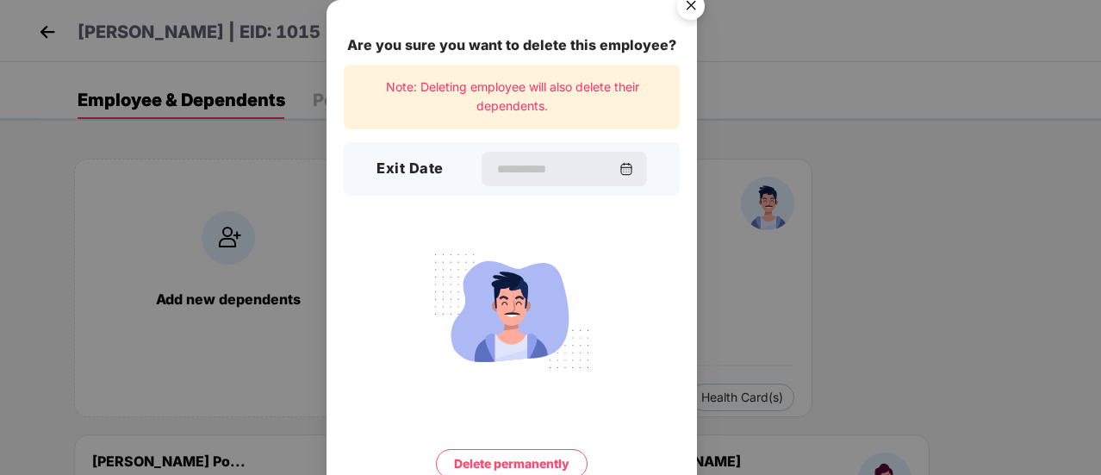
scroll to position [74, 0]
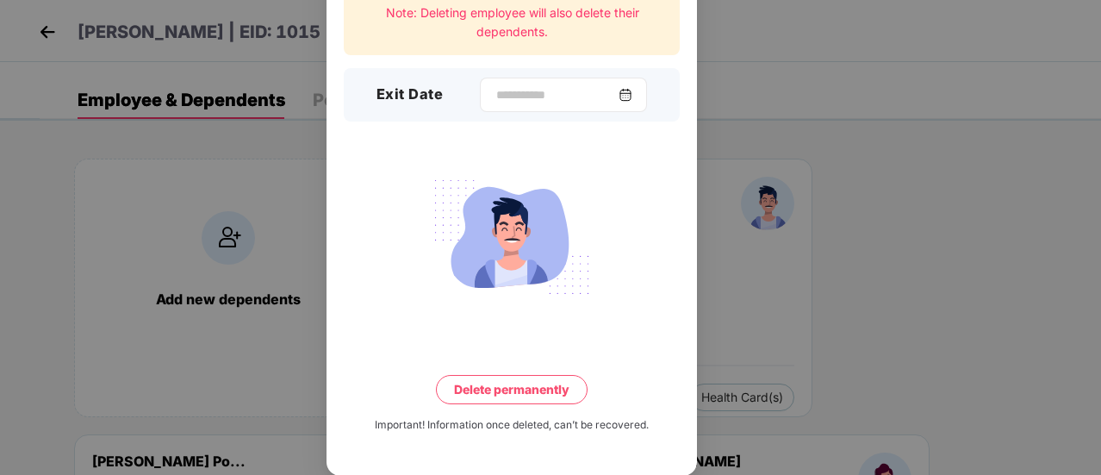
click at [632, 90] on img at bounding box center [626, 95] width 14 height 14
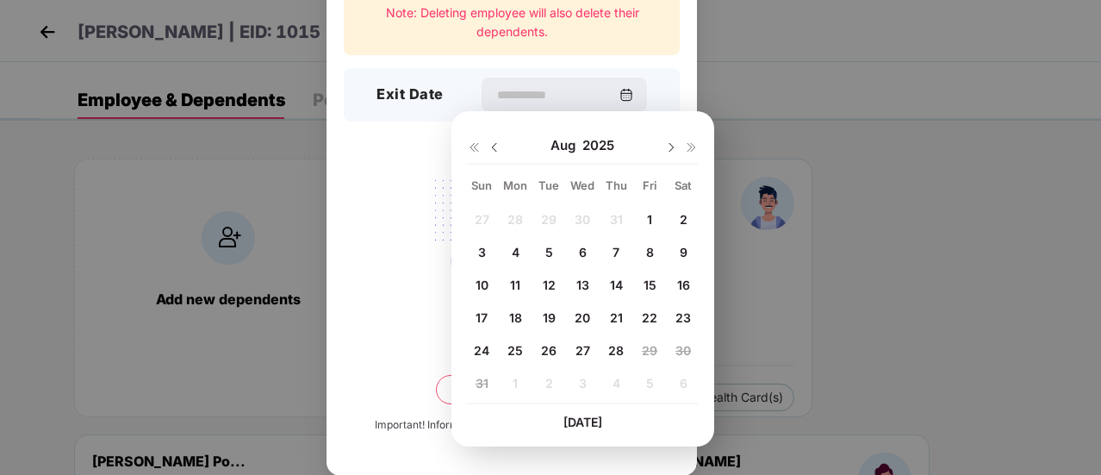
click at [494, 142] on img at bounding box center [495, 147] width 14 height 14
click at [617, 341] on div "31" at bounding box center [616, 350] width 26 height 26
type input "**********"
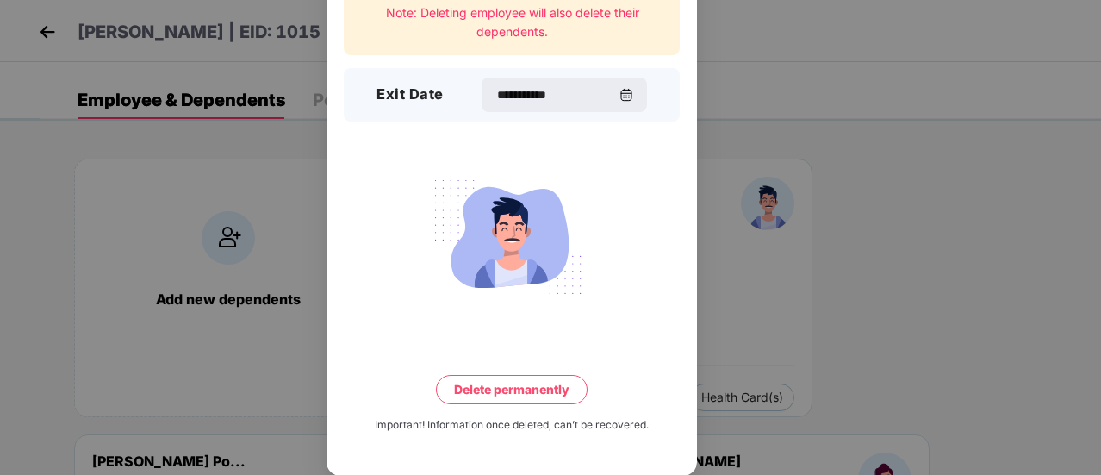
click at [503, 387] on button "Delete permanently" at bounding box center [512, 389] width 152 height 29
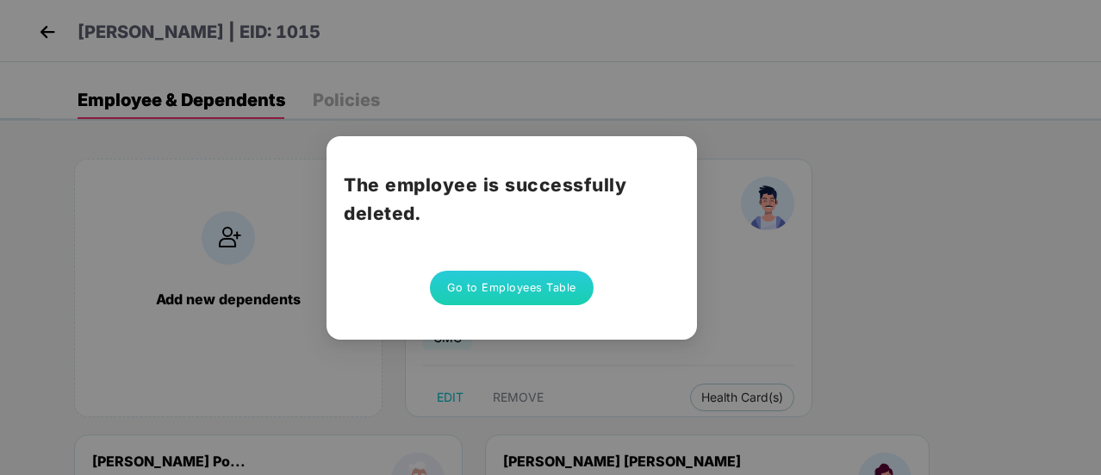
scroll to position [0, 0]
click at [510, 298] on button "Go to Employees Table" at bounding box center [512, 288] width 164 height 34
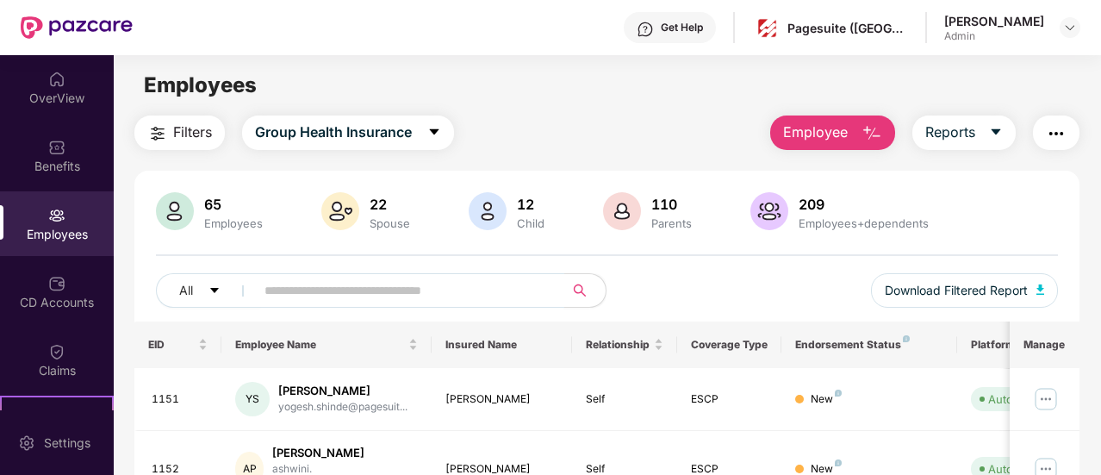
click at [457, 296] on input "text" at bounding box center [403, 290] width 277 height 26
type input "*"
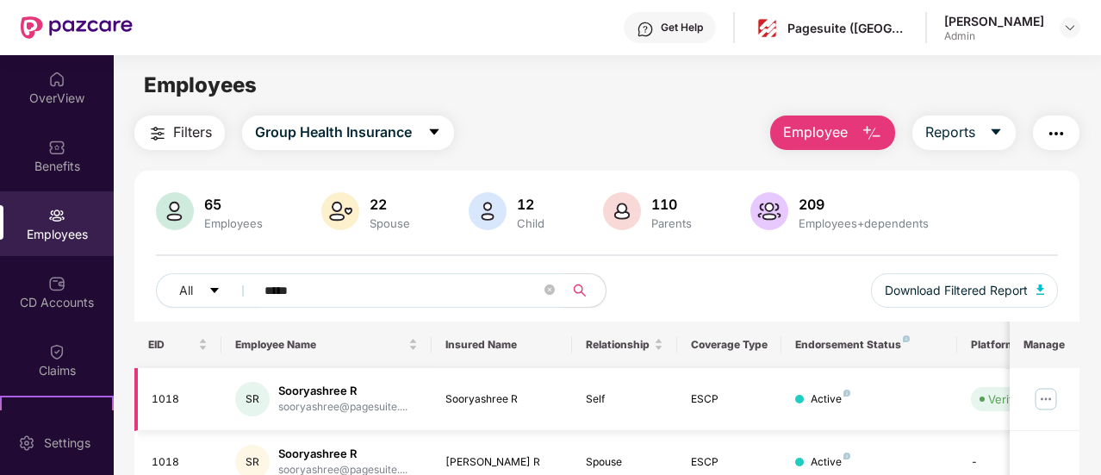
type input "*****"
click at [1046, 401] on img at bounding box center [1046, 399] width 28 height 28
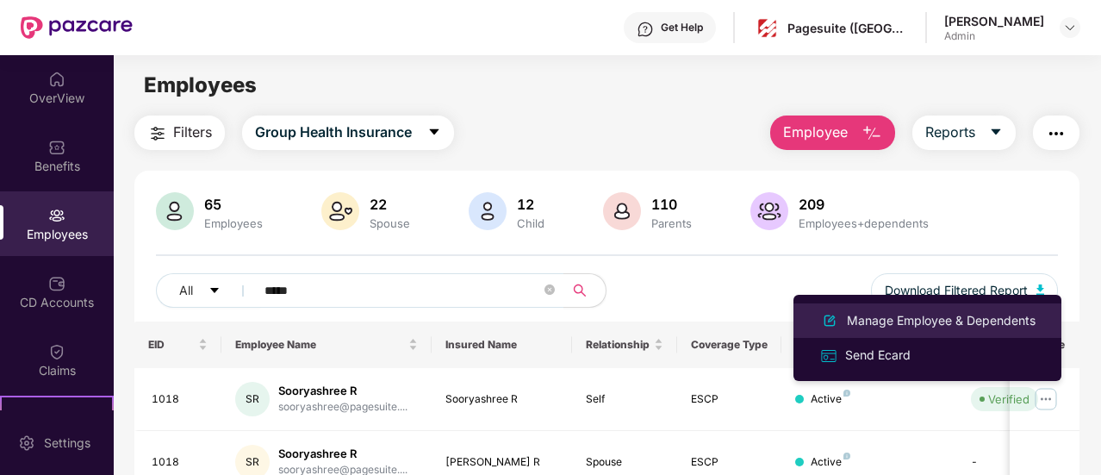
click at [953, 325] on div "Manage Employee & Dependents" at bounding box center [942, 320] width 196 height 19
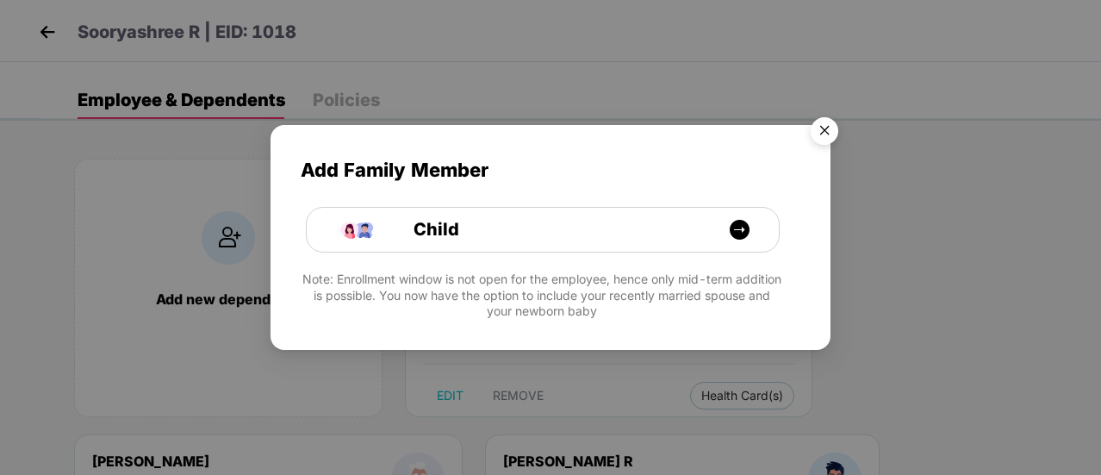
click at [819, 123] on img "Close" at bounding box center [824, 133] width 48 height 48
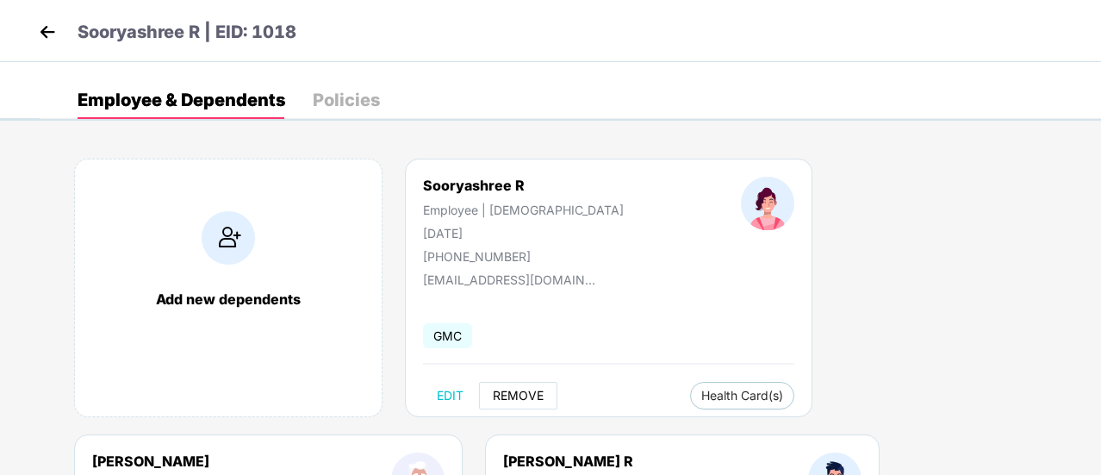
click at [499, 396] on span "REMOVE" at bounding box center [518, 396] width 51 height 14
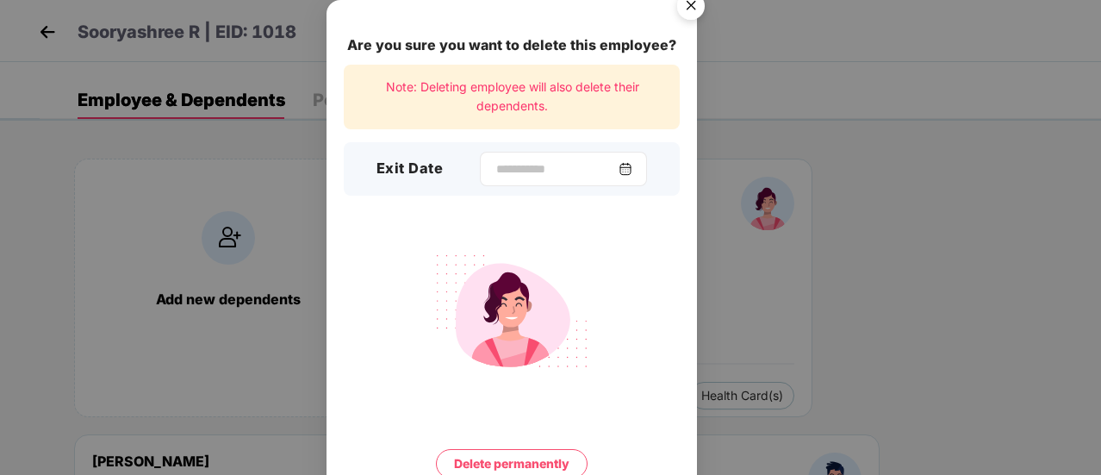
click at [632, 170] on img at bounding box center [626, 169] width 14 height 14
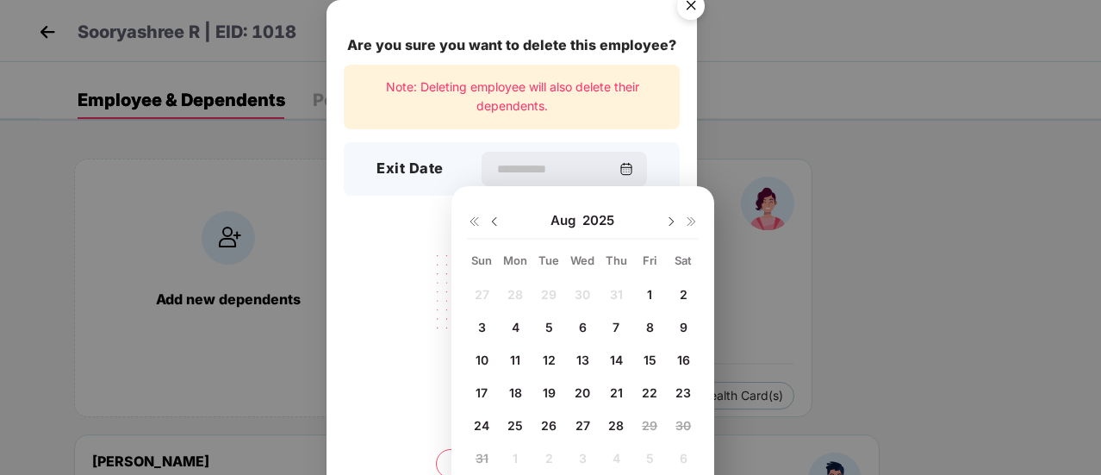
click at [495, 216] on img at bounding box center [495, 222] width 14 height 14
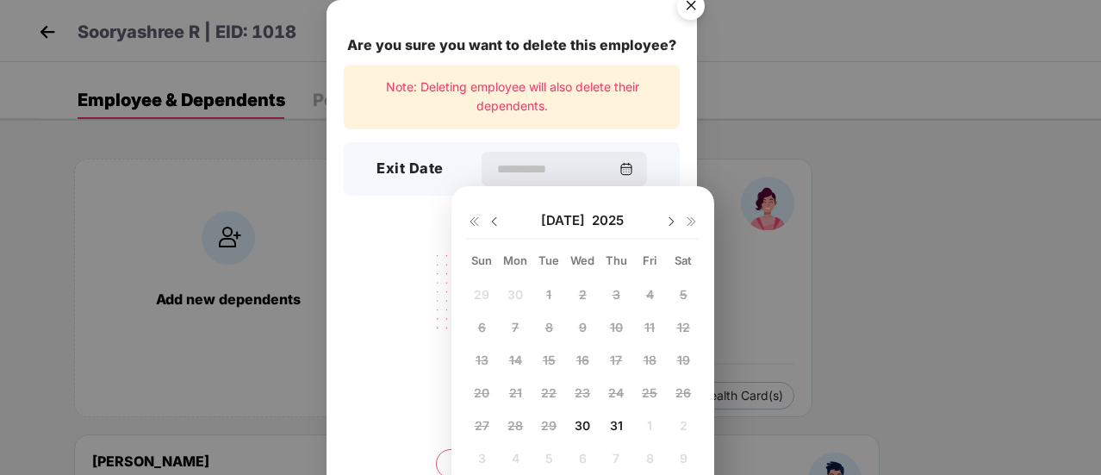
click at [620, 415] on div "31" at bounding box center [616, 425] width 26 height 26
type input "**********"
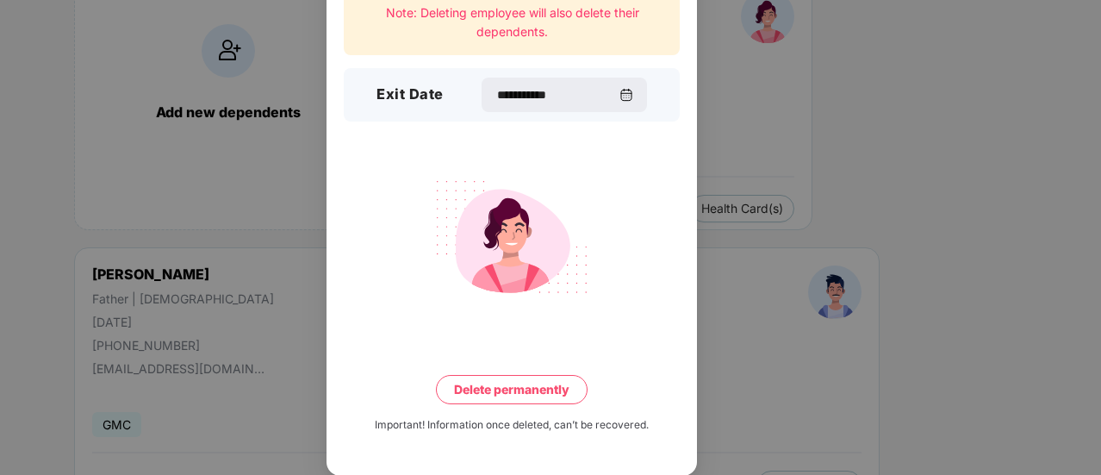
scroll to position [196, 0]
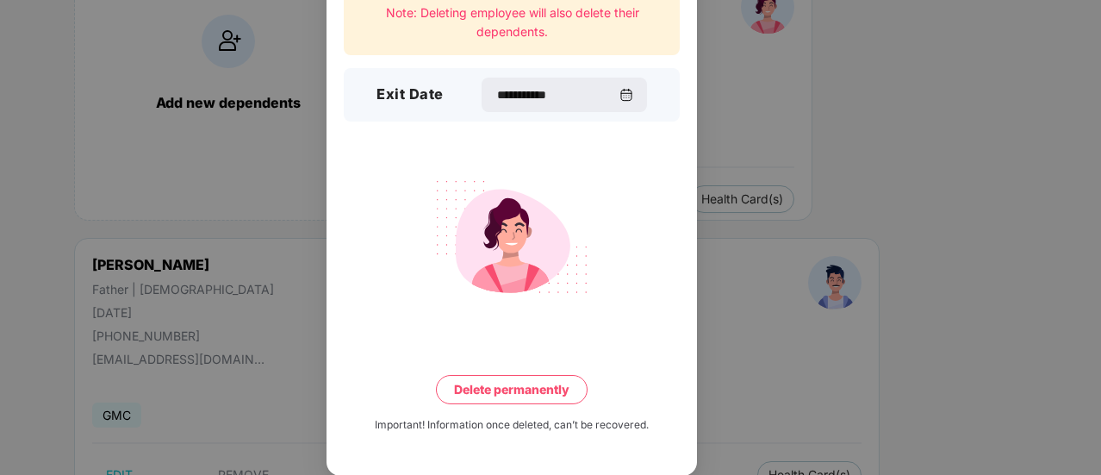
click at [518, 396] on button "Delete permanently" at bounding box center [512, 389] width 152 height 29
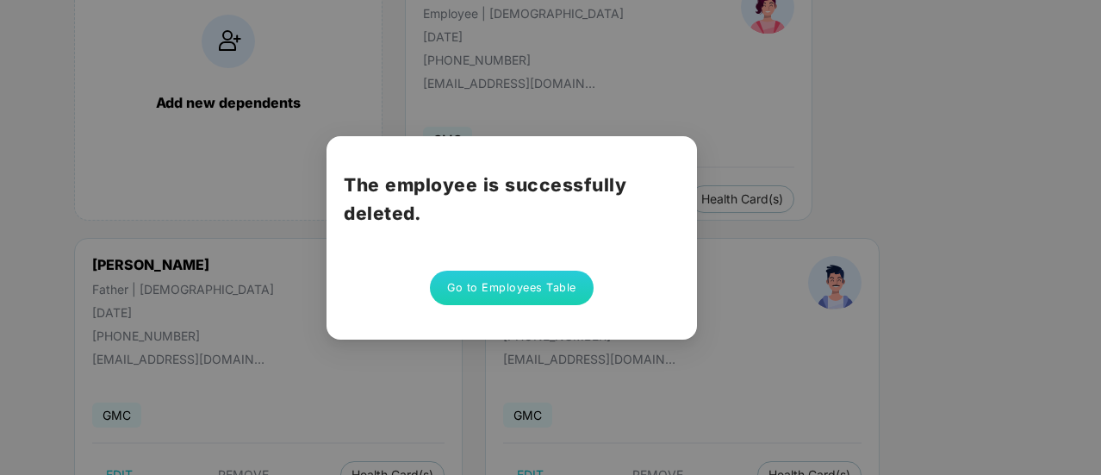
click at [540, 290] on button "Go to Employees Table" at bounding box center [512, 288] width 164 height 34
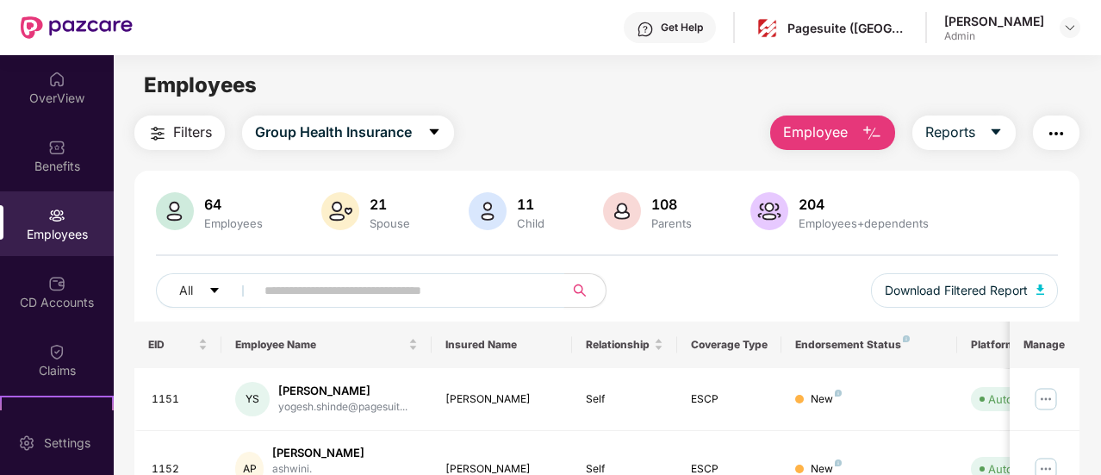
click at [315, 282] on input "text" at bounding box center [403, 290] width 277 height 26
type input "*"
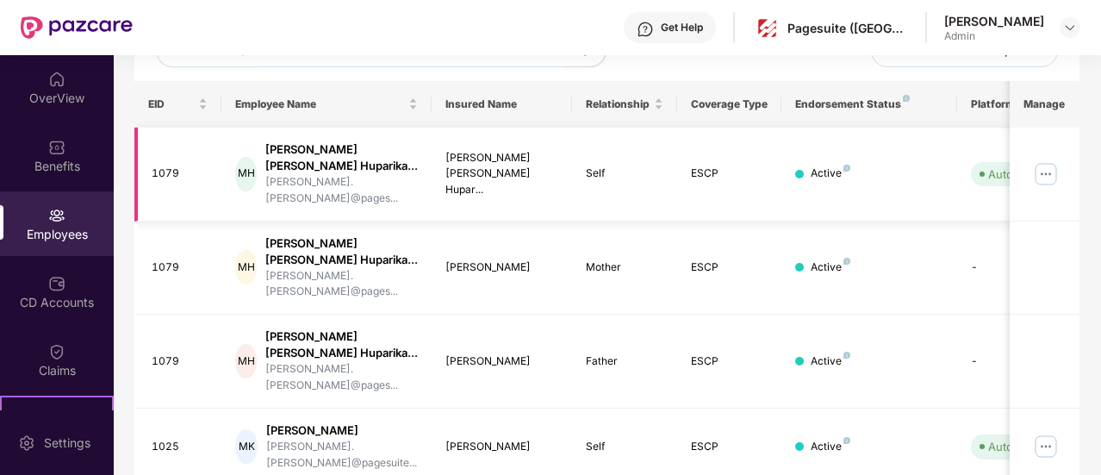
scroll to position [241, 0]
type input "******"
click at [1049, 432] on img at bounding box center [1046, 446] width 28 height 28
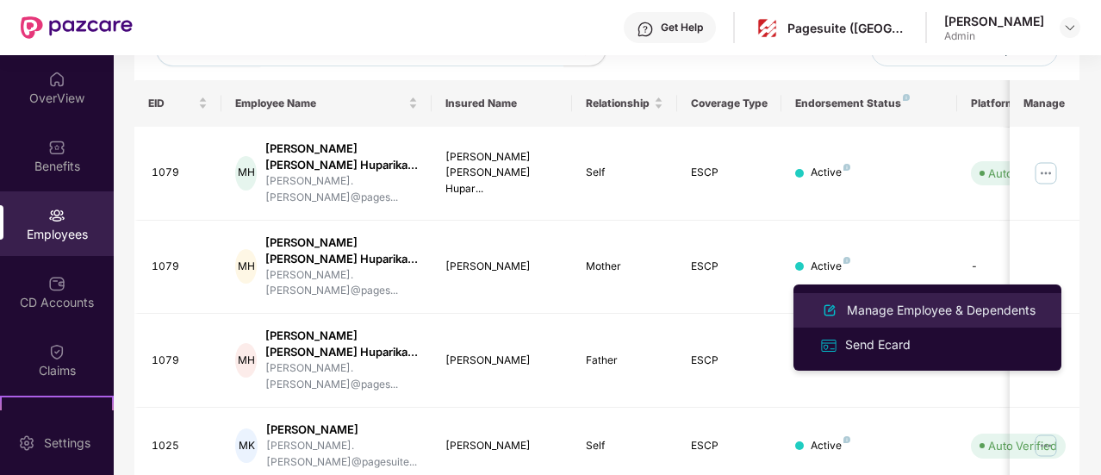
click at [956, 316] on div "Manage Employee & Dependents" at bounding box center [942, 310] width 196 height 19
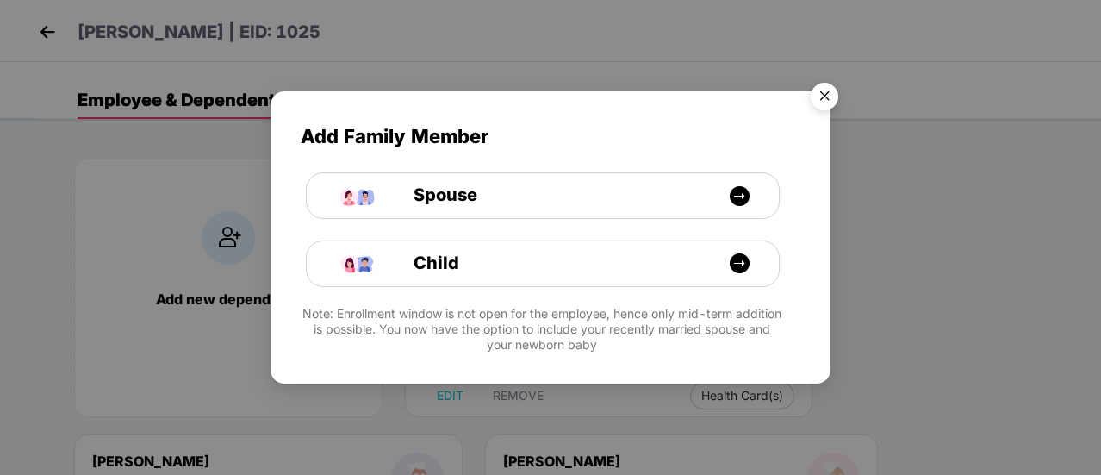
click at [832, 103] on img "Close" at bounding box center [824, 99] width 48 height 48
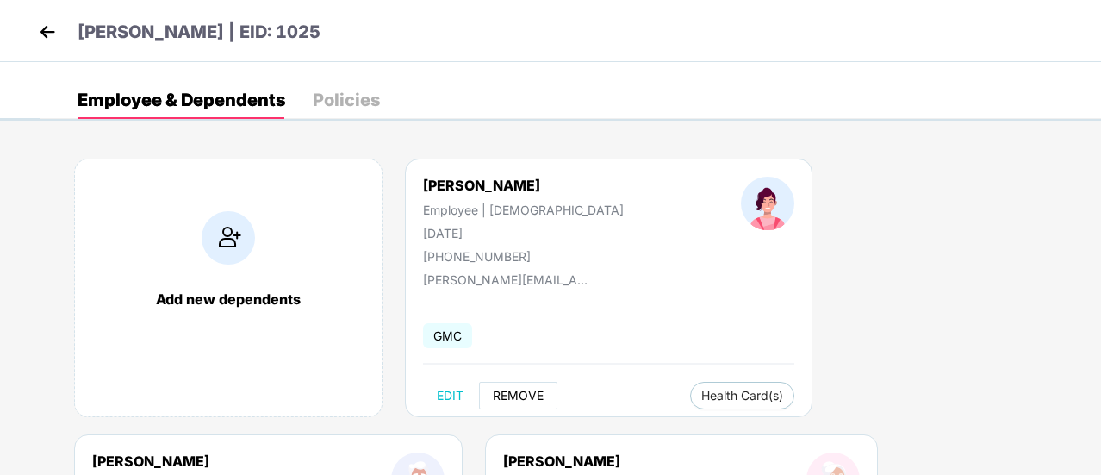
click at [522, 389] on span "REMOVE" at bounding box center [518, 396] width 51 height 14
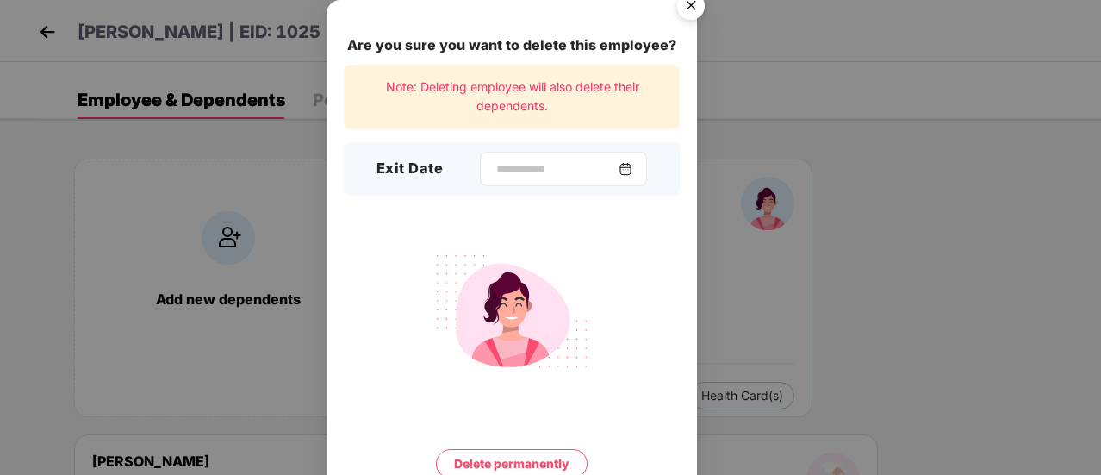
click at [632, 162] on img at bounding box center [626, 169] width 14 height 14
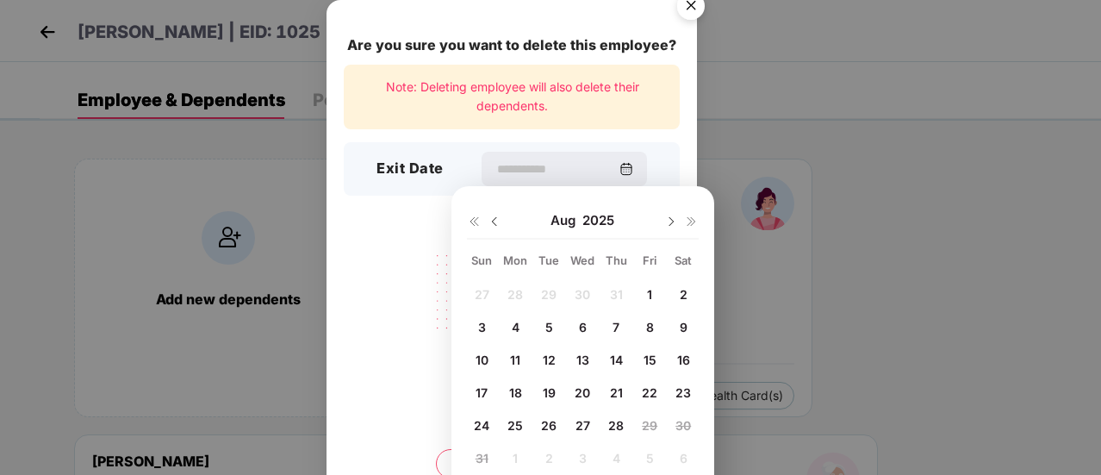
click at [494, 221] on img at bounding box center [495, 222] width 14 height 14
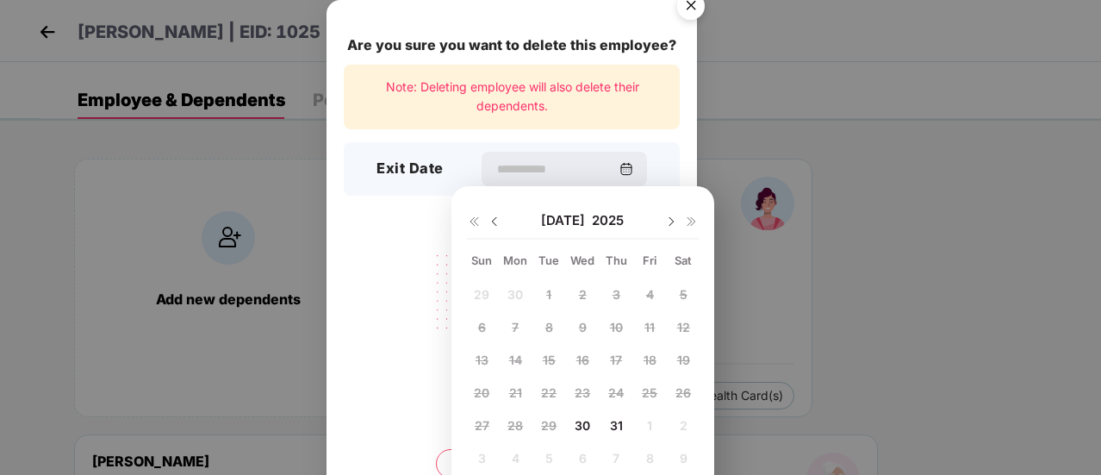
click at [612, 416] on div "31" at bounding box center [616, 425] width 26 height 26
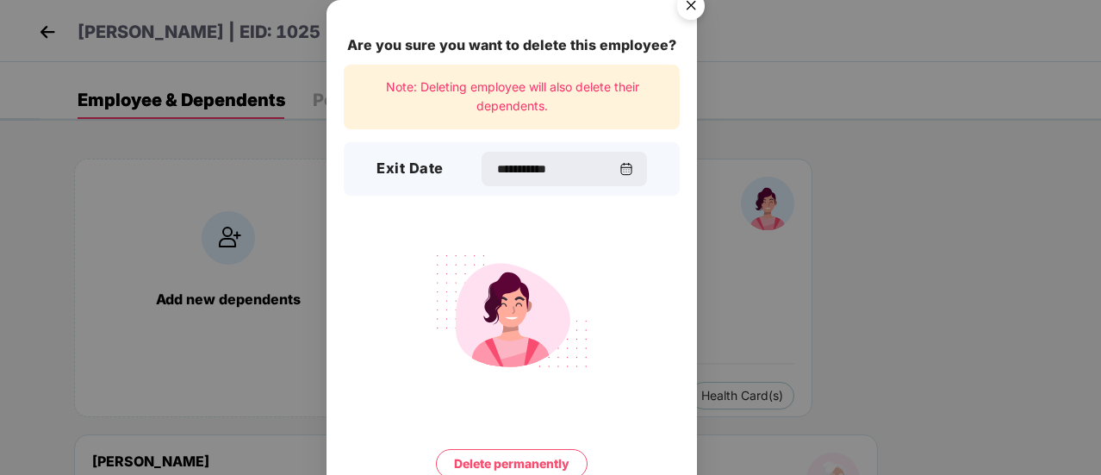
type input "**********"
click at [548, 462] on button "Delete permanently" at bounding box center [512, 463] width 152 height 29
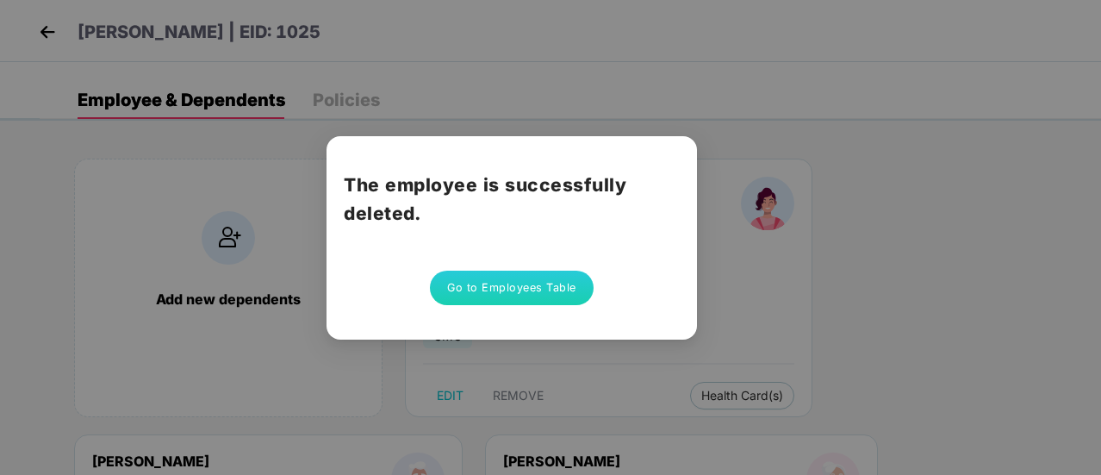
click at [484, 277] on button "Go to Employees Table" at bounding box center [512, 288] width 164 height 34
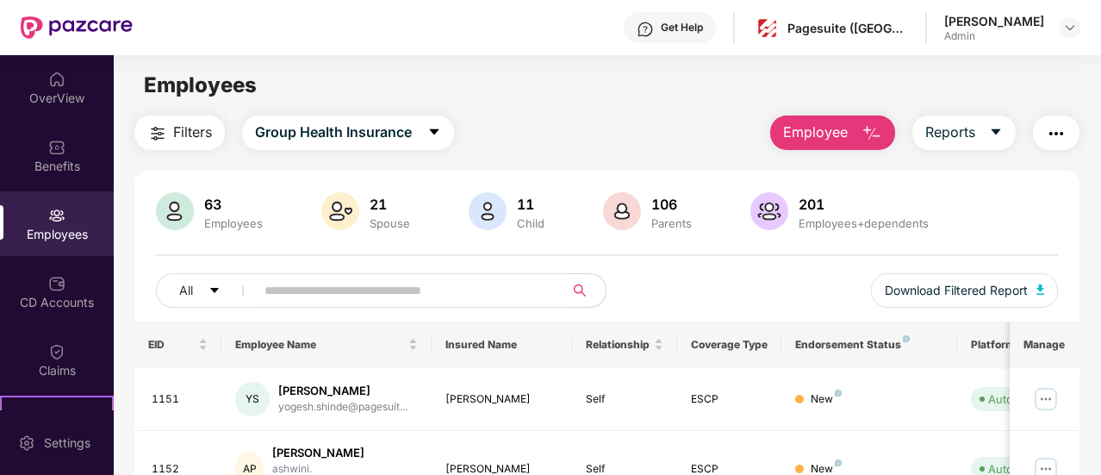
click at [296, 285] on input "text" at bounding box center [403, 290] width 277 height 26
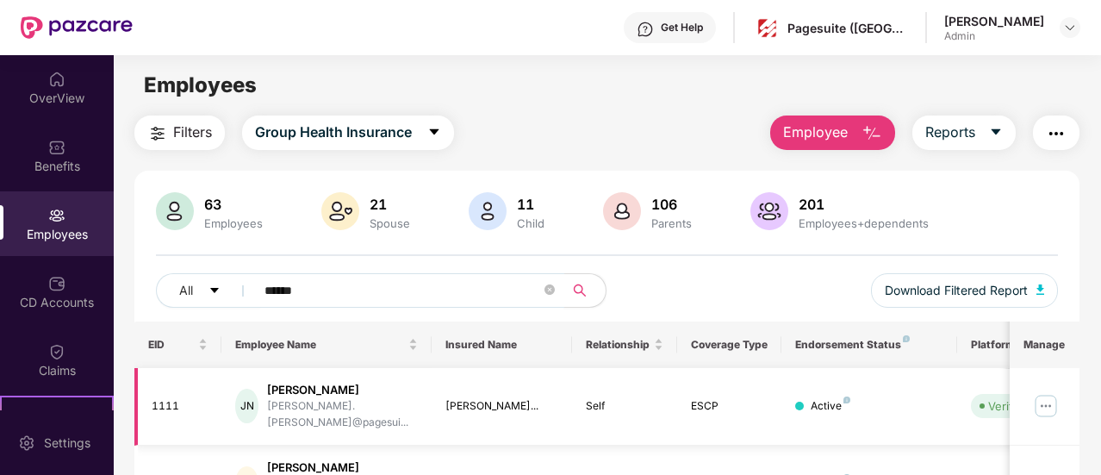
type input "******"
click at [1046, 397] on img at bounding box center [1046, 406] width 28 height 28
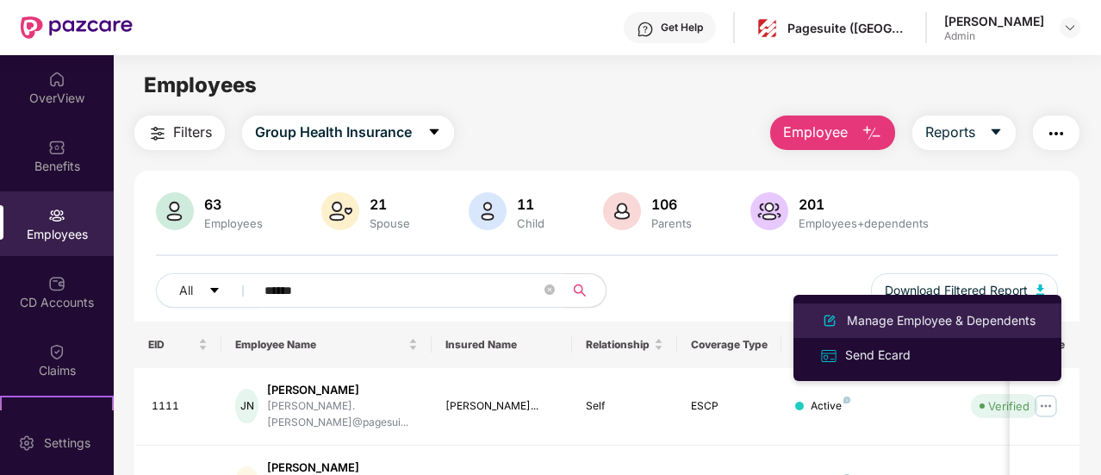
click at [928, 325] on div "Manage Employee & Dependents" at bounding box center [942, 320] width 196 height 19
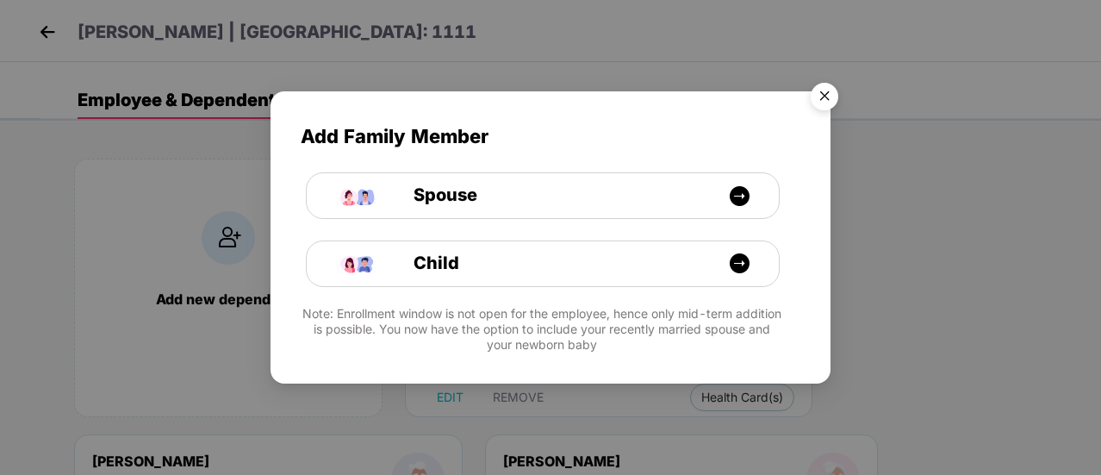
click at [822, 92] on img "Close" at bounding box center [824, 99] width 48 height 48
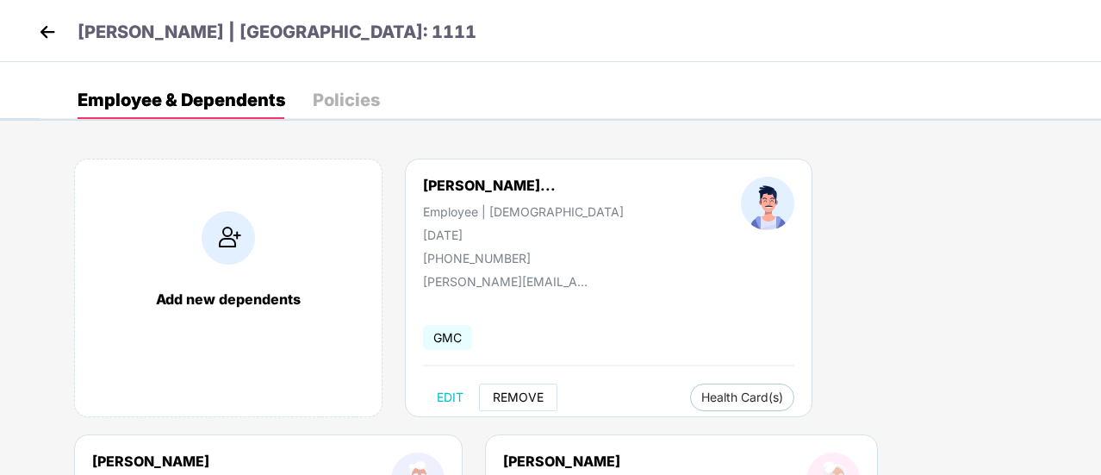
click at [508, 401] on span "REMOVE" at bounding box center [518, 397] width 51 height 14
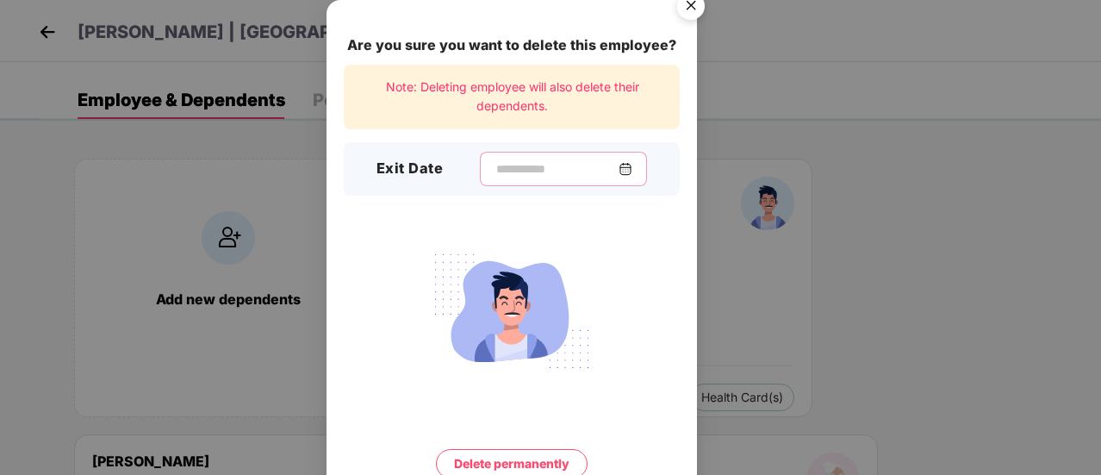
click at [498, 171] on input at bounding box center [557, 169] width 124 height 18
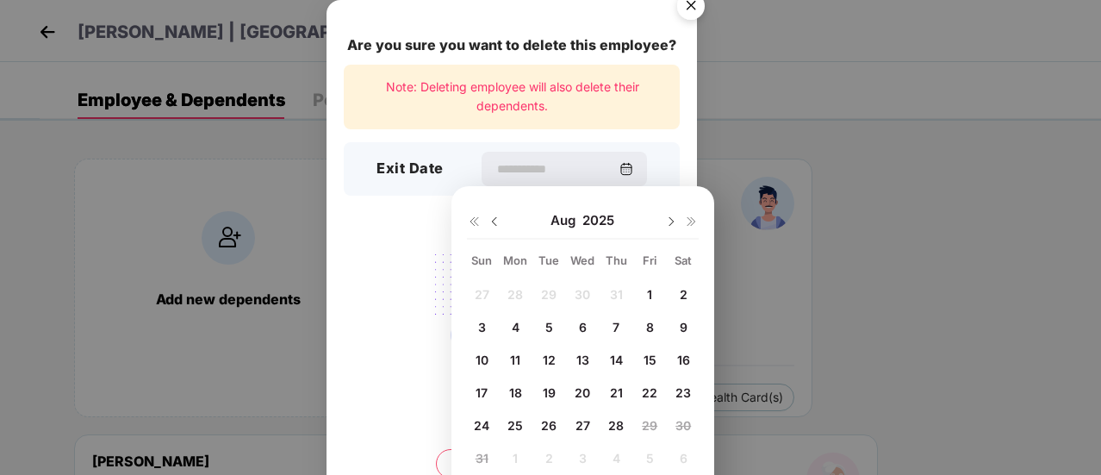
click at [496, 221] on img at bounding box center [495, 222] width 14 height 14
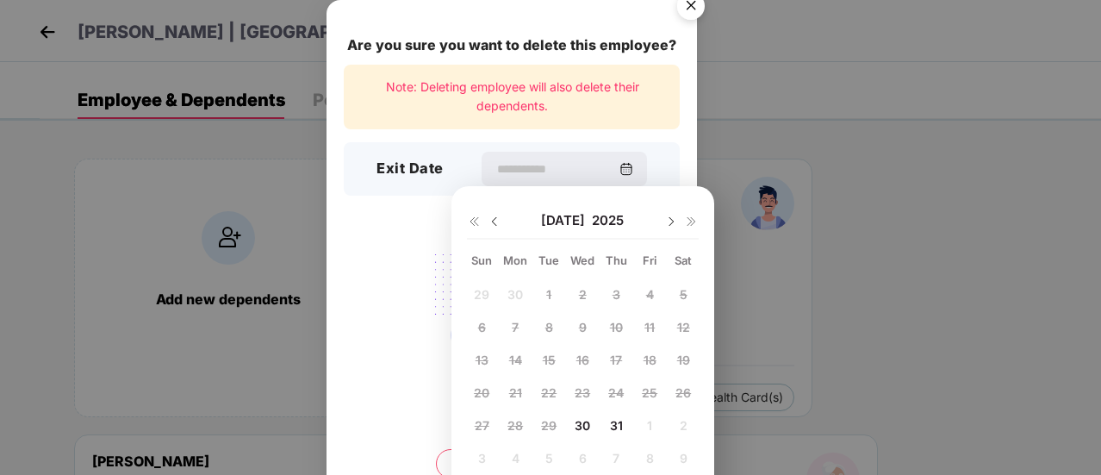
click at [610, 427] on span "31" at bounding box center [616, 425] width 13 height 15
type input "**********"
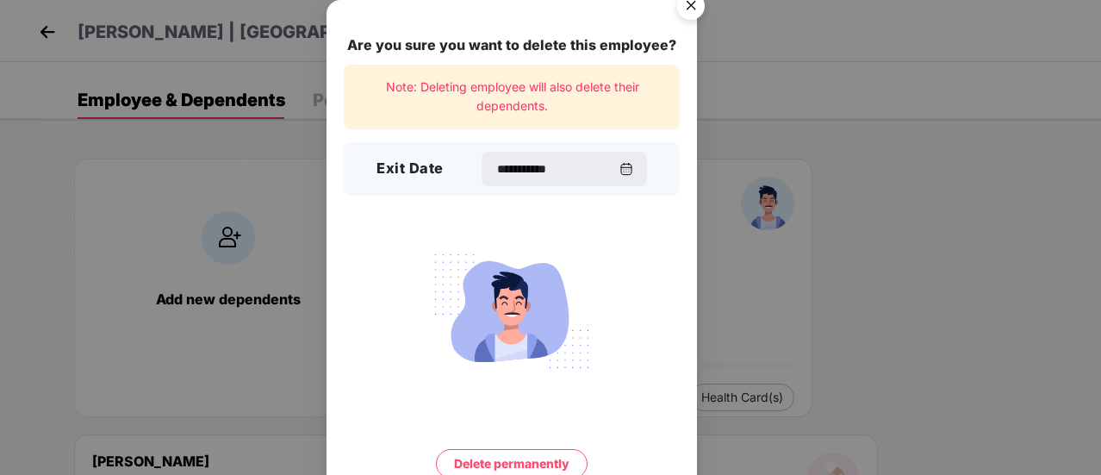
click at [517, 461] on button "Delete permanently" at bounding box center [512, 463] width 152 height 29
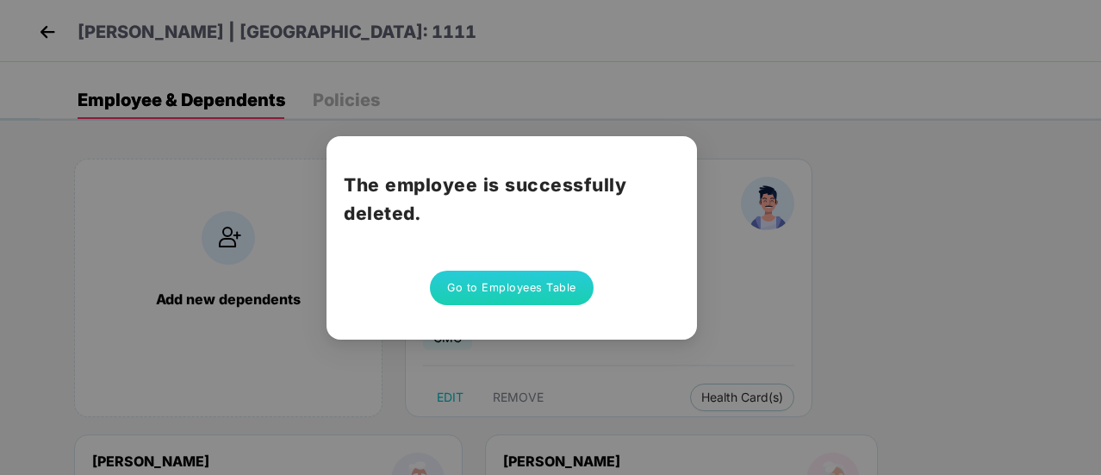
click at [517, 461] on div "The employee is successfully deleted. Go to Employees Table" at bounding box center [550, 237] width 1101 height 475
click at [493, 290] on button "Go to Employees Table" at bounding box center [512, 288] width 164 height 34
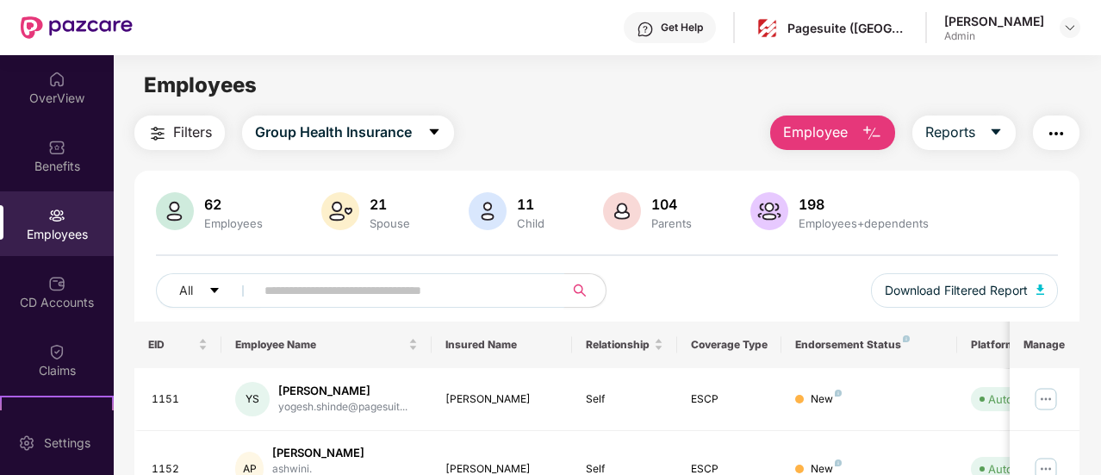
click at [277, 287] on input "text" at bounding box center [403, 290] width 277 height 26
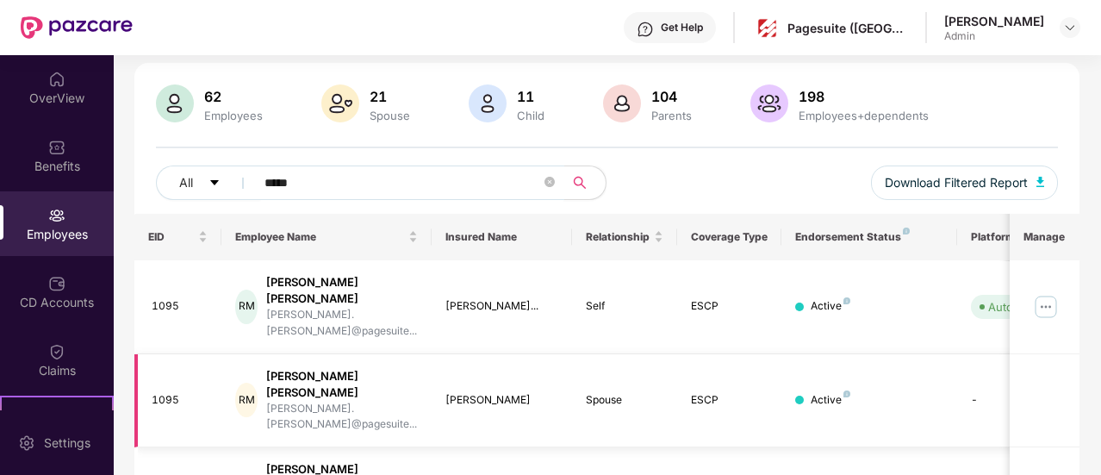
scroll to position [109, 0]
type input "*****"
click at [1050, 292] on img at bounding box center [1046, 306] width 28 height 28
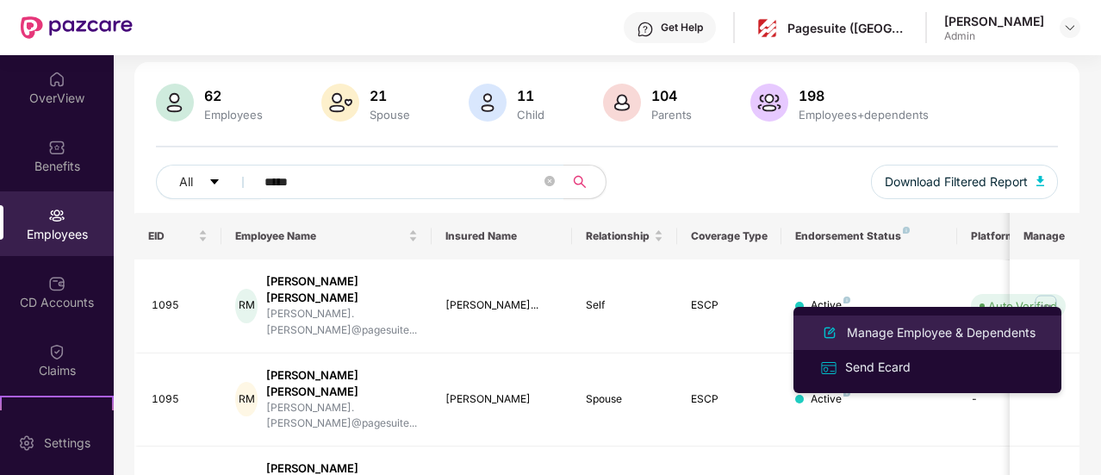
click at [955, 337] on div "Manage Employee & Dependents" at bounding box center [942, 332] width 196 height 19
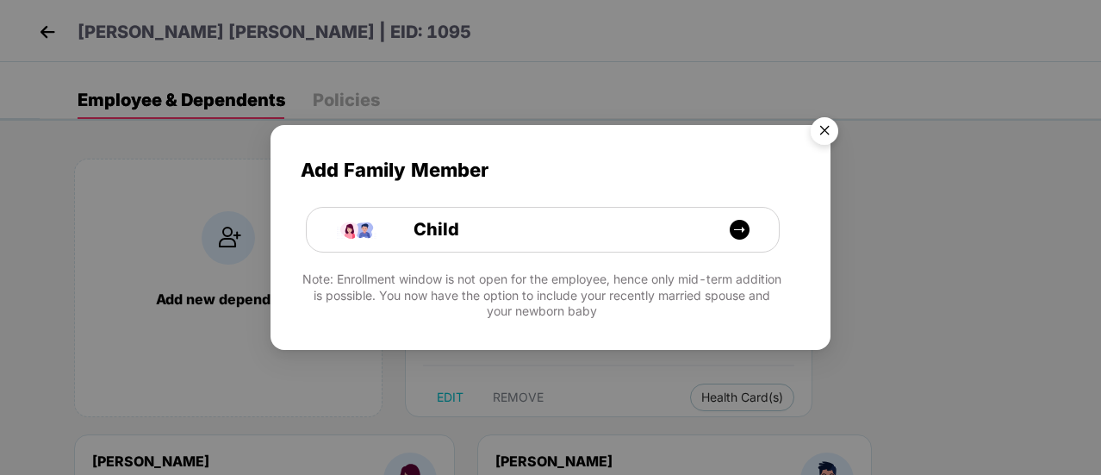
click at [825, 125] on img "Close" at bounding box center [824, 133] width 48 height 48
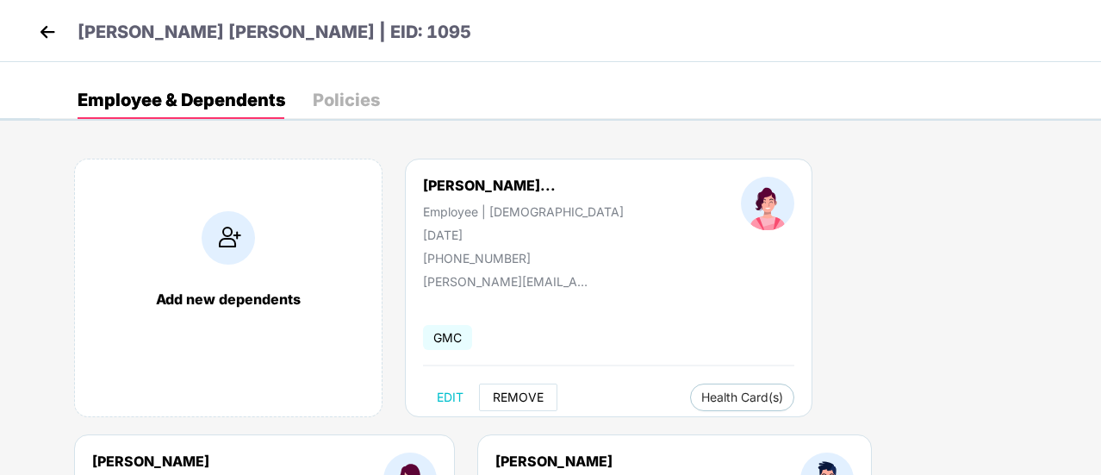
click at [505, 404] on button "REMOVE" at bounding box center [518, 397] width 78 height 28
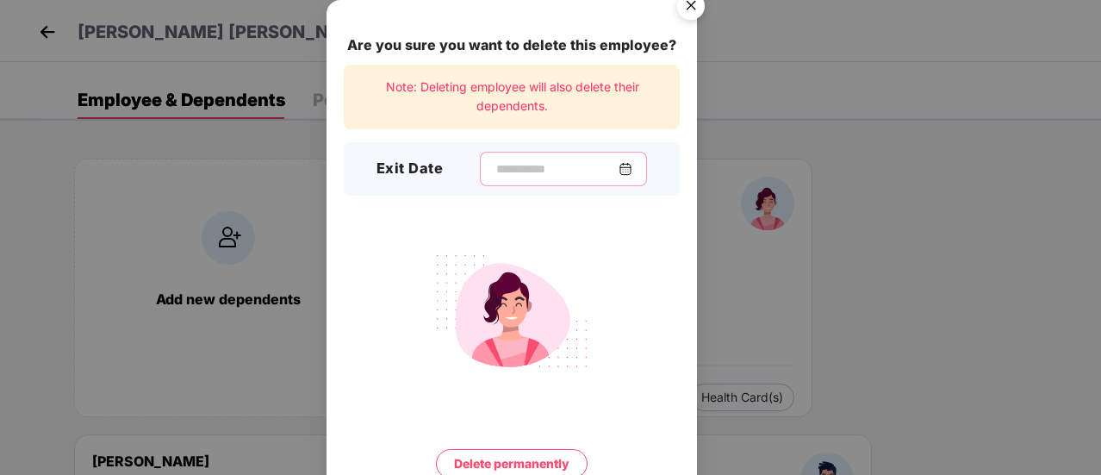
click at [506, 166] on input at bounding box center [557, 169] width 124 height 18
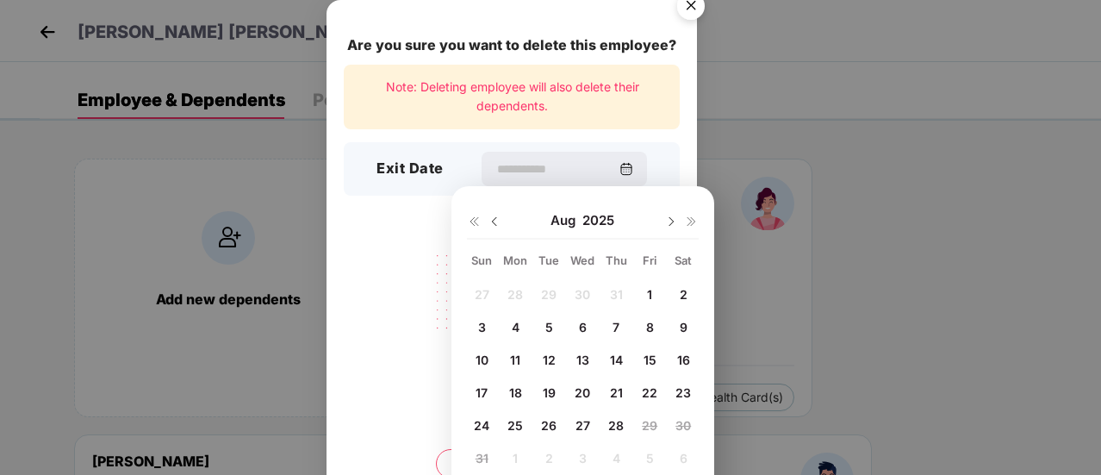
click at [490, 219] on img at bounding box center [495, 222] width 14 height 14
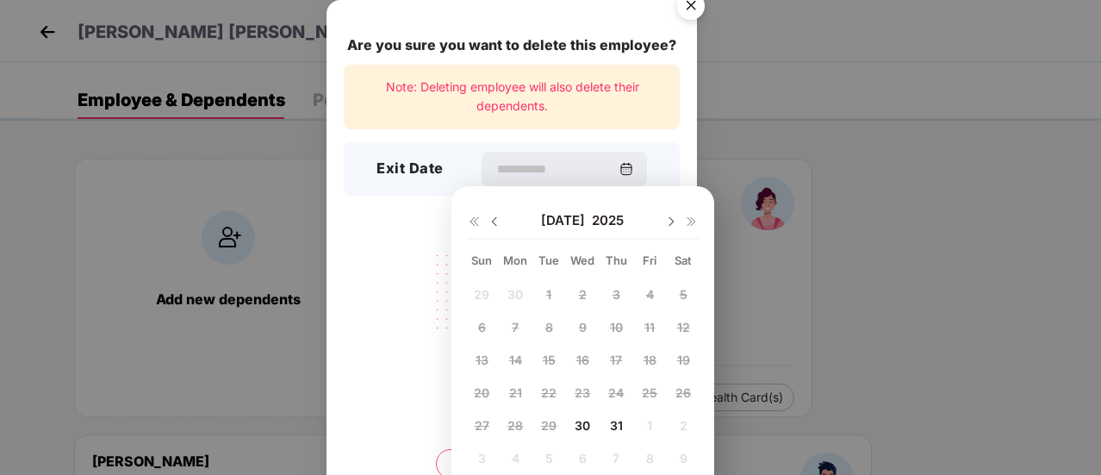
click at [622, 420] on span "31" at bounding box center [616, 425] width 13 height 15
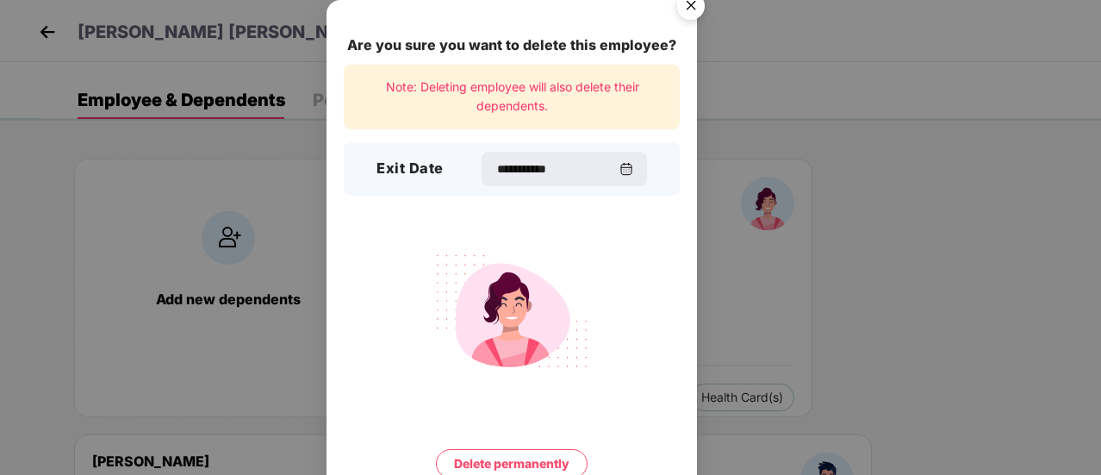
type input "**********"
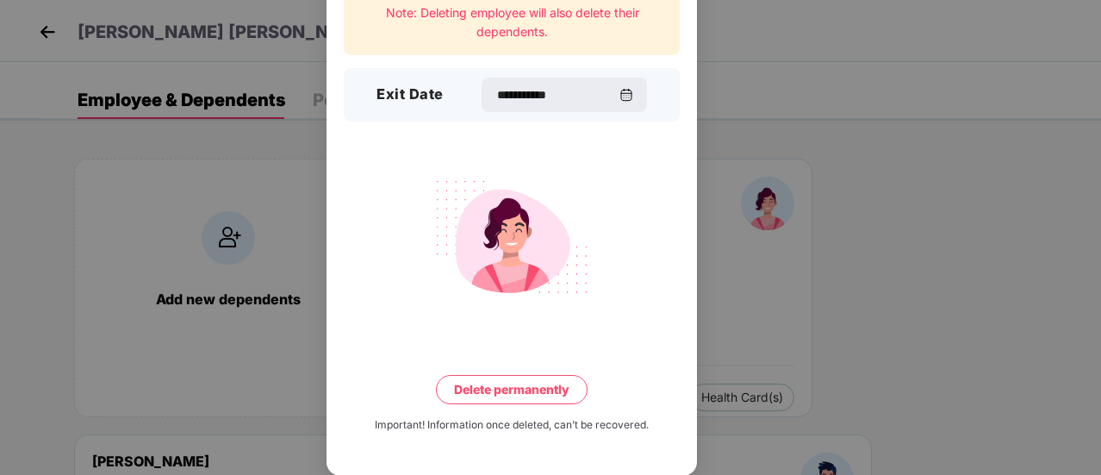
click at [464, 389] on button "Delete permanently" at bounding box center [512, 389] width 152 height 29
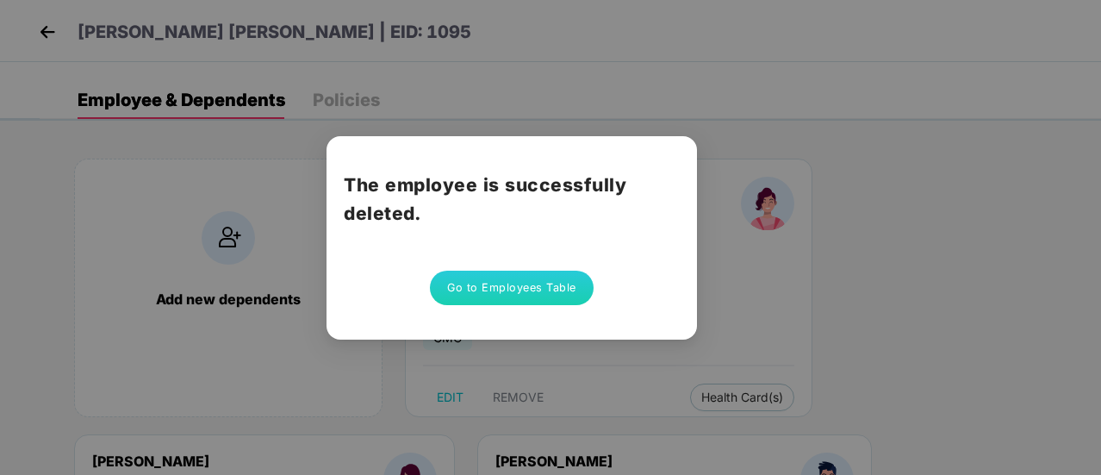
scroll to position [0, 0]
click at [469, 286] on button "Go to Employees Table" at bounding box center [512, 288] width 164 height 34
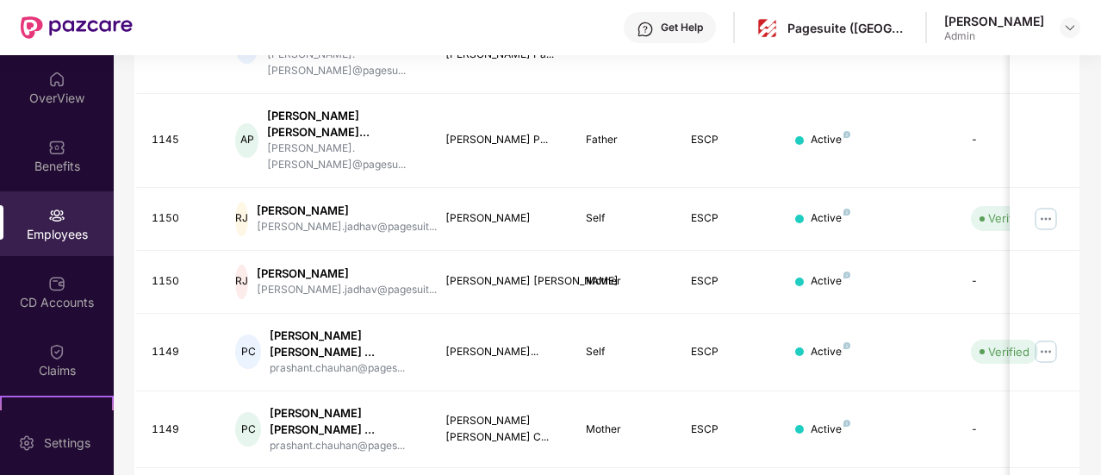
scroll to position [624, 0]
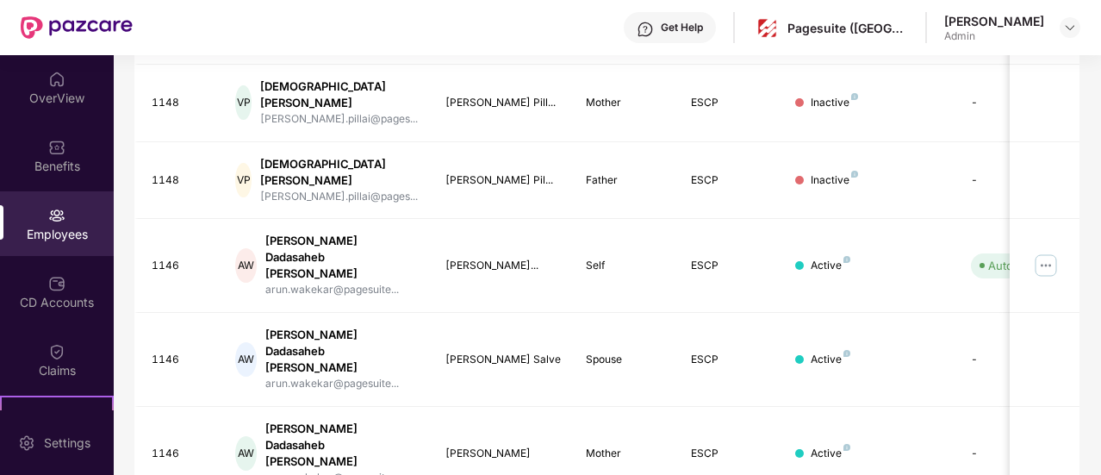
scroll to position [638, 0]
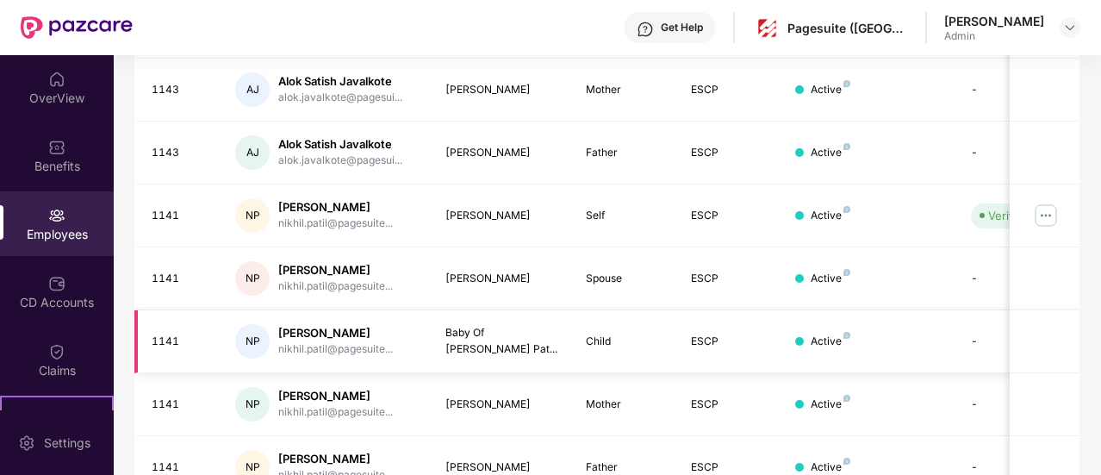
scroll to position [580, 0]
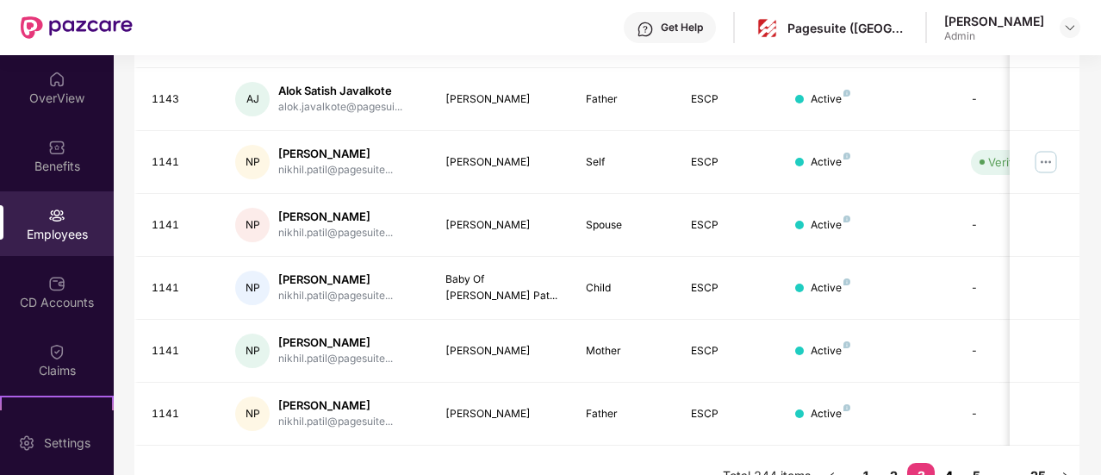
click at [950, 463] on link "4" at bounding box center [949, 476] width 28 height 26
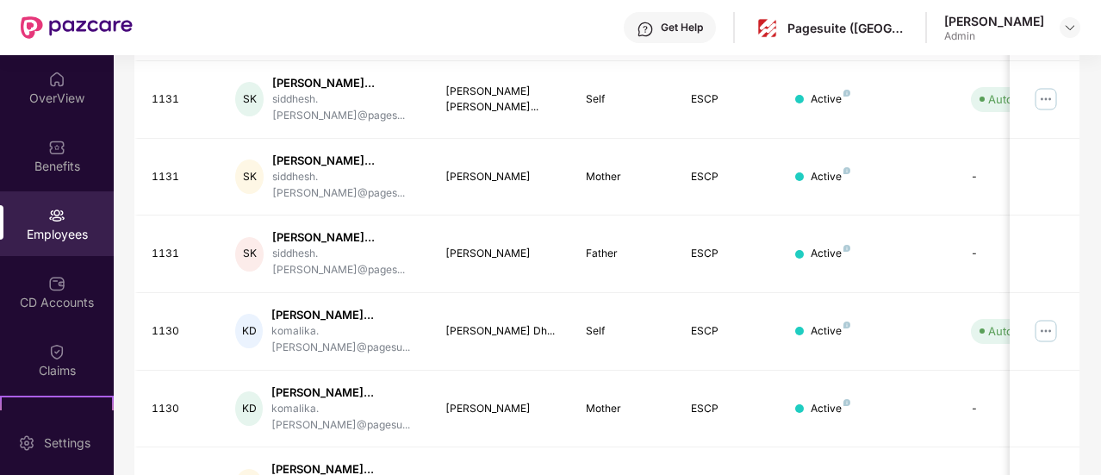
scroll to position [667, 0]
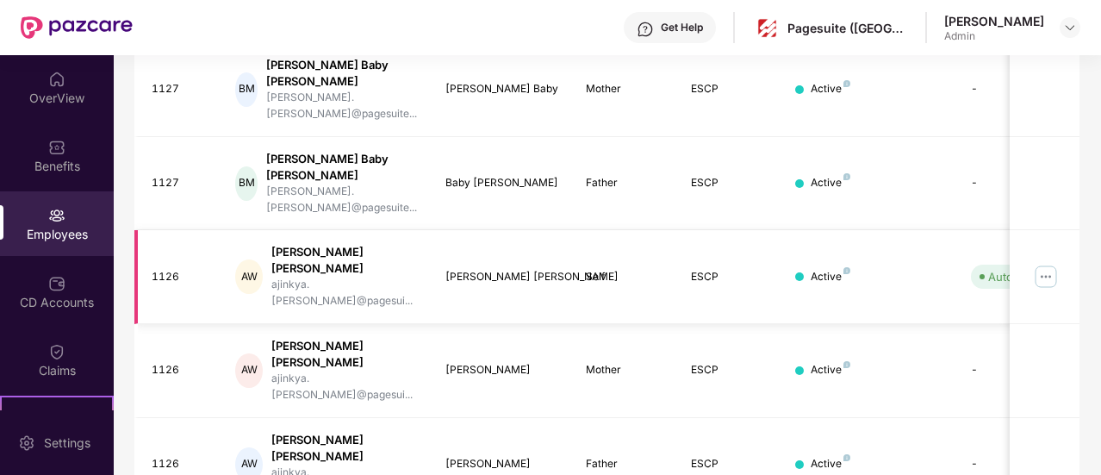
scroll to position [580, 0]
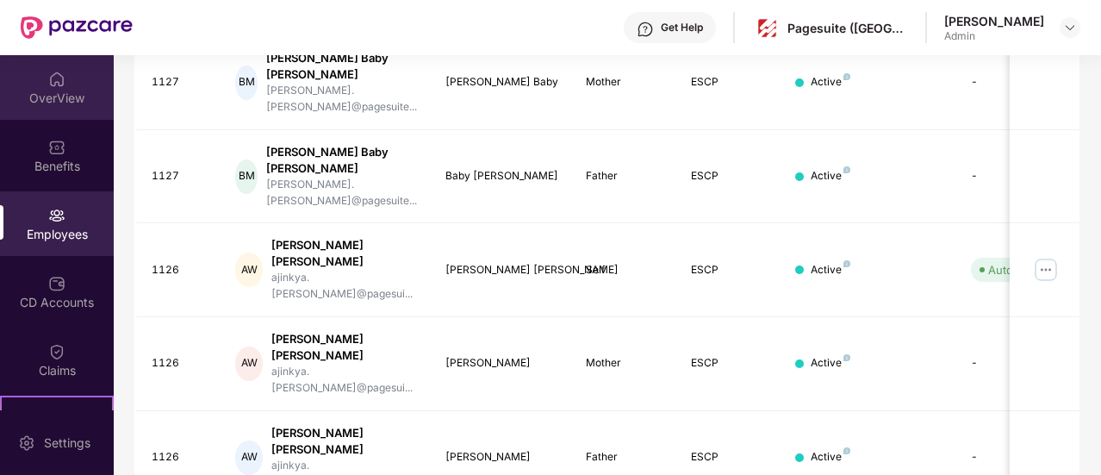
click at [59, 96] on div "OverView" at bounding box center [57, 98] width 114 height 17
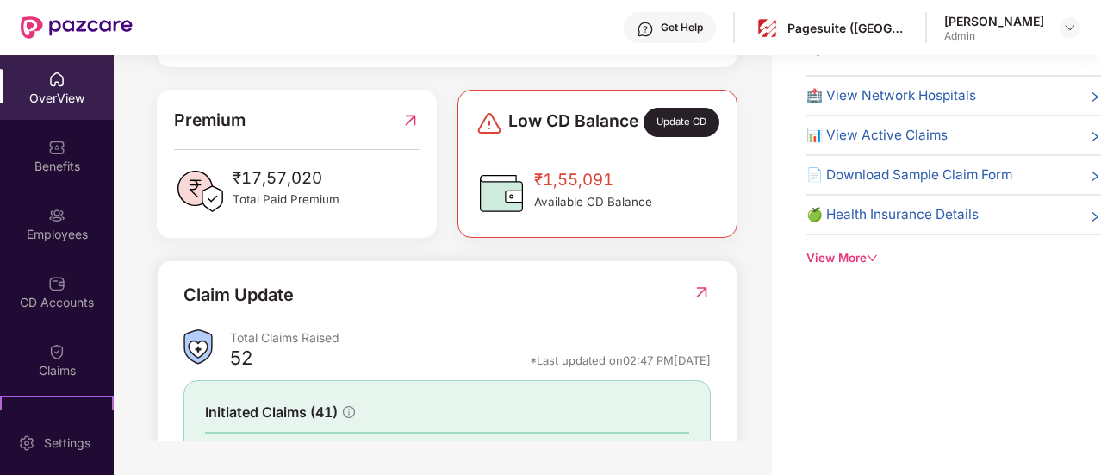
scroll to position [396, 0]
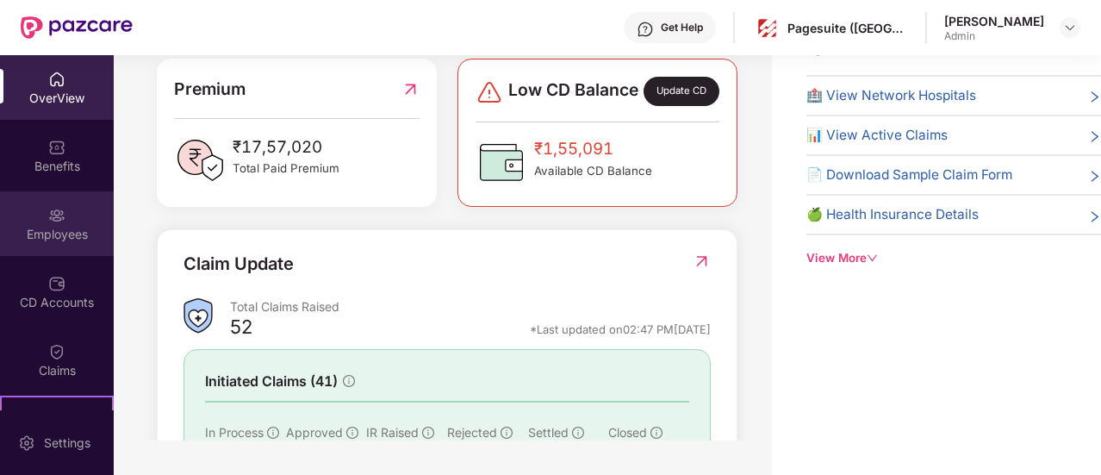
click at [59, 216] on img at bounding box center [56, 215] width 17 height 17
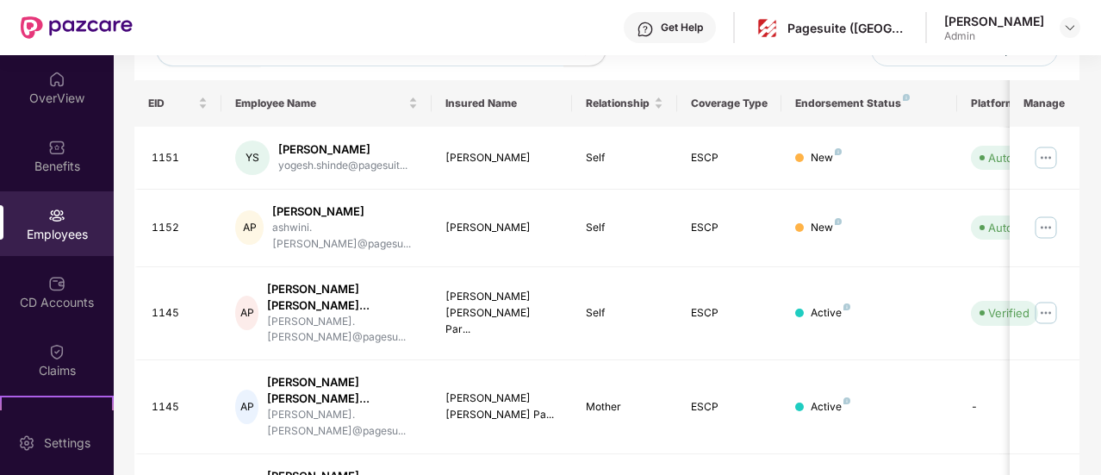
scroll to position [0, 0]
